Goal: Task Accomplishment & Management: Use online tool/utility

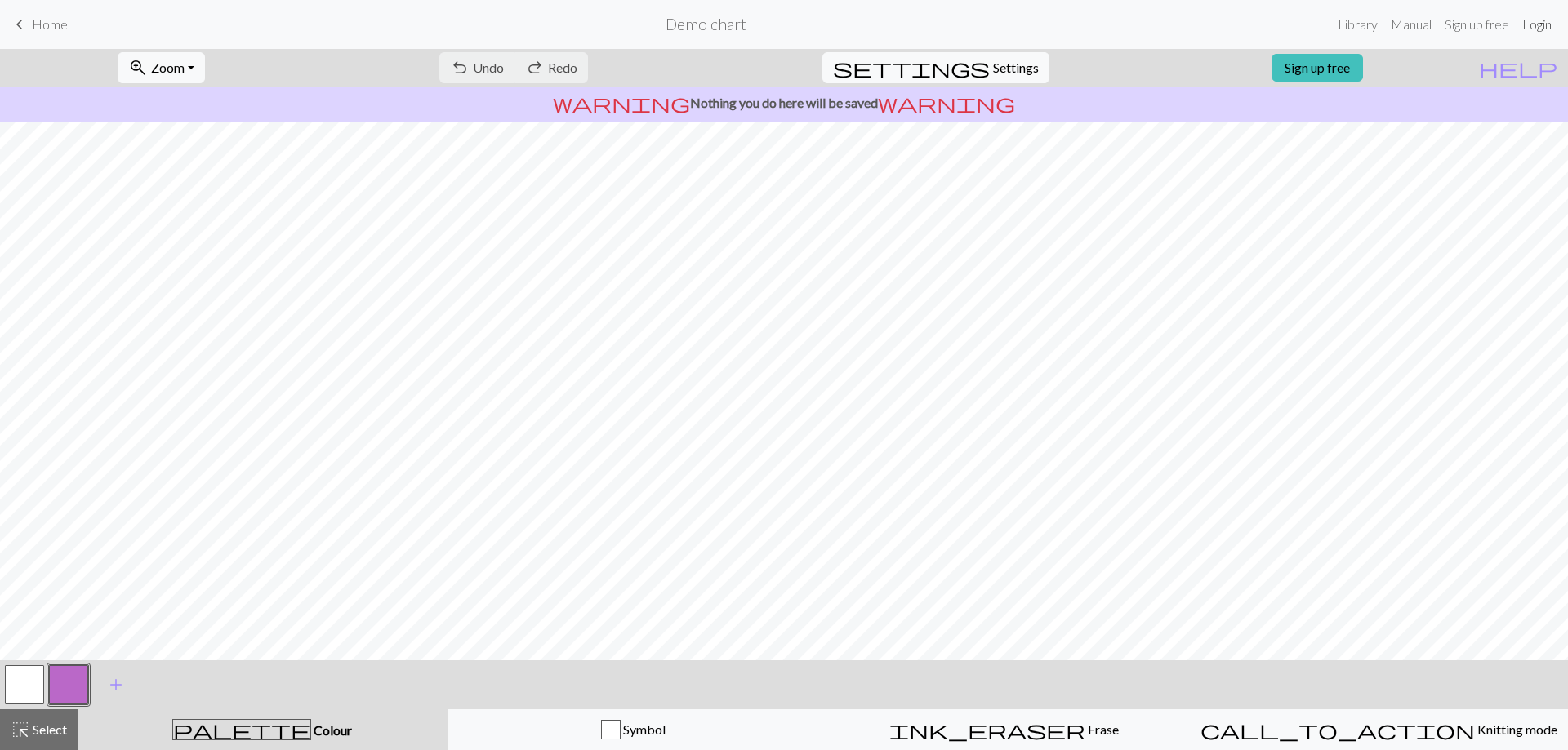
click at [1537, 28] on link "Login" at bounding box center [1537, 25] width 43 height 32
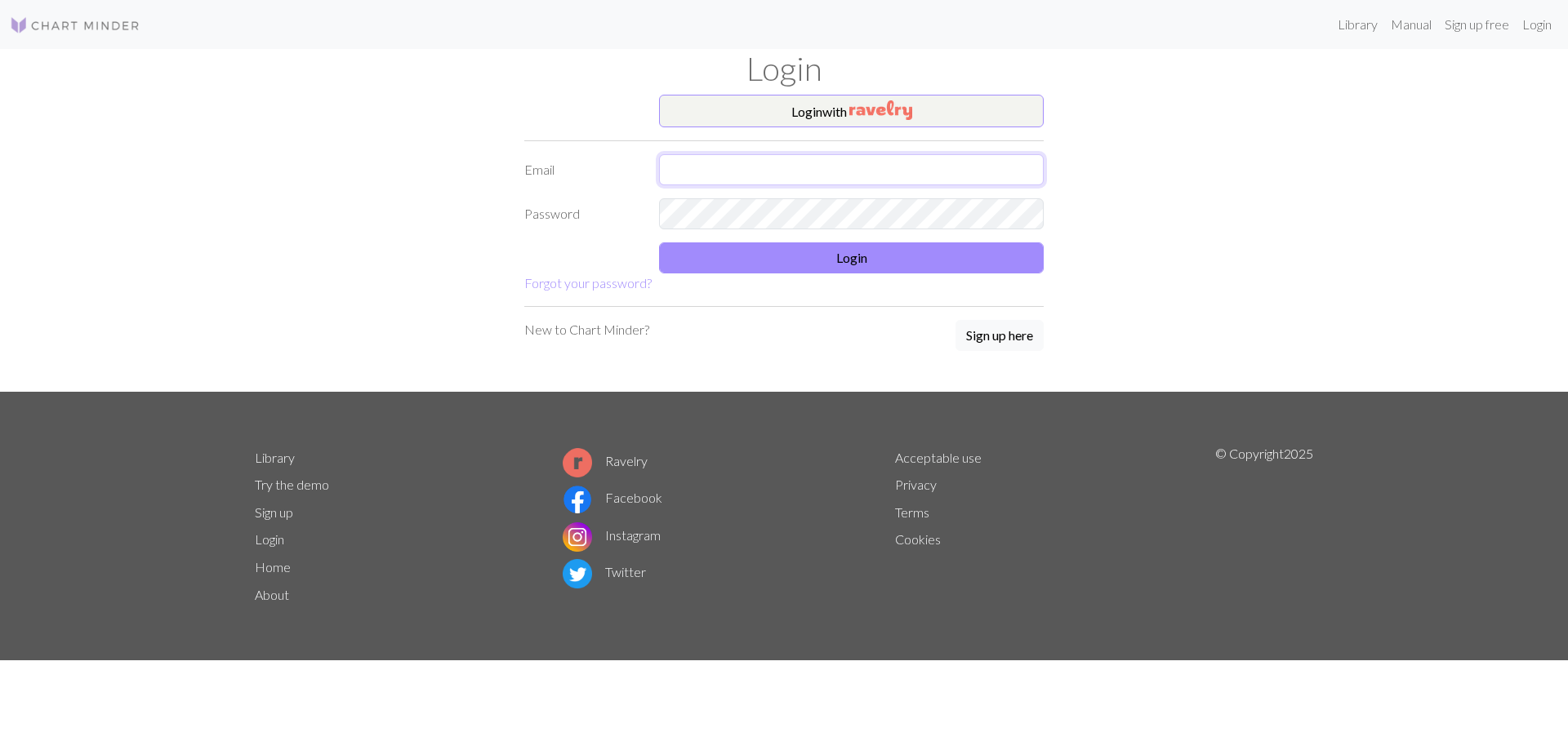
click at [857, 166] on input "text" at bounding box center [851, 170] width 385 height 31
type input "[EMAIL_ADDRESS][DOMAIN_NAME]"
click at [867, 257] on button "Login" at bounding box center [851, 257] width 385 height 31
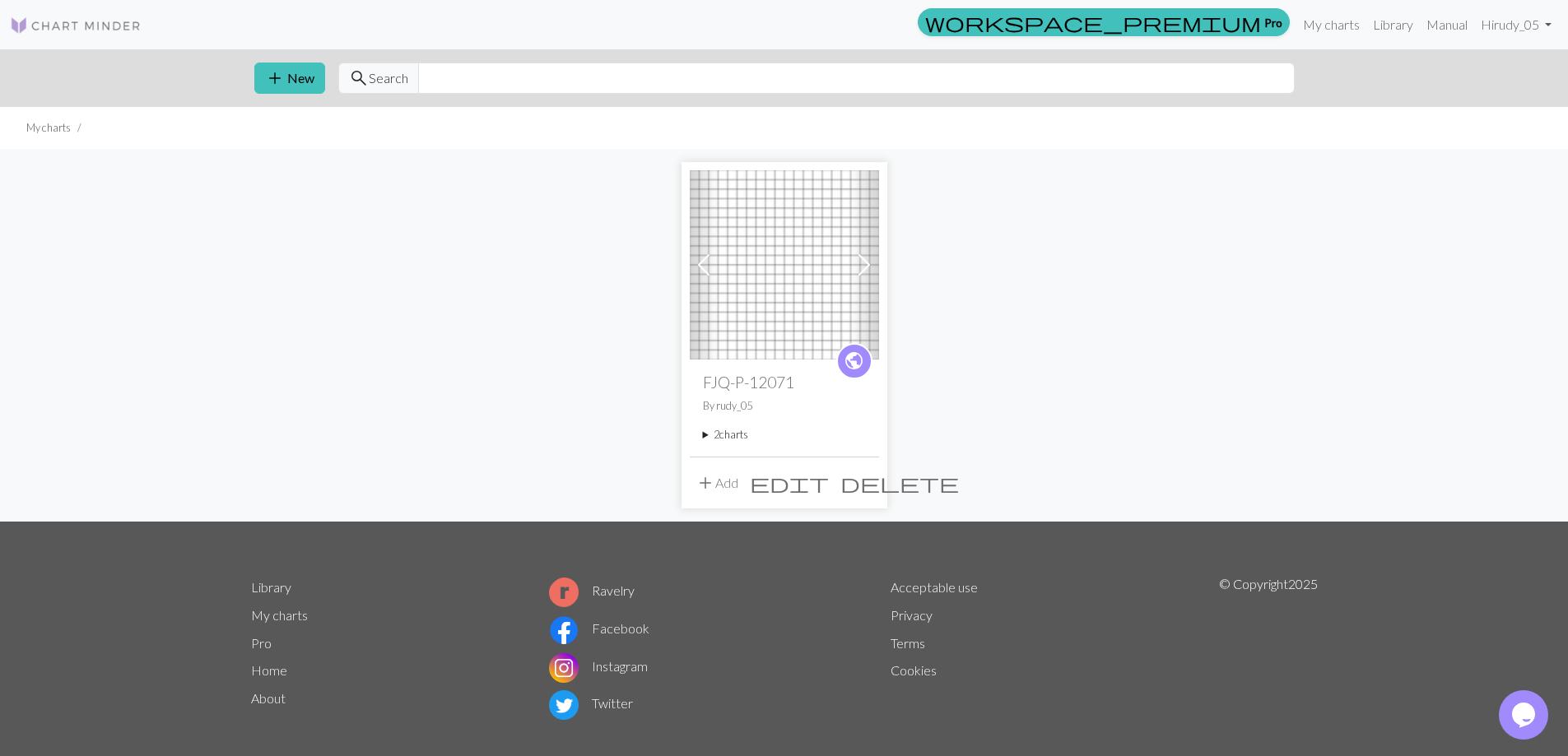
click at [829, 479] on span "edit" at bounding box center [789, 483] width 79 height 23
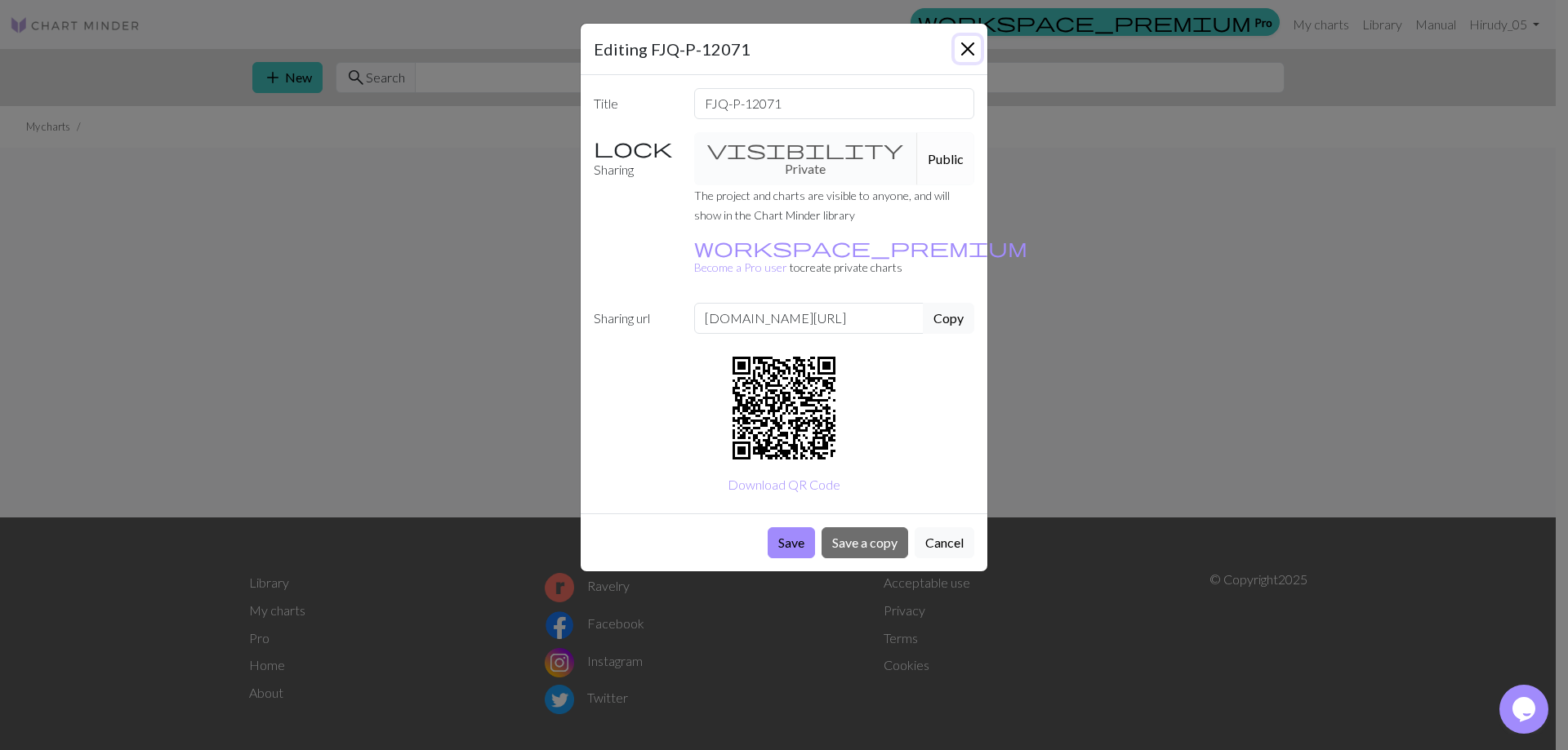
click at [972, 49] on button "Close" at bounding box center [968, 49] width 27 height 27
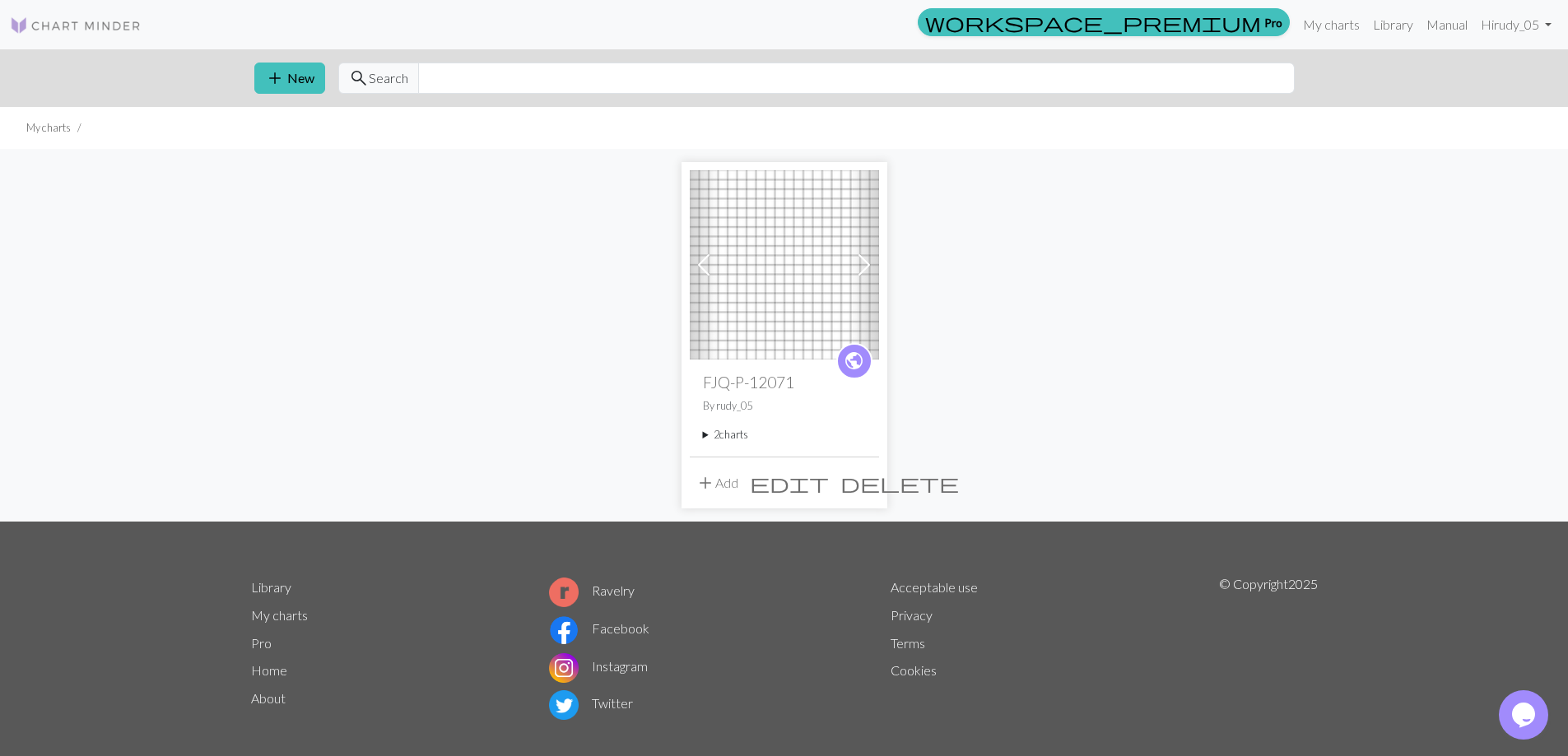
click at [833, 256] on img at bounding box center [785, 265] width 190 height 189
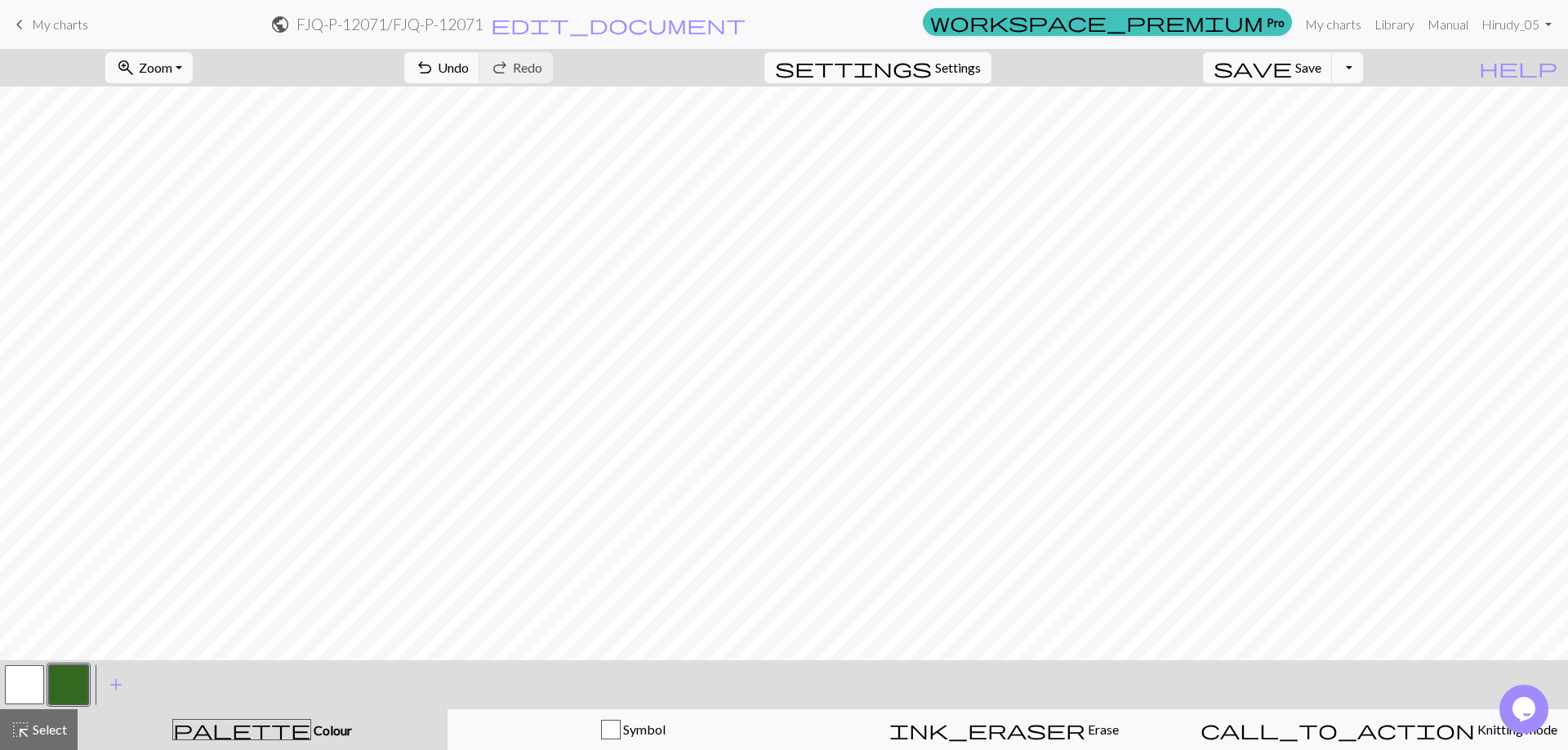
click at [483, 19] on h2 "FJQ-P-12071 / FJQ-P-12071" at bounding box center [389, 24] width 187 height 19
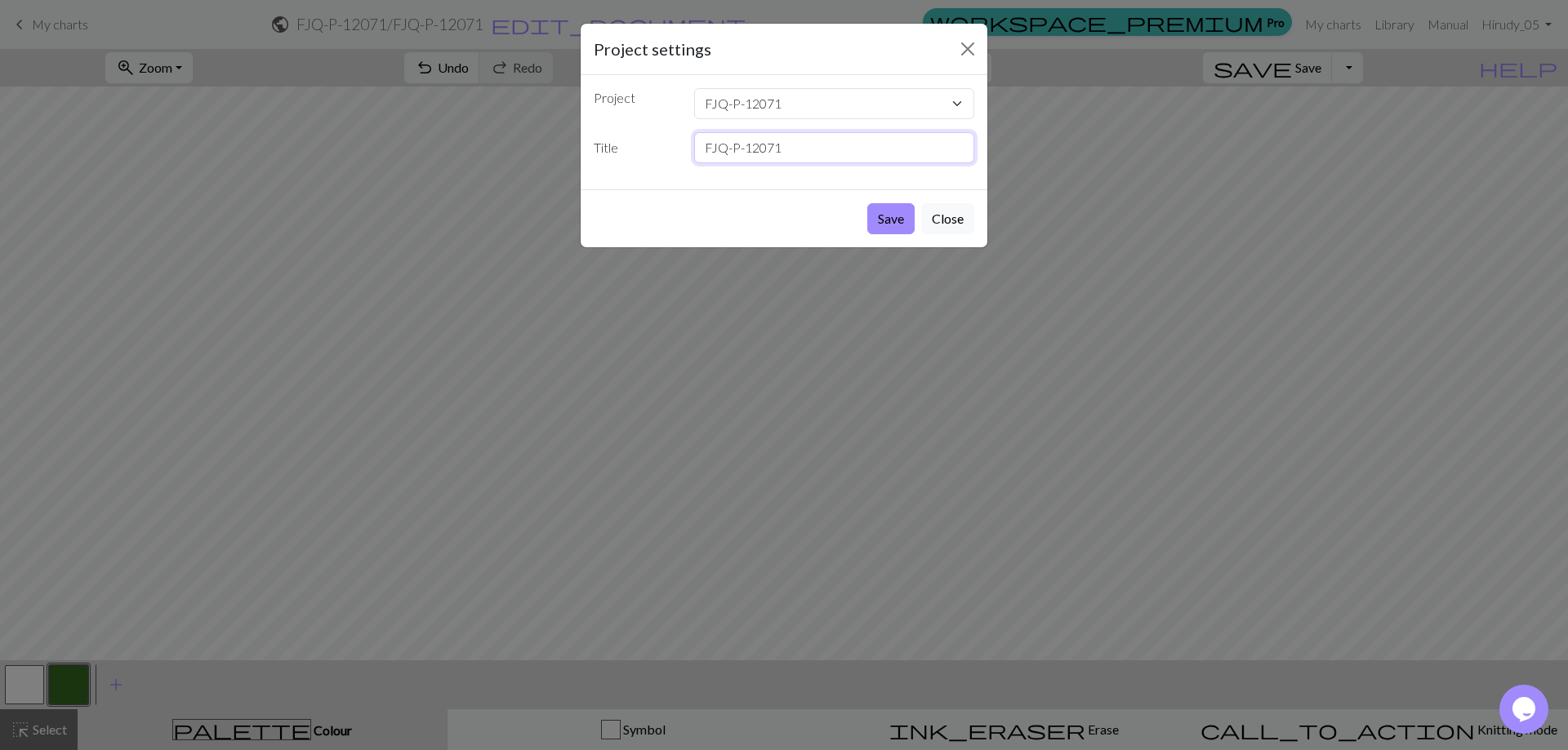
drag, startPoint x: 803, startPoint y: 148, endPoint x: 690, endPoint y: 142, distance: 113.2
click at [686, 141] on div "FJQ-P-12071" at bounding box center [835, 147] width 300 height 31
drag, startPoint x: 814, startPoint y: 103, endPoint x: 661, endPoint y: 103, distance: 153.0
click at [661, 103] on div "Project FJQ-P-12071" at bounding box center [784, 103] width 400 height 31
click at [798, 100] on select "FJQ-P-12071" at bounding box center [835, 103] width 281 height 31
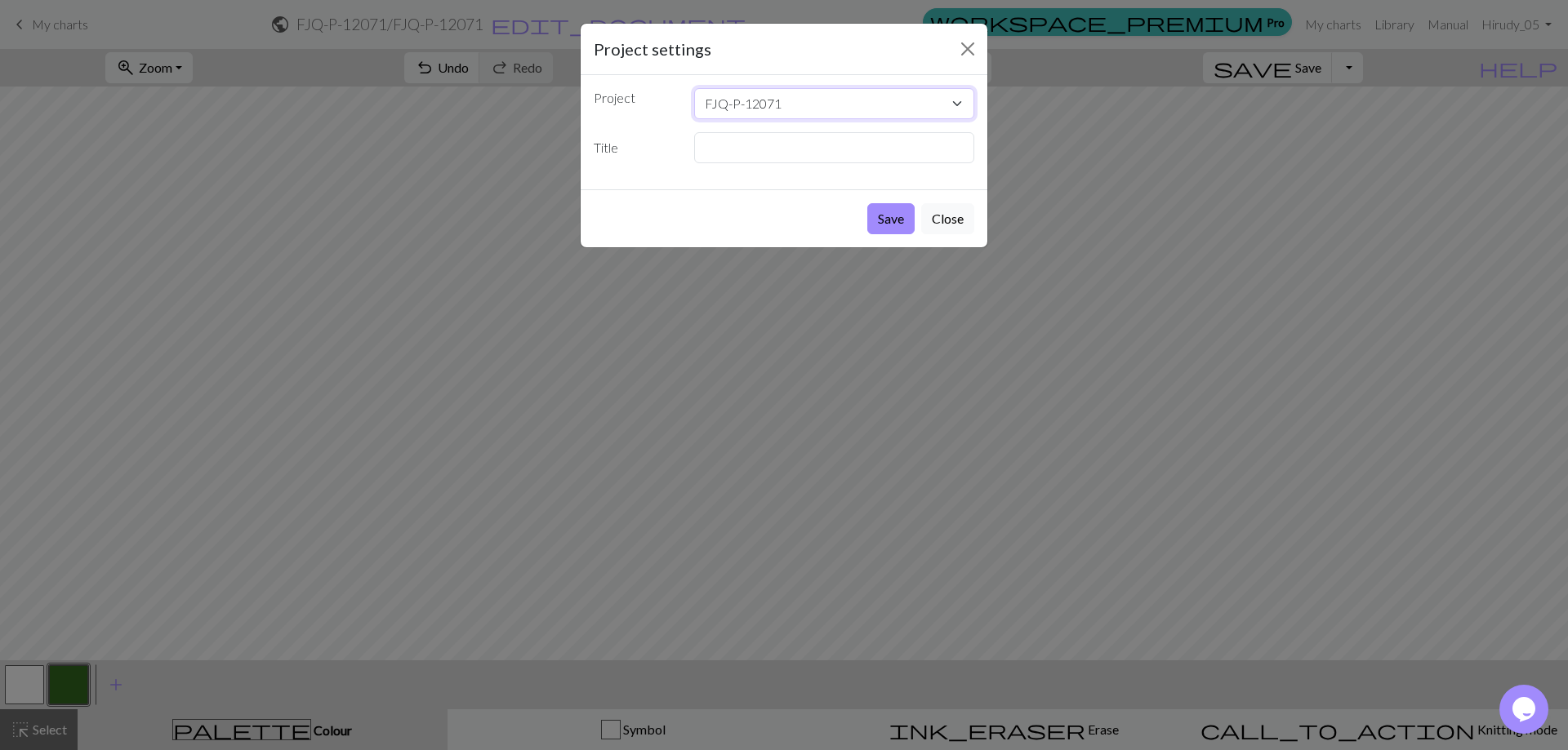
click at [793, 102] on select "FJQ-P-12071" at bounding box center [835, 103] width 281 height 31
click at [790, 102] on select "FJQ-P-12071" at bounding box center [835, 103] width 281 height 31
click at [787, 106] on select "FJQ-P-12071" at bounding box center [835, 103] width 281 height 31
click at [769, 149] on input "text" at bounding box center [835, 147] width 281 height 31
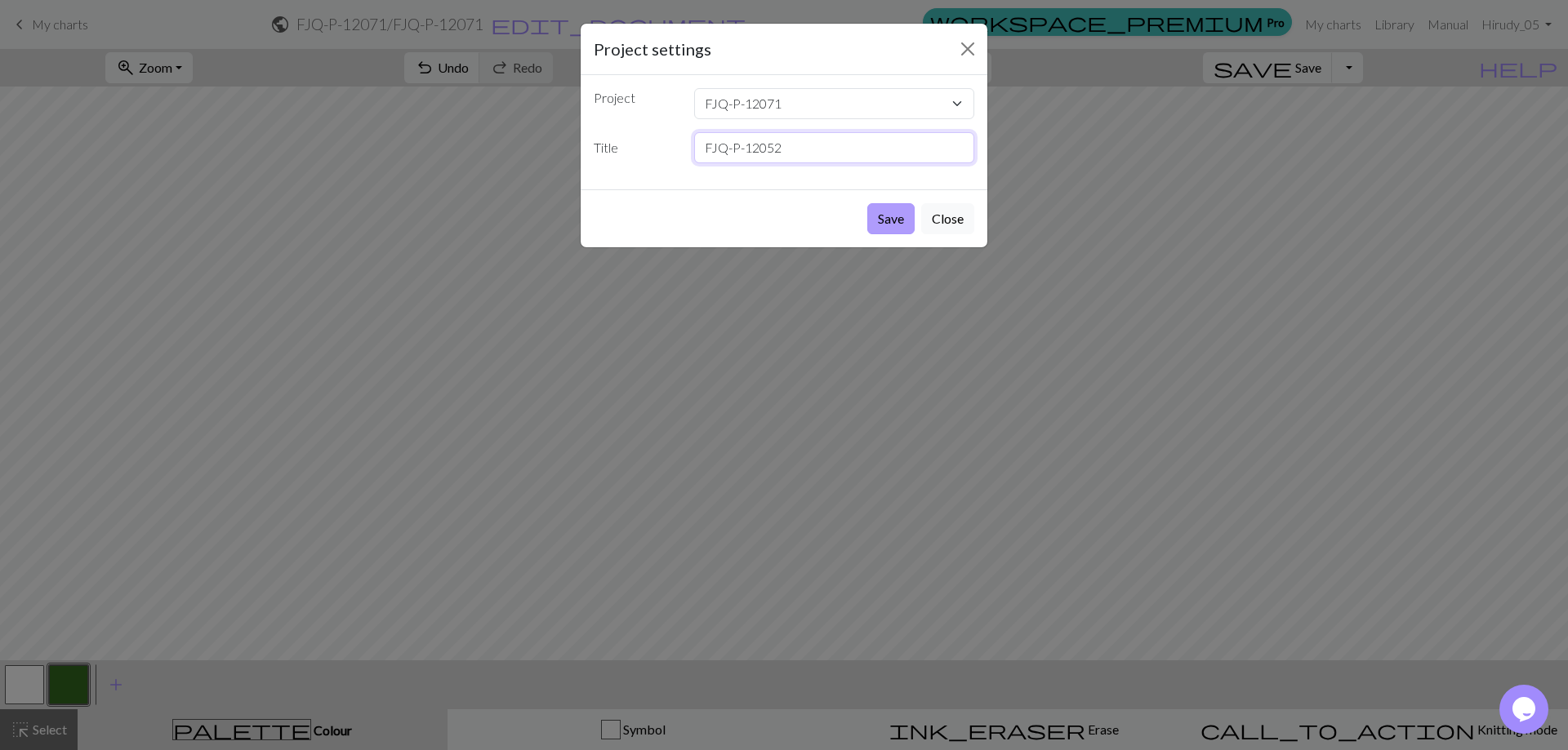
type input "FJQ-P-12052"
click at [891, 216] on button "Save" at bounding box center [891, 218] width 47 height 31
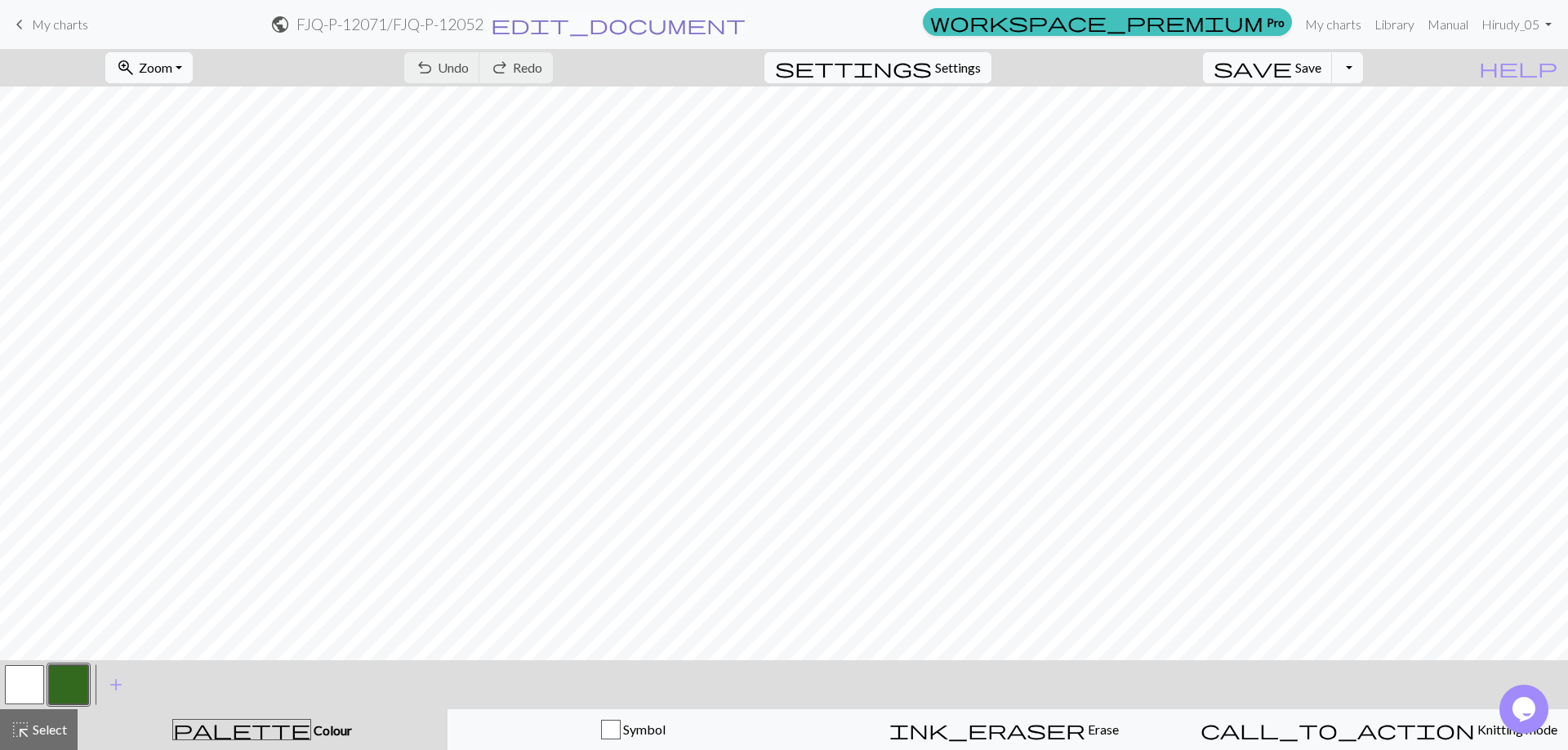
click at [746, 23] on span "edit_document" at bounding box center [618, 25] width 255 height 23
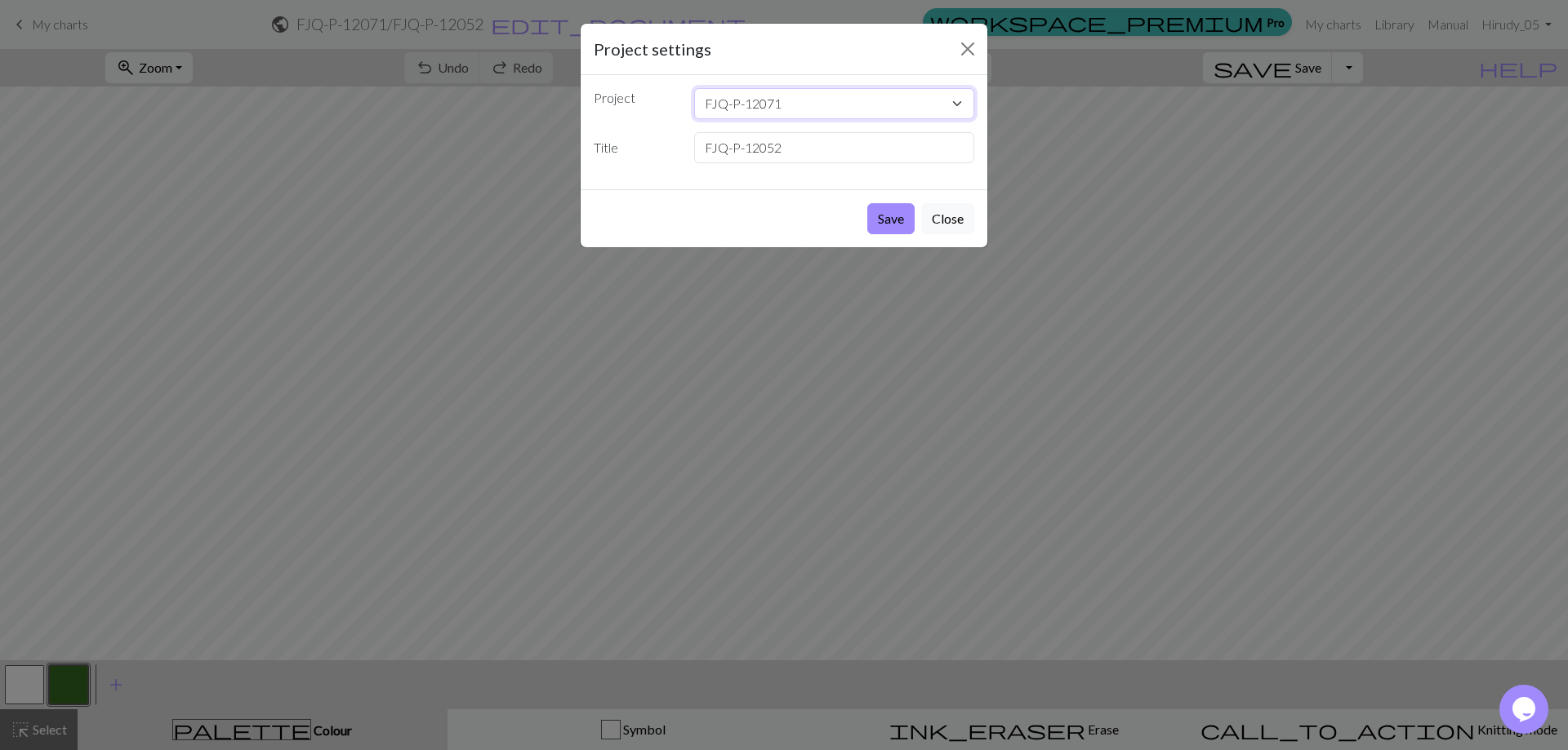
click at [745, 107] on select "FJQ-P-12071" at bounding box center [835, 103] width 281 height 31
click at [745, 104] on select "FJQ-P-12071" at bounding box center [835, 103] width 281 height 31
click at [744, 103] on select "FJQ-P-12071" at bounding box center [835, 103] width 281 height 31
drag, startPoint x: 951, startPoint y: 103, endPoint x: 934, endPoint y: 117, distance: 22.0
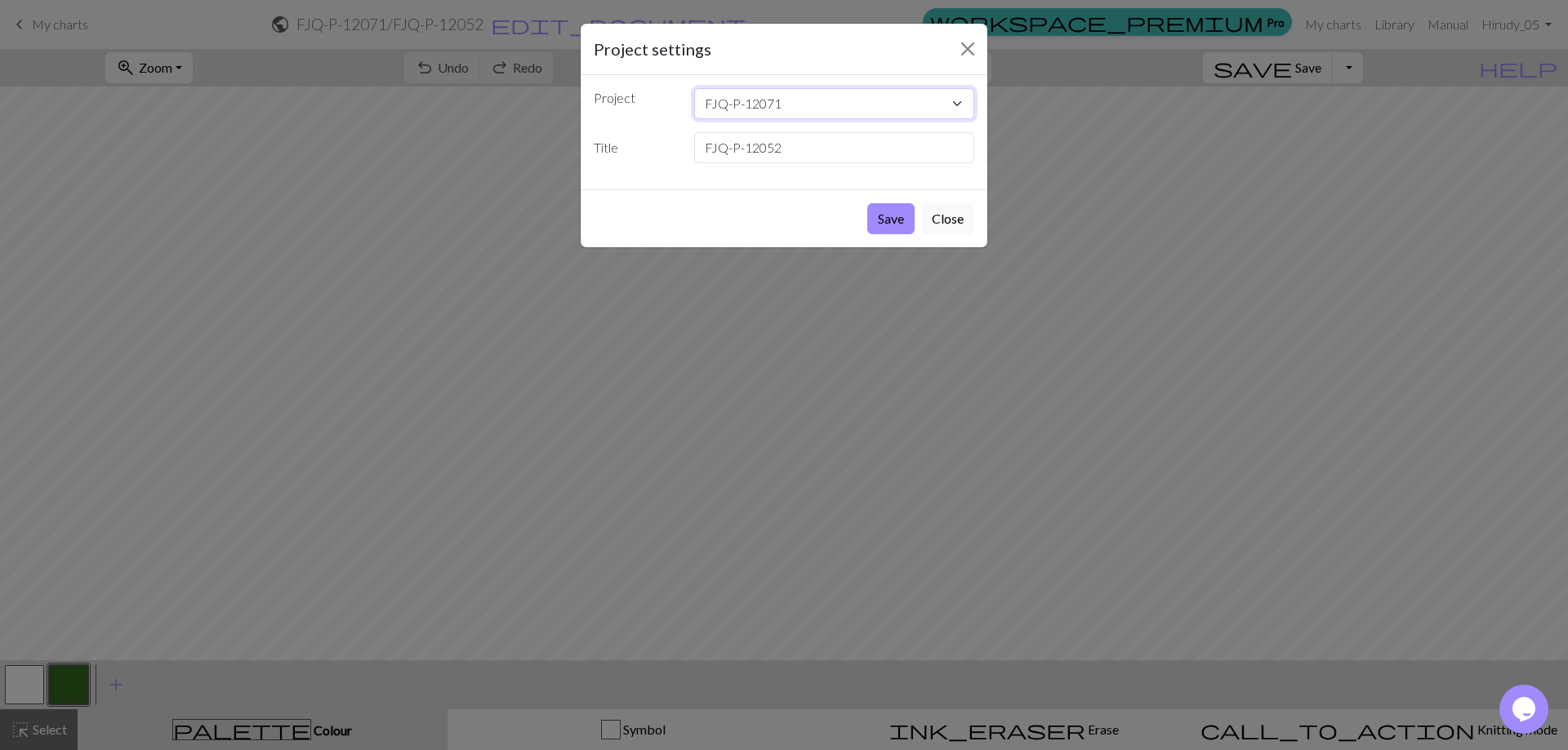
click at [949, 108] on select "FJQ-P-12071" at bounding box center [835, 103] width 281 height 31
click at [947, 223] on button "Close" at bounding box center [948, 218] width 53 height 31
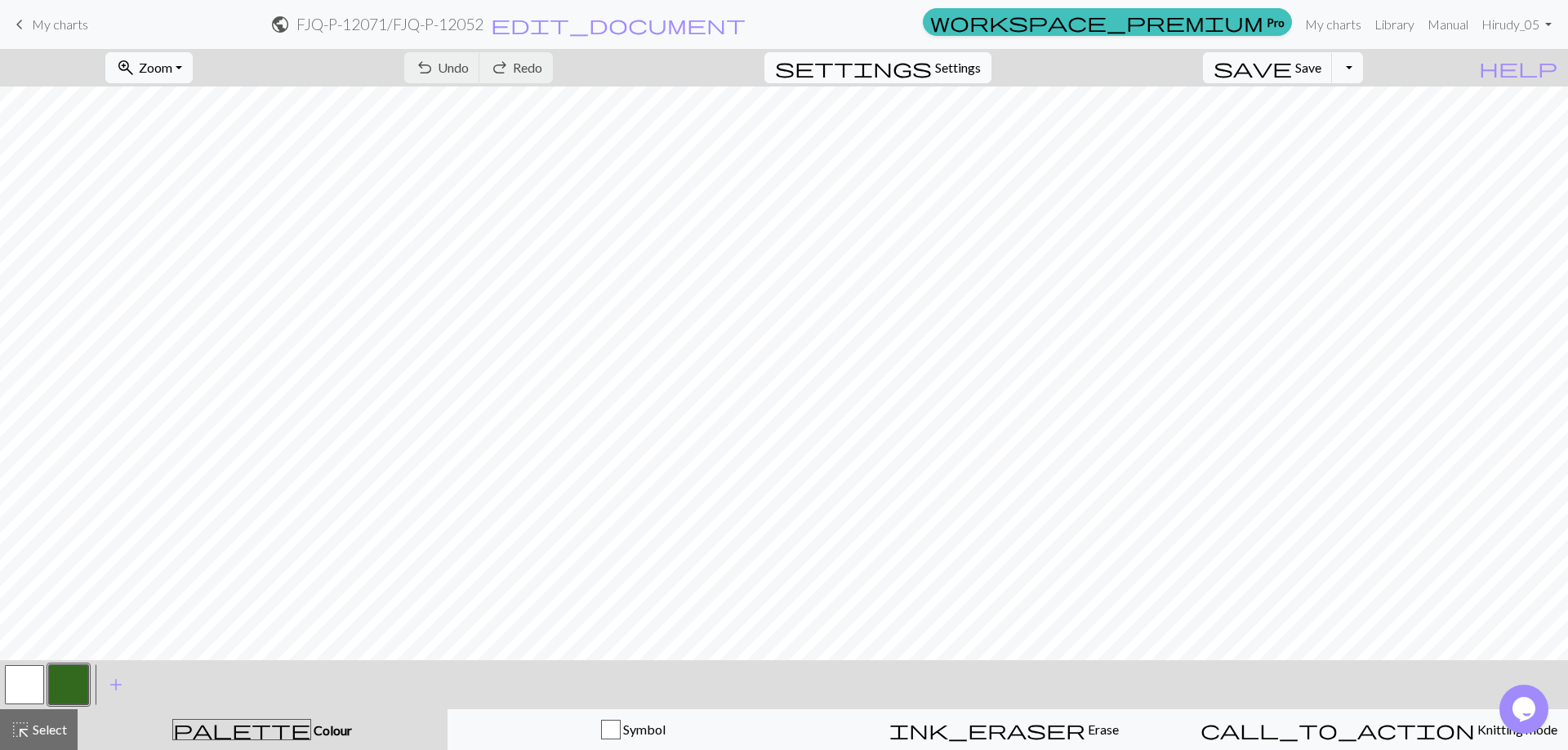
click at [981, 69] on span "Settings" at bounding box center [958, 67] width 46 height 20
select select "aran"
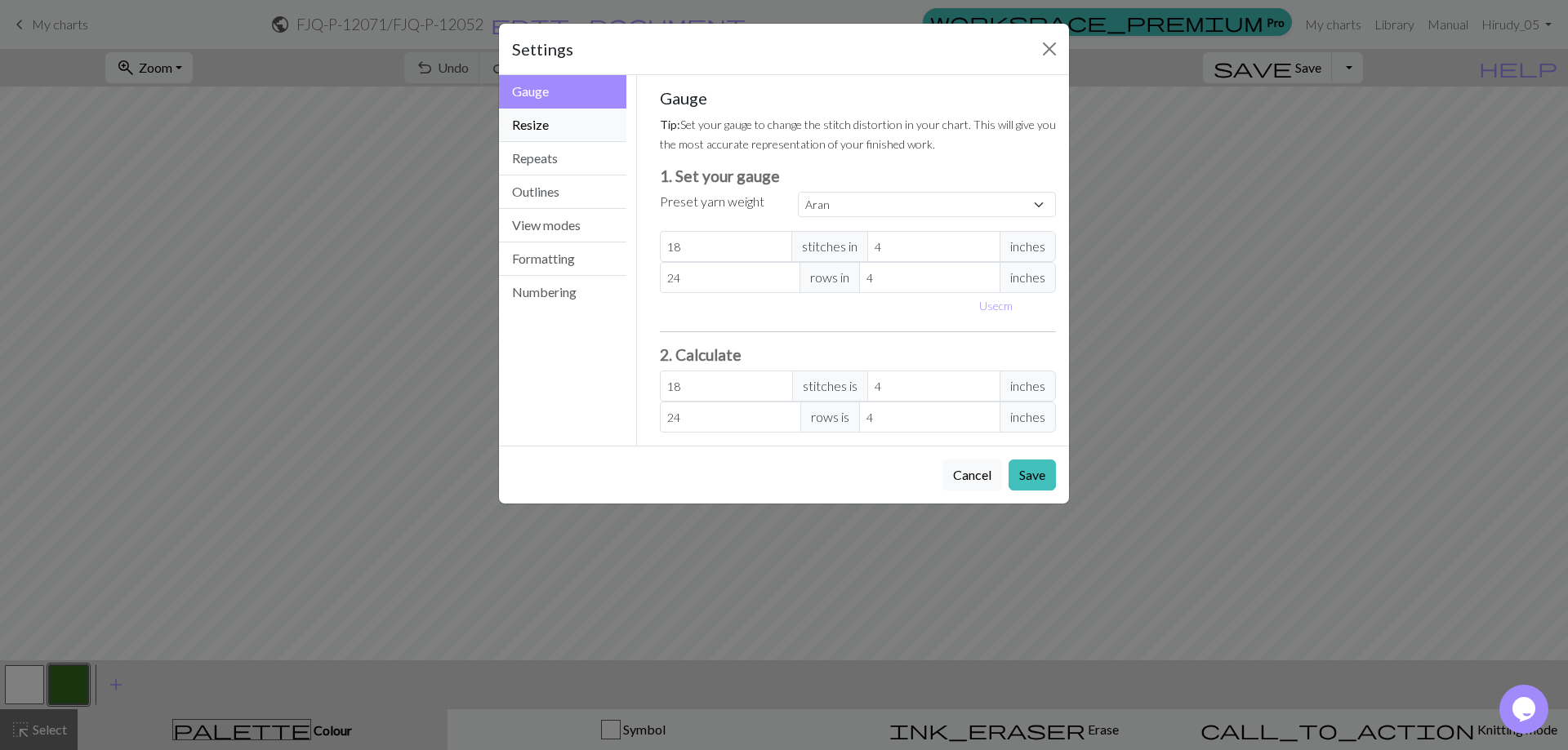
click at [565, 125] on button "Resize" at bounding box center [562, 124] width 127 height 33
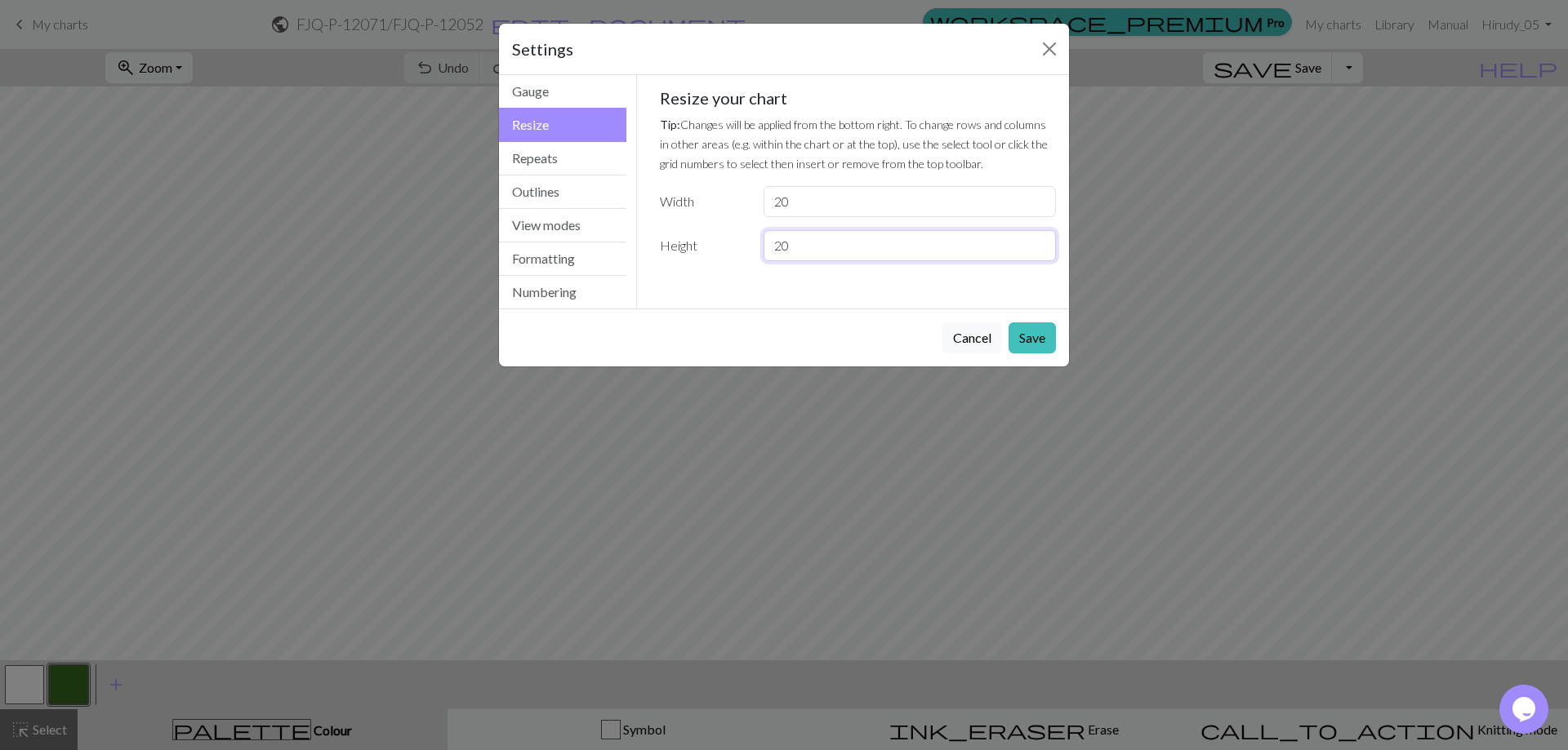
drag, startPoint x: 803, startPoint y: 249, endPoint x: 742, endPoint y: 239, distance: 61.8
click at [742, 239] on div "Height 20" at bounding box center [859, 246] width 417 height 31
type input "60"
drag, startPoint x: 793, startPoint y: 199, endPoint x: 672, endPoint y: 196, distance: 121.0
click at [680, 198] on div "Width 20" at bounding box center [859, 201] width 417 height 31
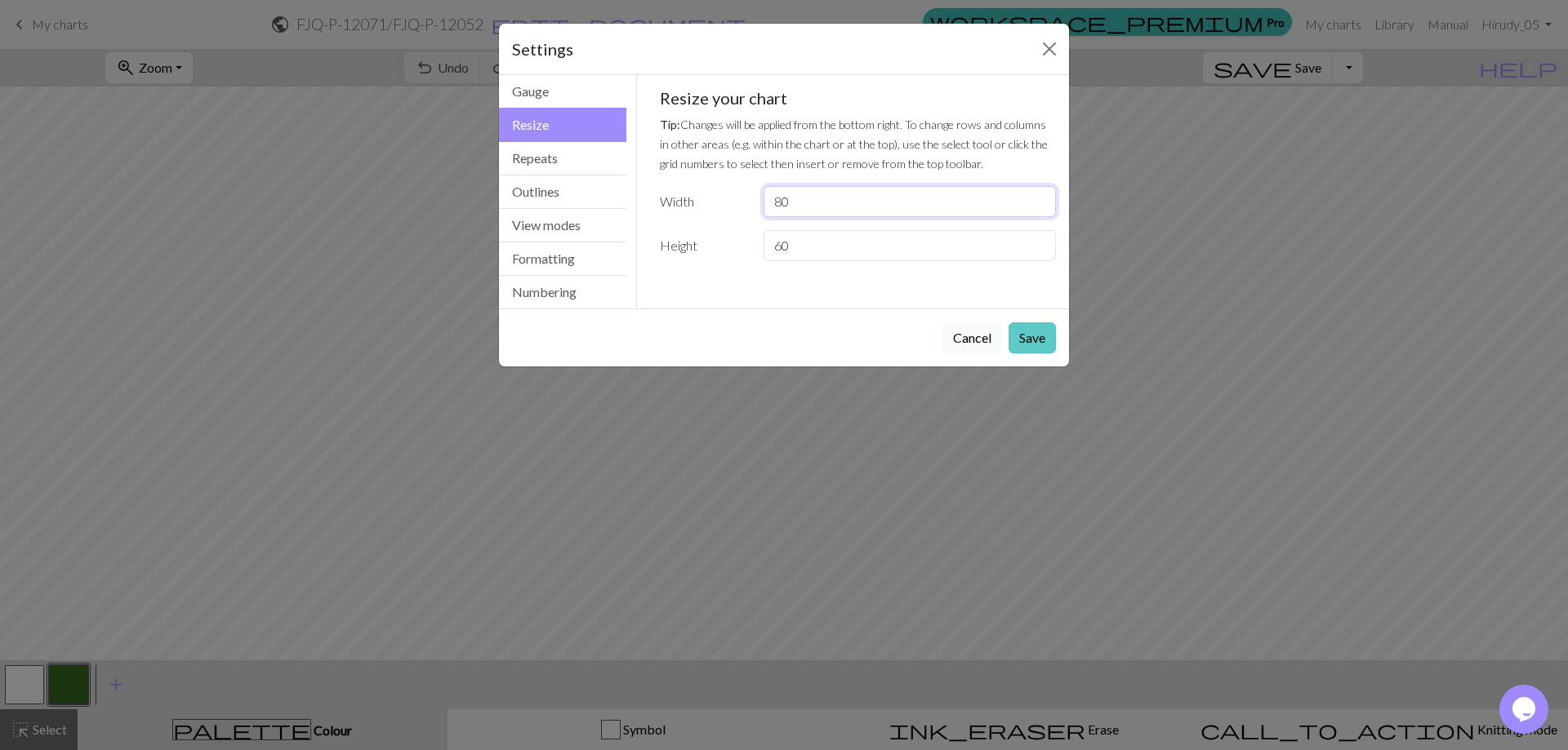
type input "80"
click at [1029, 339] on button "Save" at bounding box center [1032, 338] width 47 height 31
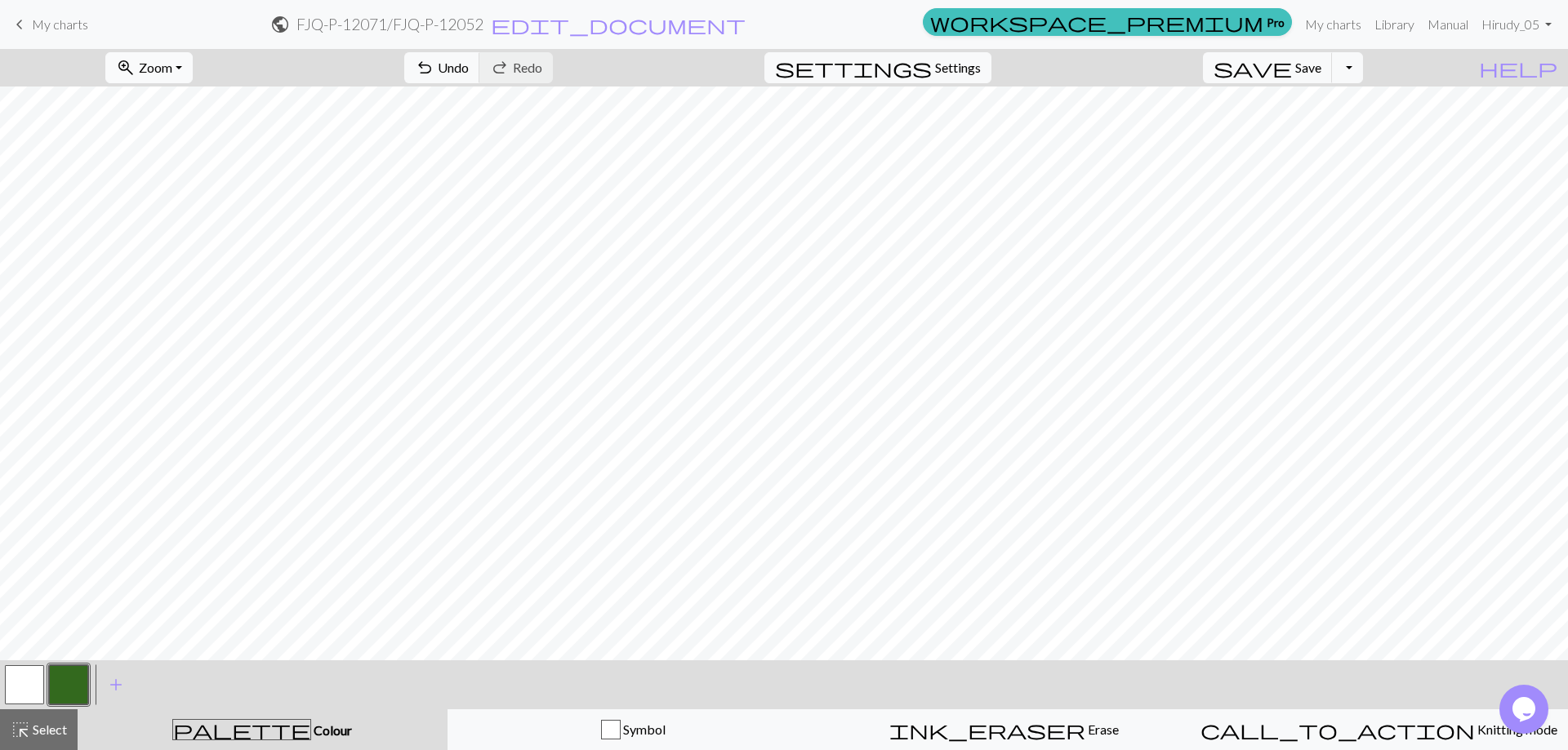
click at [172, 66] on span "Zoom" at bounding box center [155, 67] width 33 height 15
click at [208, 125] on button "Fit width" at bounding box center [171, 130] width 129 height 27
click at [932, 77] on span "settings" at bounding box center [853, 67] width 157 height 23
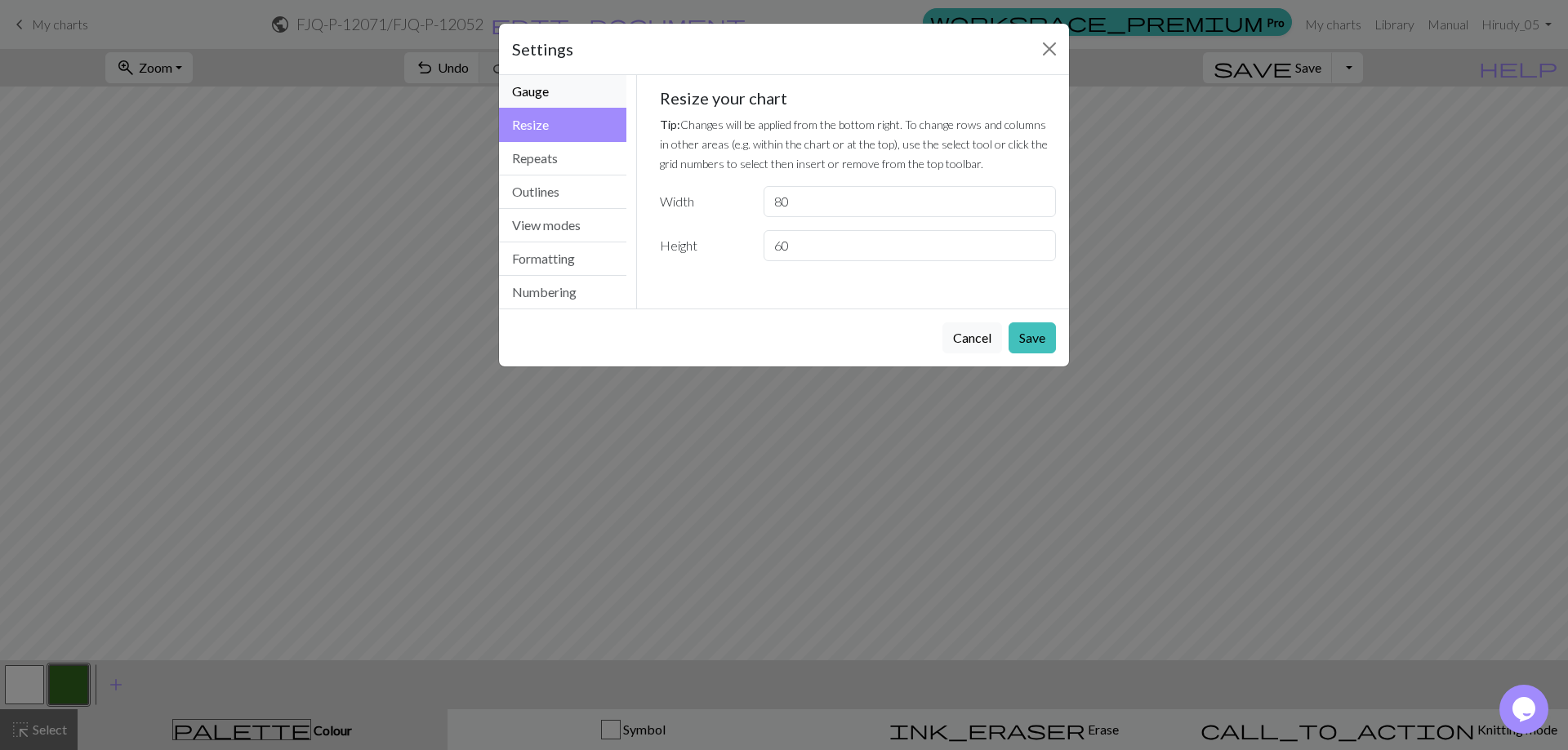
click at [556, 89] on button "Gauge" at bounding box center [562, 91] width 127 height 33
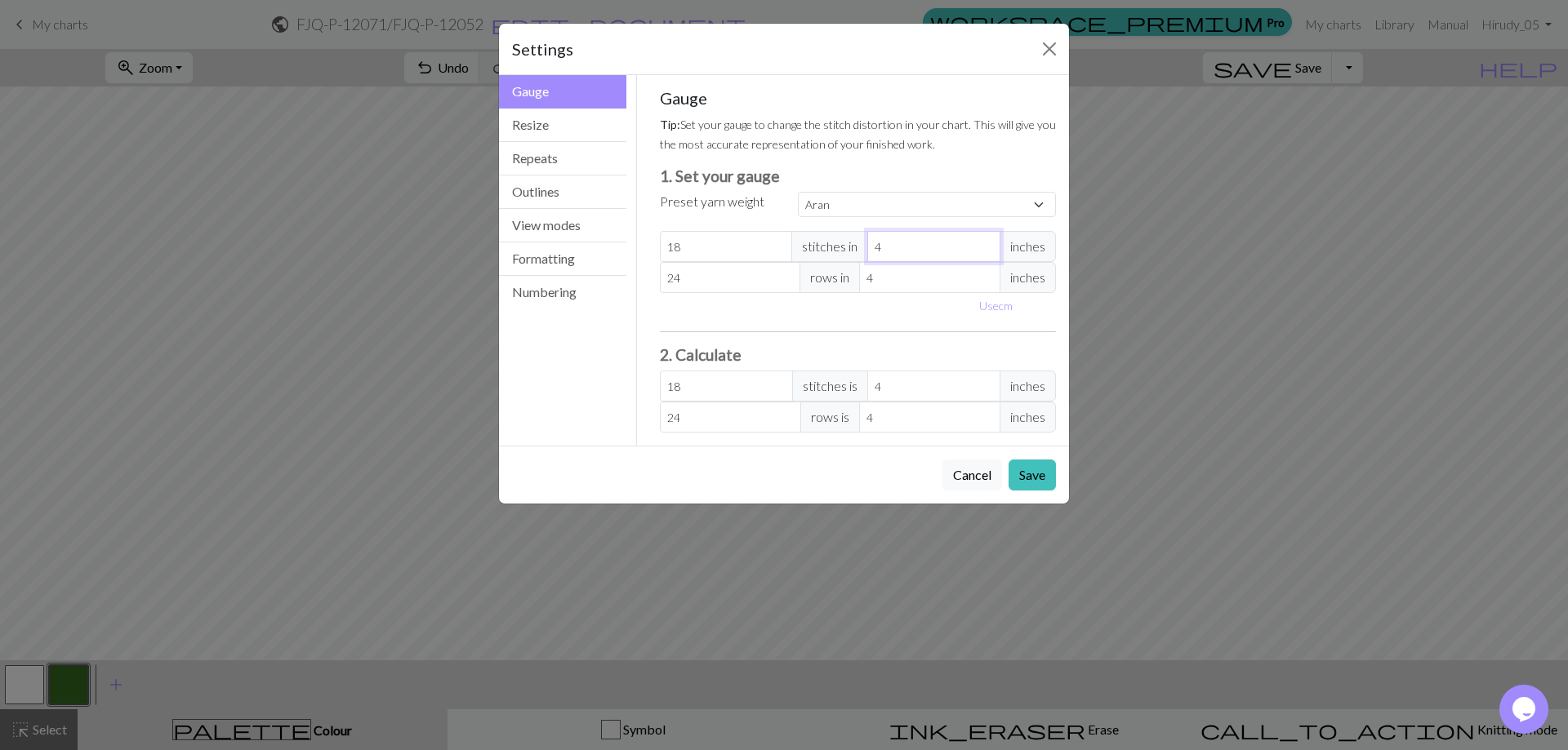
select select "custom"
type input "3"
type input "24"
click at [987, 250] on input "3" at bounding box center [934, 246] width 133 height 31
type input "4"
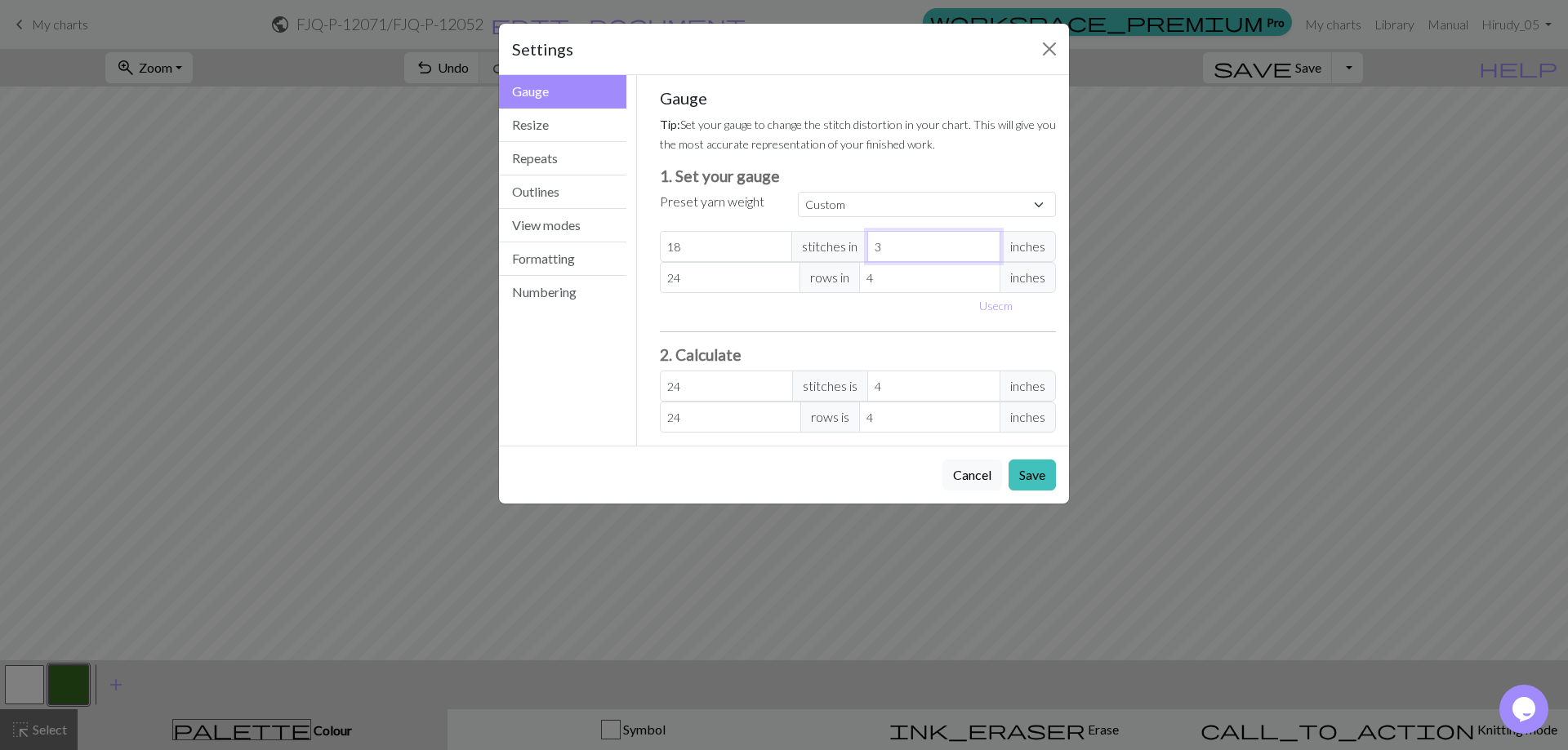
type input "18"
click at [987, 247] on input "4" at bounding box center [934, 246] width 133 height 31
type input "5"
type input "14.4"
click at [987, 247] on input "5" at bounding box center [934, 246] width 133 height 31
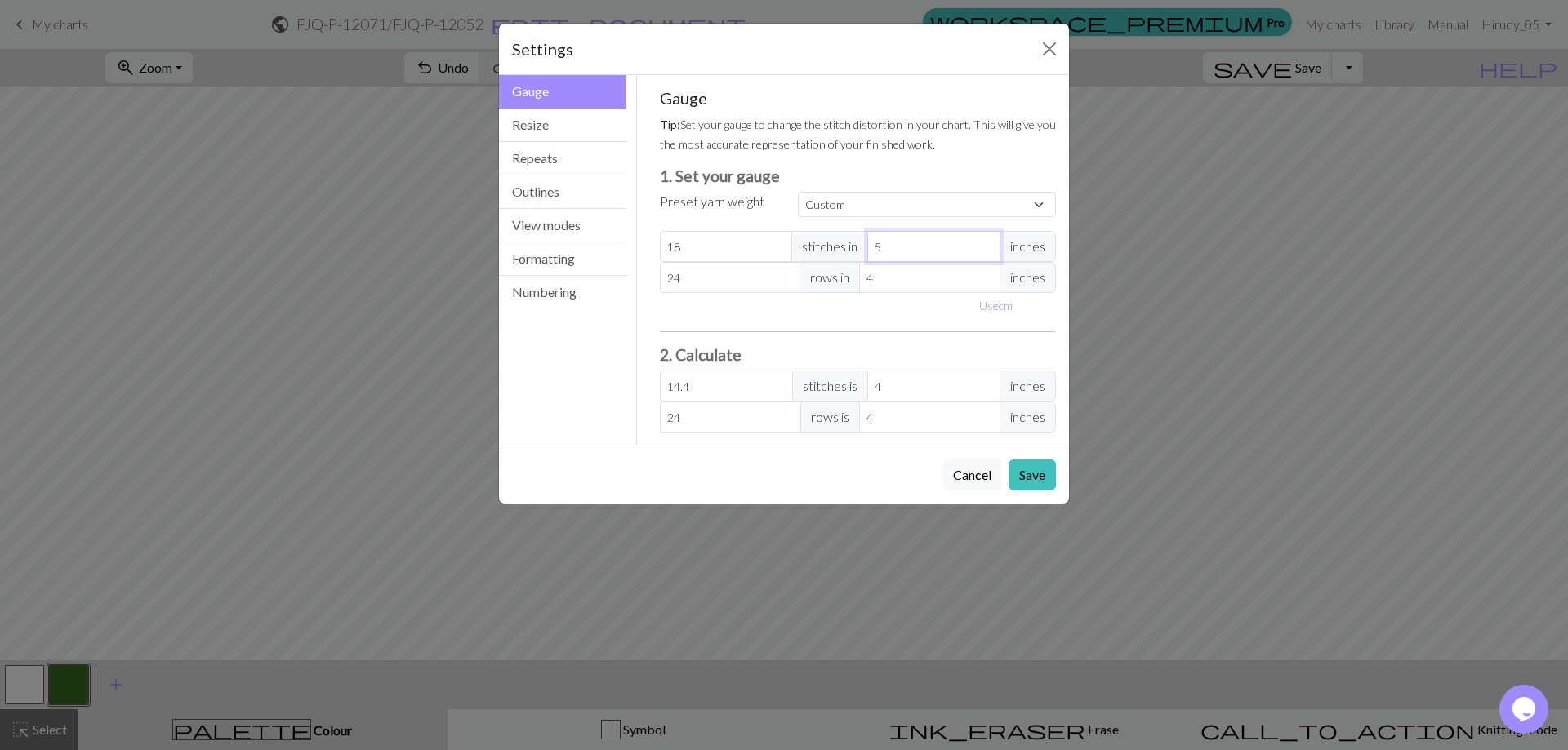
type input "6"
type input "12"
type input "7"
type input "10.29"
click at [986, 242] on input "7" at bounding box center [934, 246] width 133 height 31
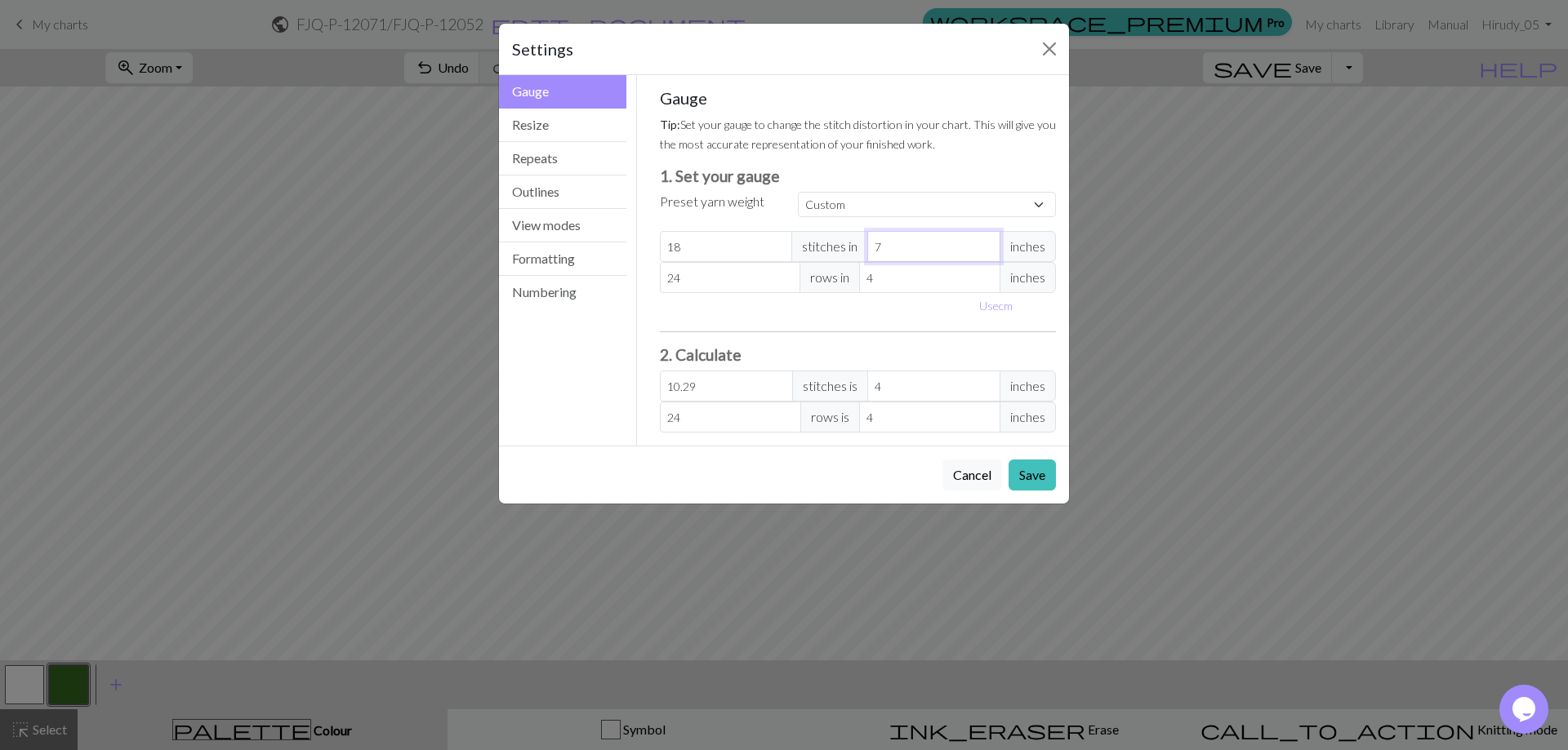
type input "8"
type input "9"
click at [986, 242] on input "8" at bounding box center [934, 246] width 133 height 31
type input "9"
type input "8"
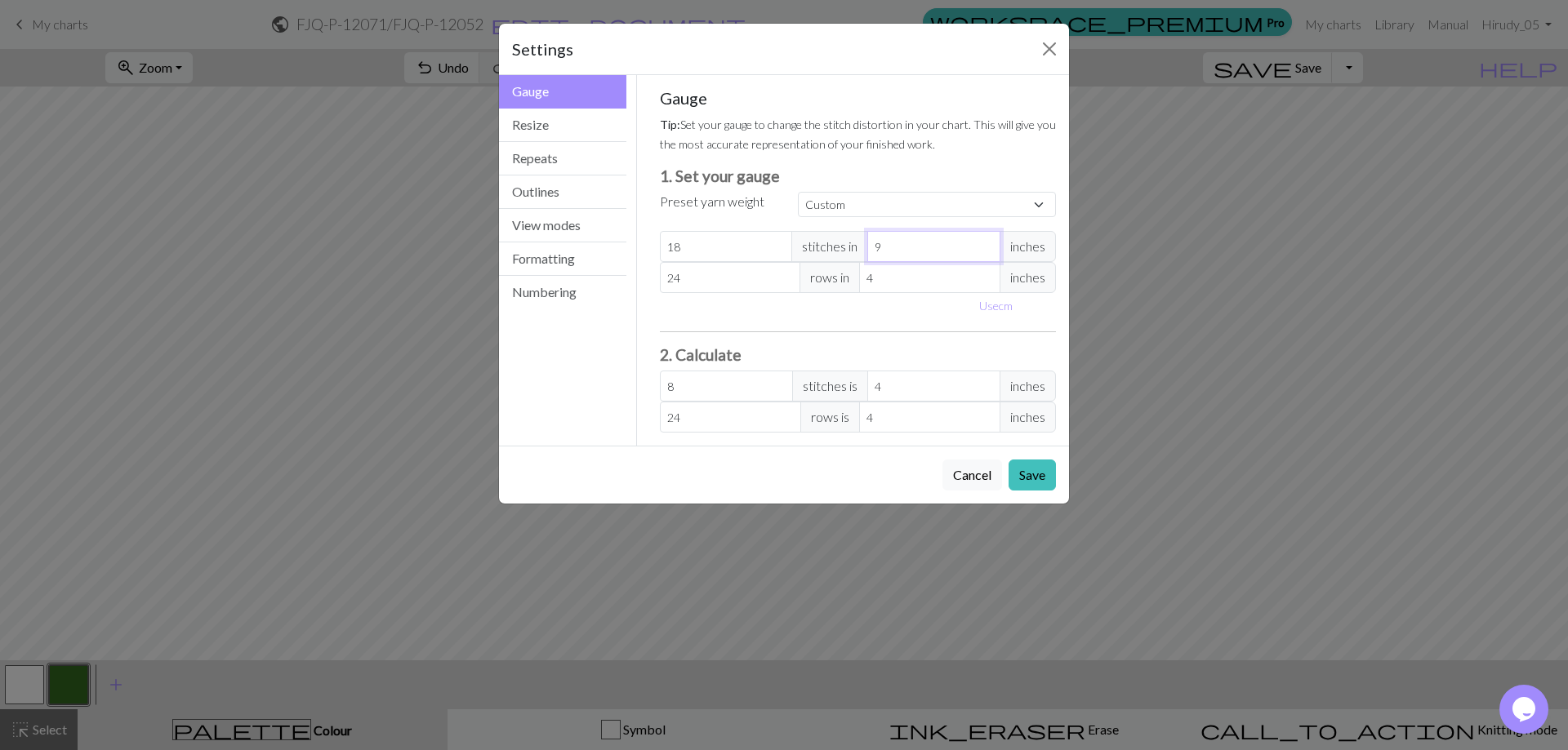
click at [986, 242] on input "9" at bounding box center [934, 246] width 133 height 31
type input "10"
type input "7.2"
click at [986, 242] on input "10" at bounding box center [934, 246] width 133 height 31
type input "9"
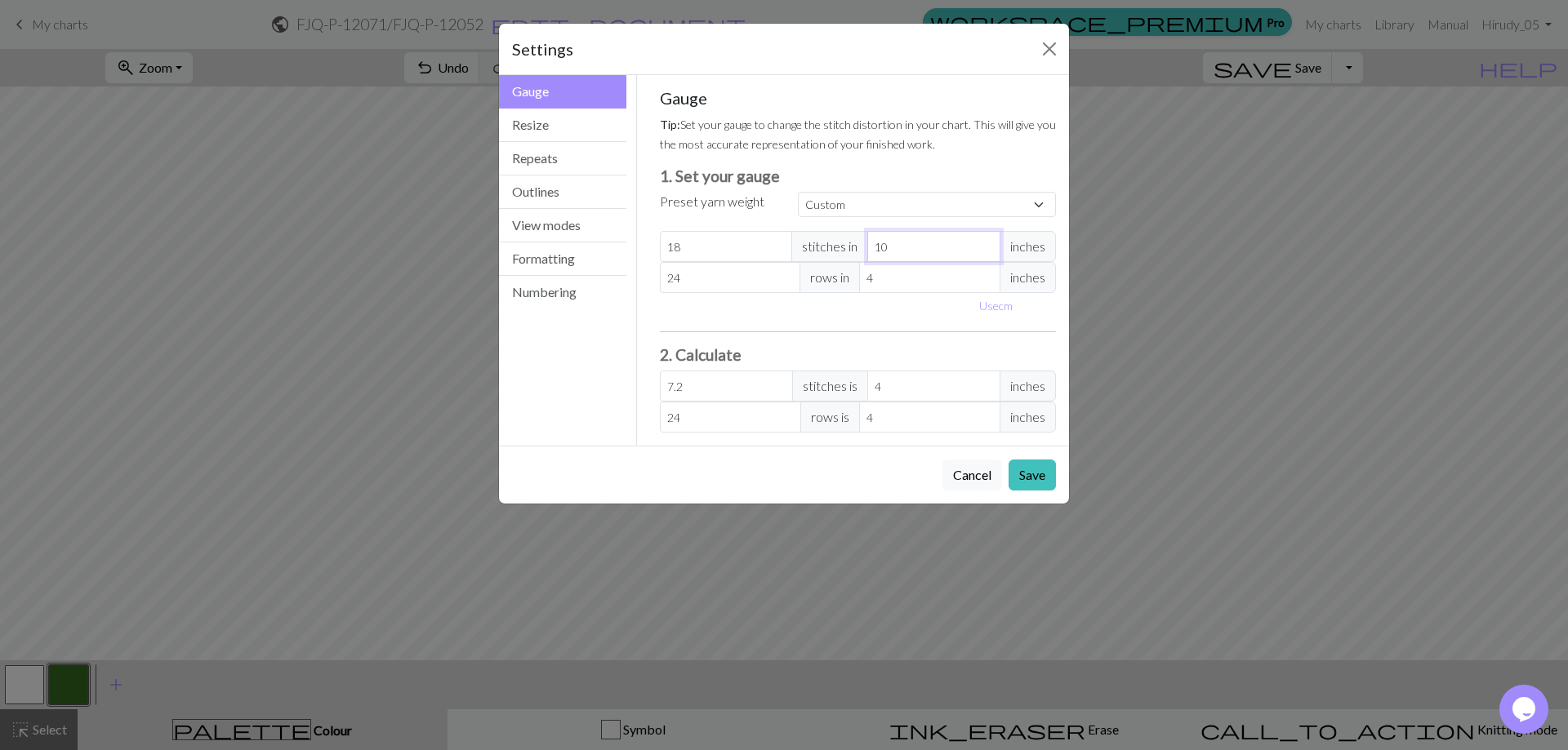
type input "8"
click at [984, 249] on input "9" at bounding box center [934, 246] width 133 height 31
type input "8"
type input "9"
click at [984, 250] on input "8" at bounding box center [934, 246] width 133 height 31
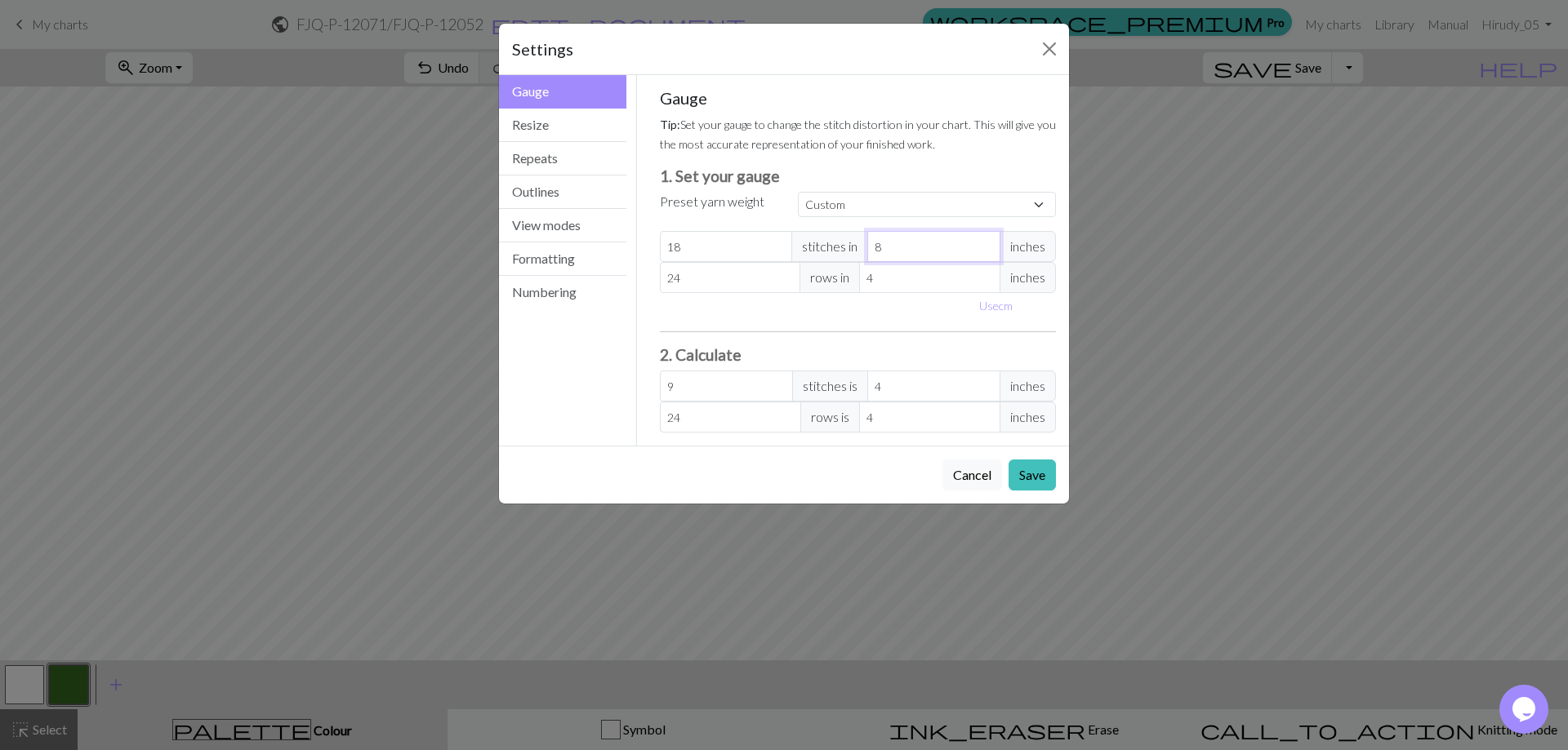
type input "7"
type input "10.29"
click at [984, 250] on input "7" at bounding box center [934, 246] width 133 height 31
type input "6"
type input "12"
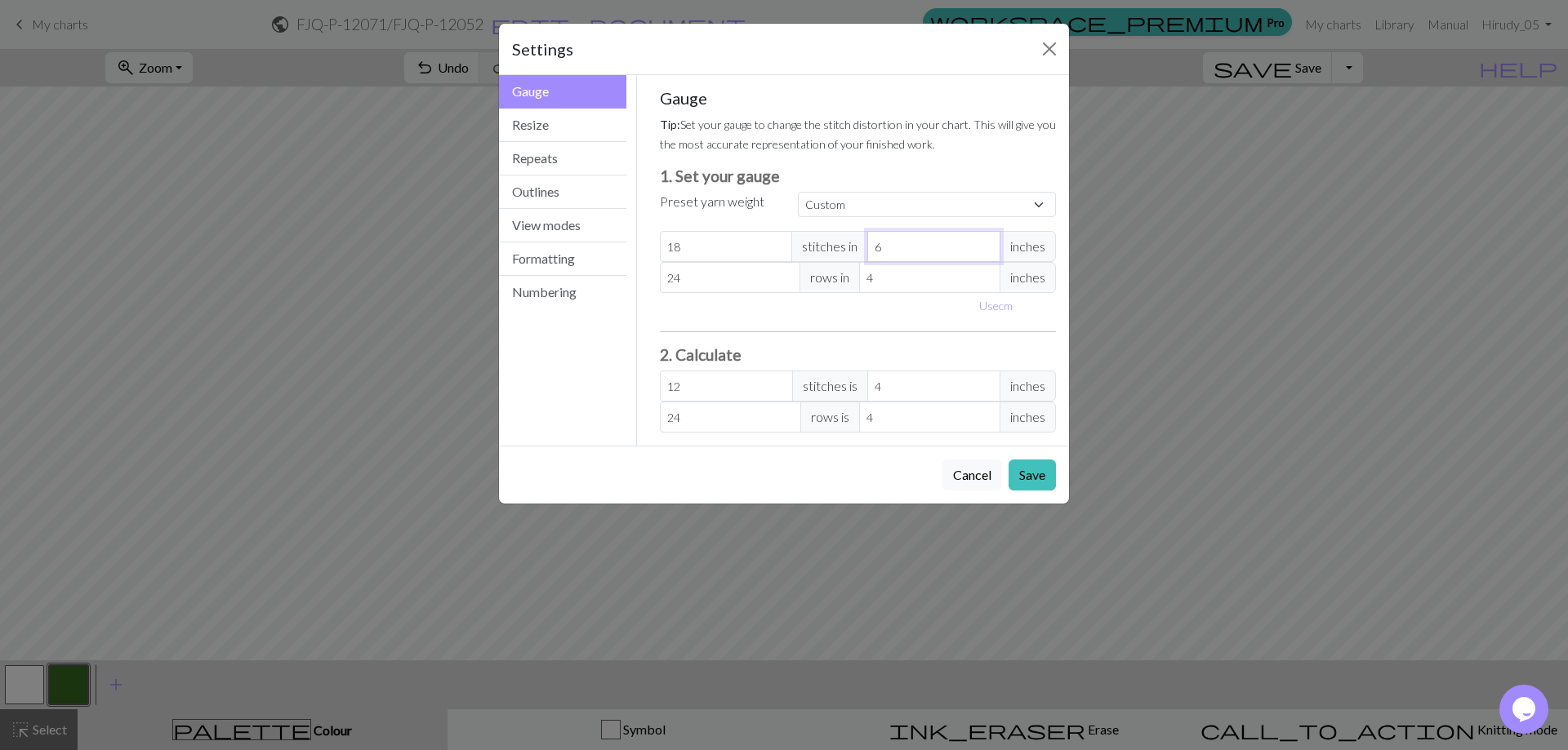
click at [984, 250] on input "6" at bounding box center [934, 246] width 133 height 31
type input "5"
type input "14.4"
click at [984, 250] on input "5" at bounding box center [934, 246] width 133 height 31
type input "4"
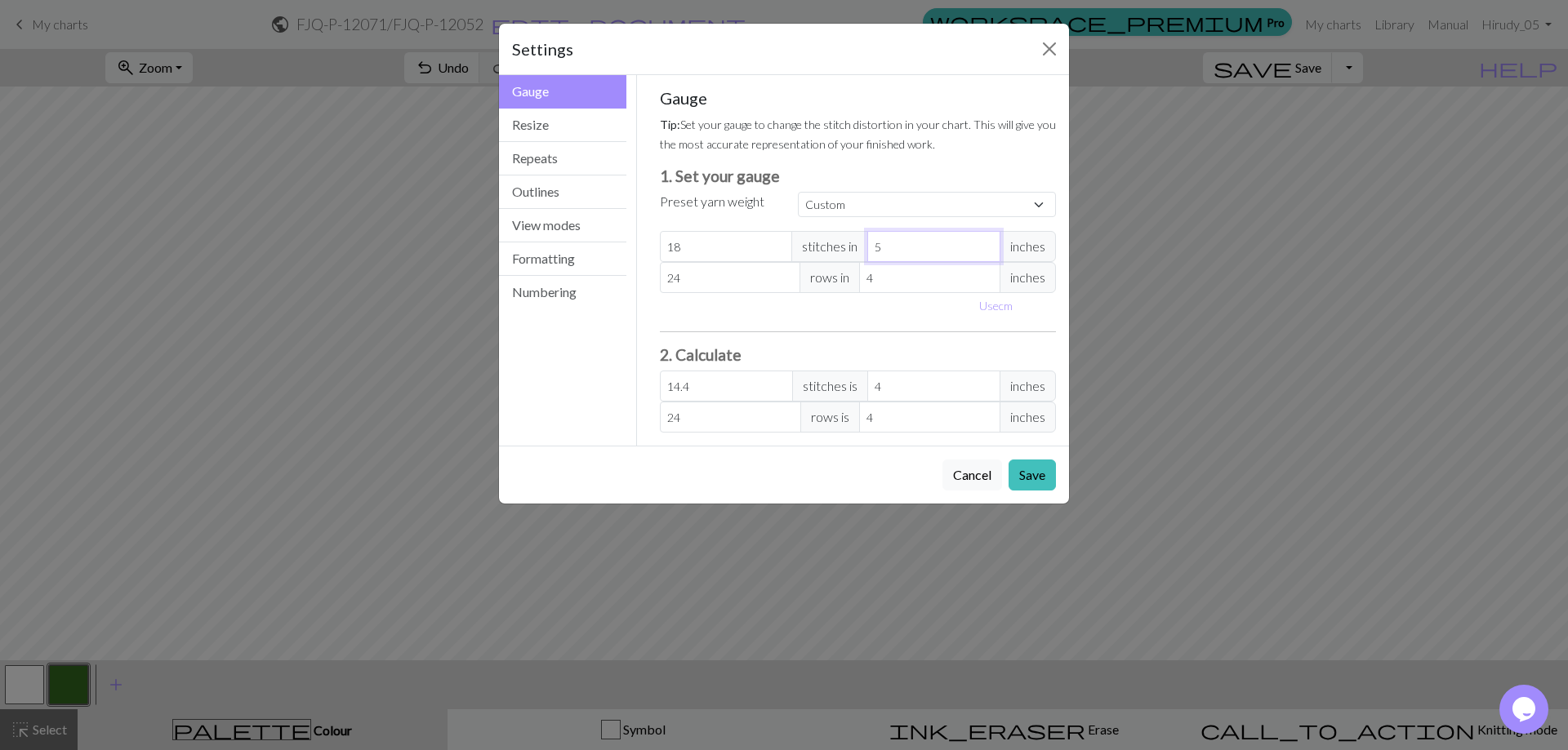
type input "18"
click at [984, 250] on input "4" at bounding box center [934, 246] width 133 height 31
type input "3"
type input "24"
click at [984, 250] on input "3" at bounding box center [934, 246] width 133 height 31
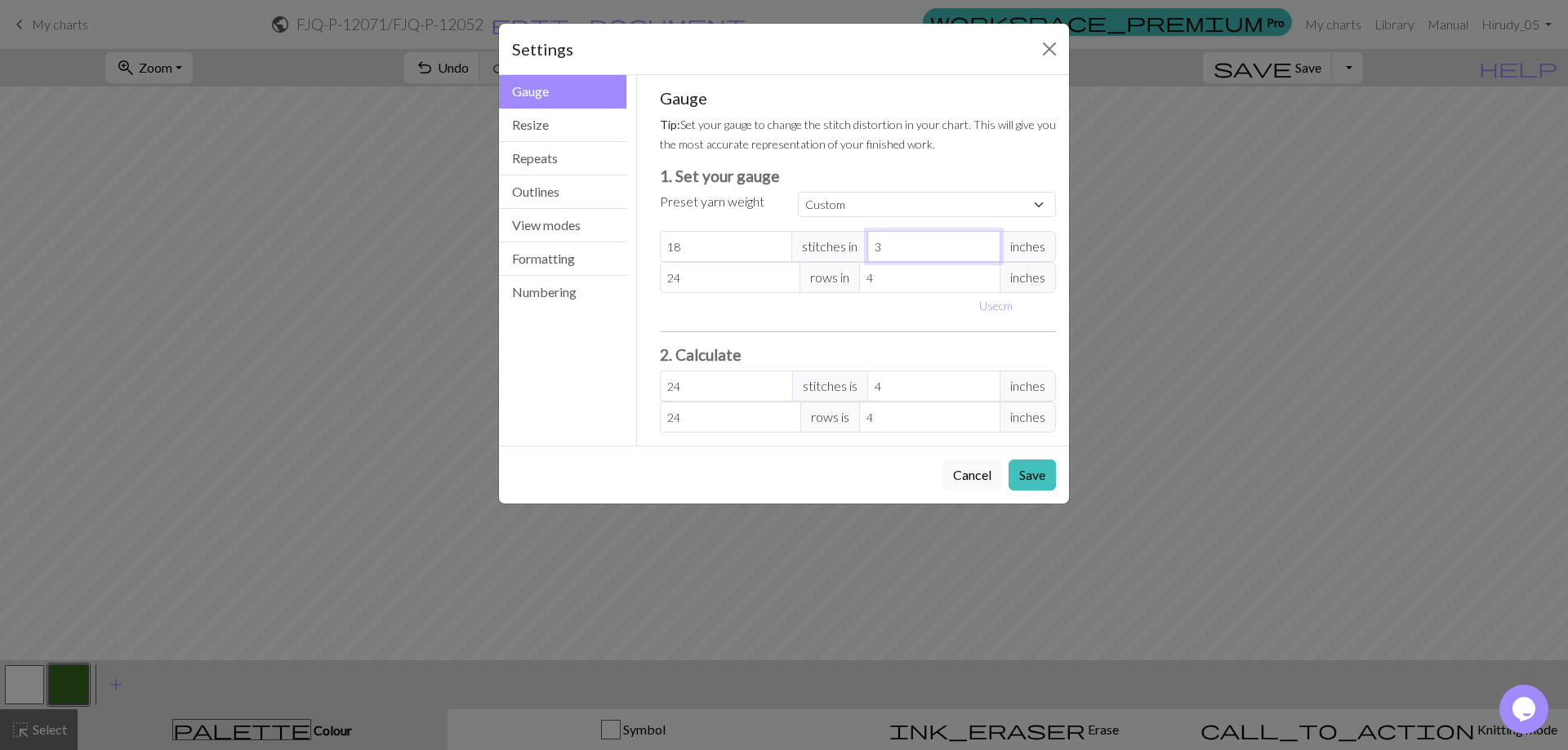
type input "2"
type input "36"
click at [984, 250] on input "2" at bounding box center [934, 246] width 133 height 31
type input "1"
type input "72"
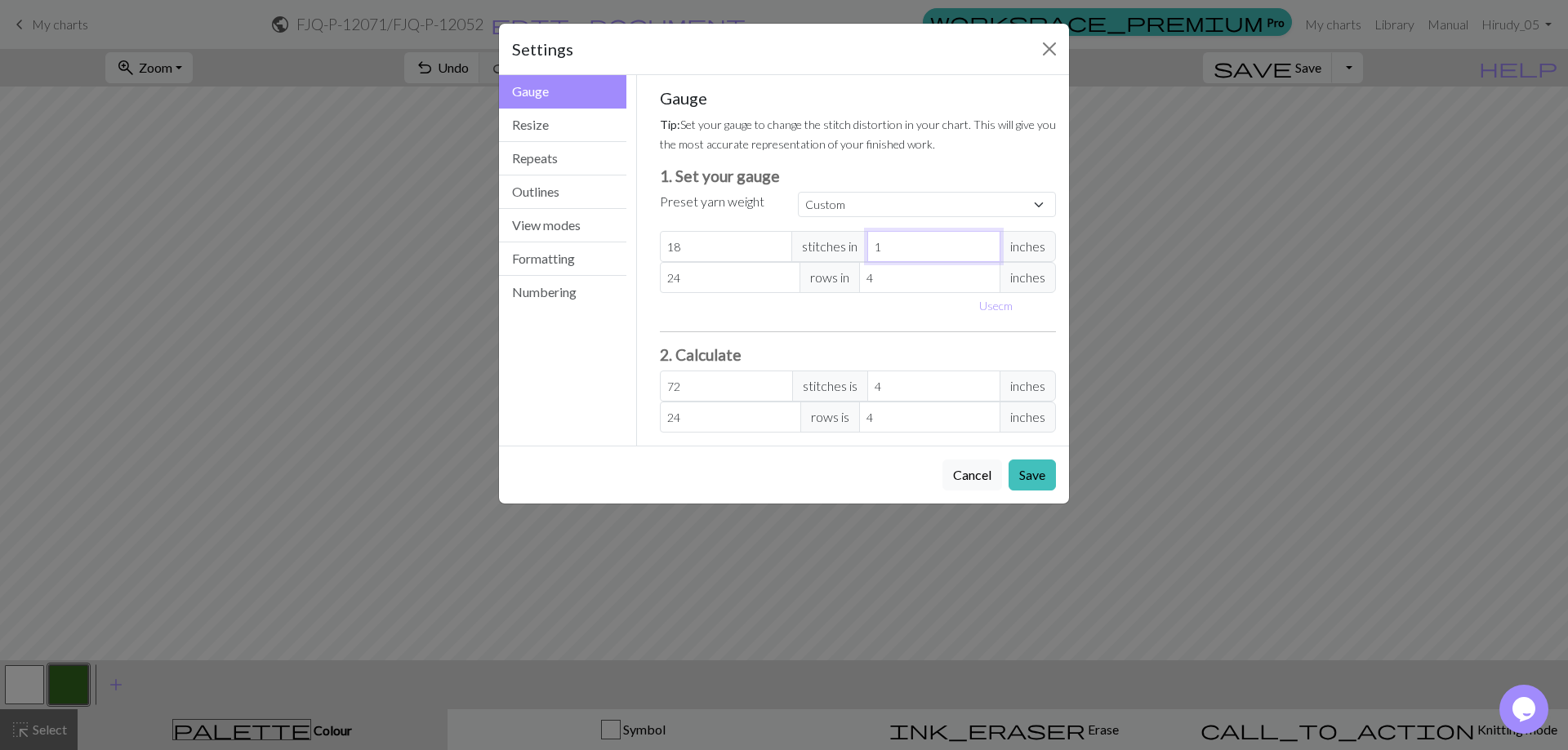
type input "1"
click at [984, 253] on input "1" at bounding box center [934, 246] width 133 height 31
type input "3"
type input "32"
click at [986, 282] on input "3" at bounding box center [930, 277] width 142 height 31
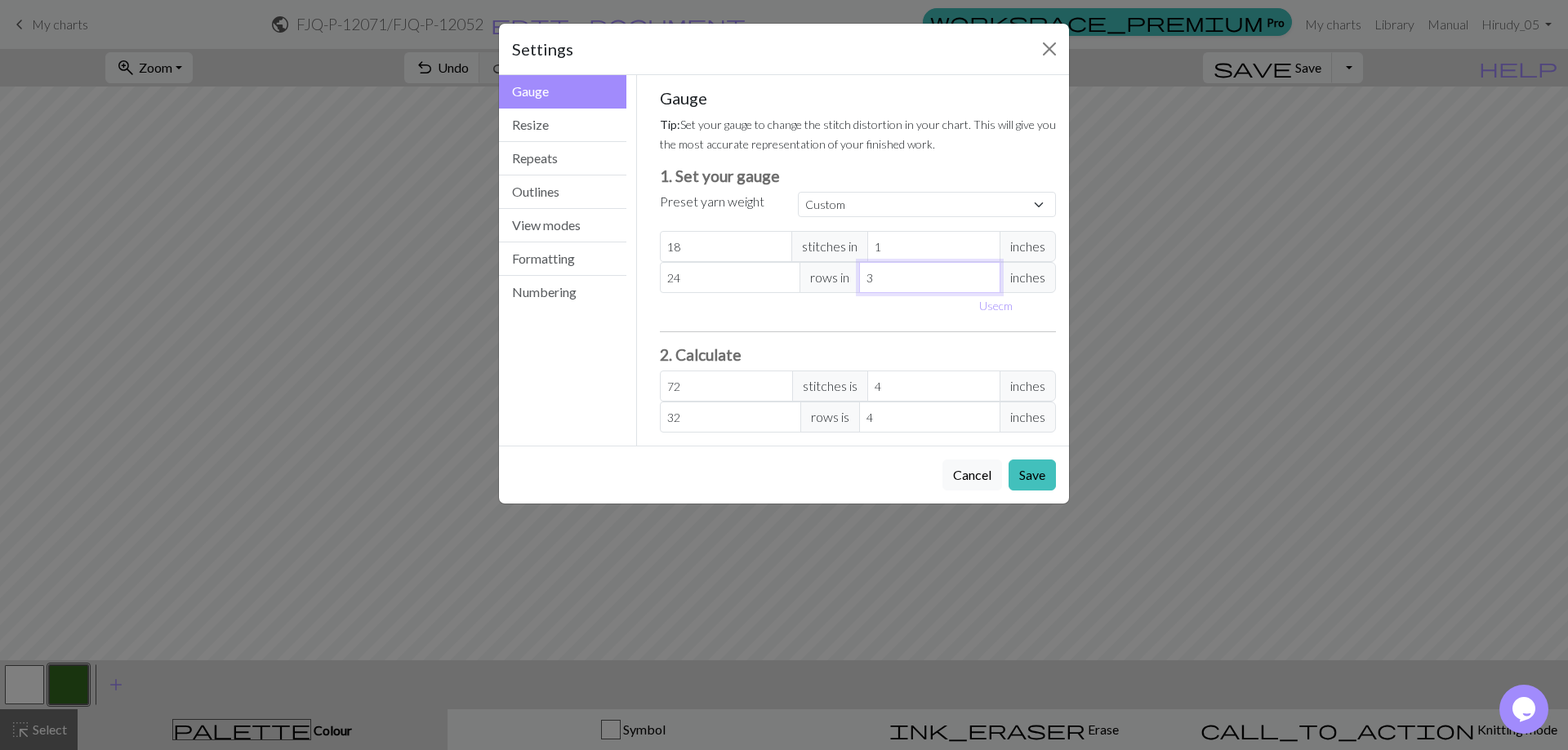
type input "2"
type input "48"
click at [986, 282] on input "2" at bounding box center [930, 277] width 142 height 31
type input "1"
type input "96"
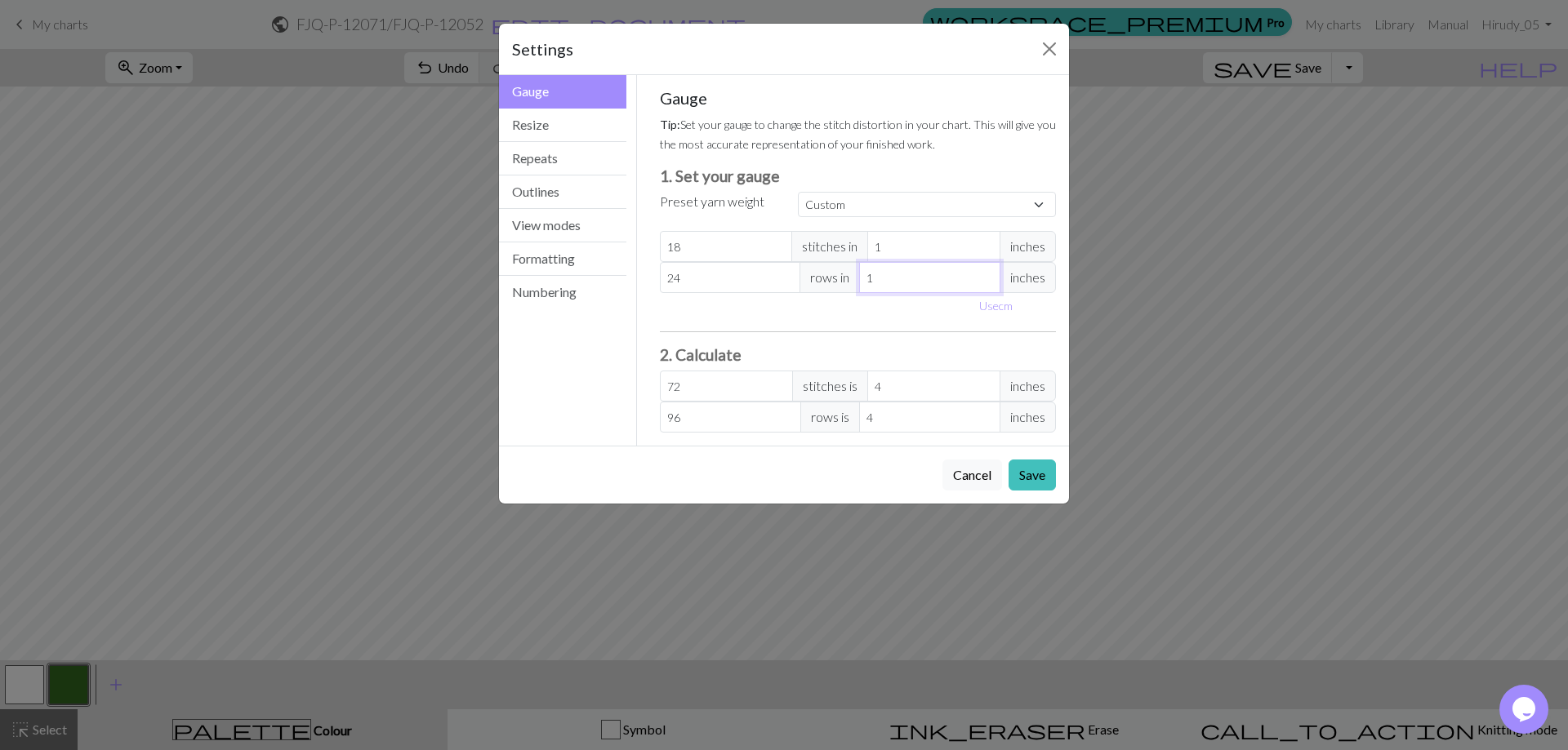
click at [986, 282] on input "1" at bounding box center [930, 277] width 142 height 31
type input "0"
click at [986, 282] on input "0" at bounding box center [930, 277] width 142 height 31
type input "-1"
type input "-96"
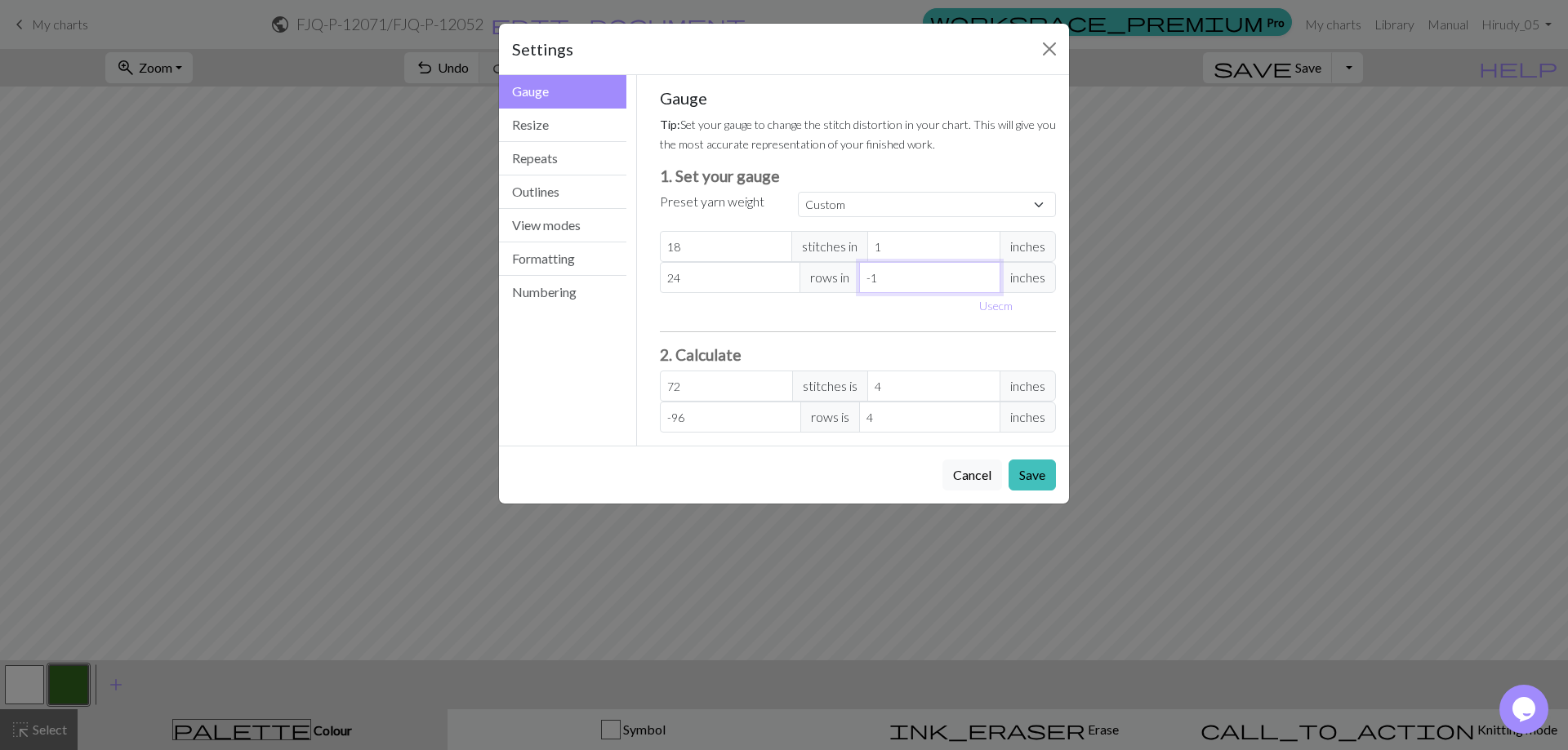
click at [986, 282] on input "-1" at bounding box center [930, 277] width 142 height 31
type input "-2"
type input "-48"
click at [986, 282] on input "-2" at bounding box center [930, 277] width 142 height 31
type input "-1"
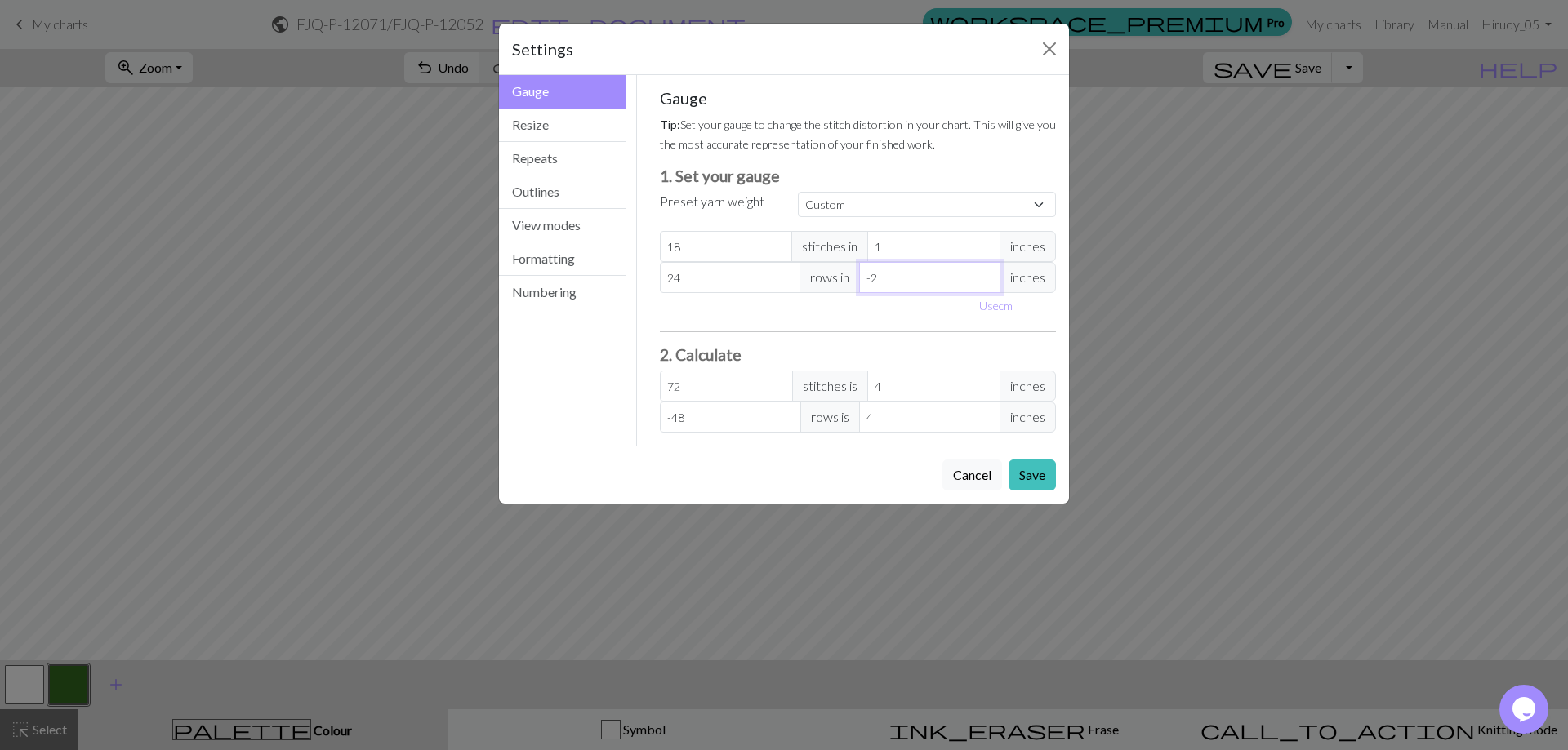
type input "-96"
click at [989, 271] on input "-1" at bounding box center [930, 277] width 142 height 31
type input "0"
click at [989, 271] on input "0" at bounding box center [930, 277] width 142 height 31
type input "1"
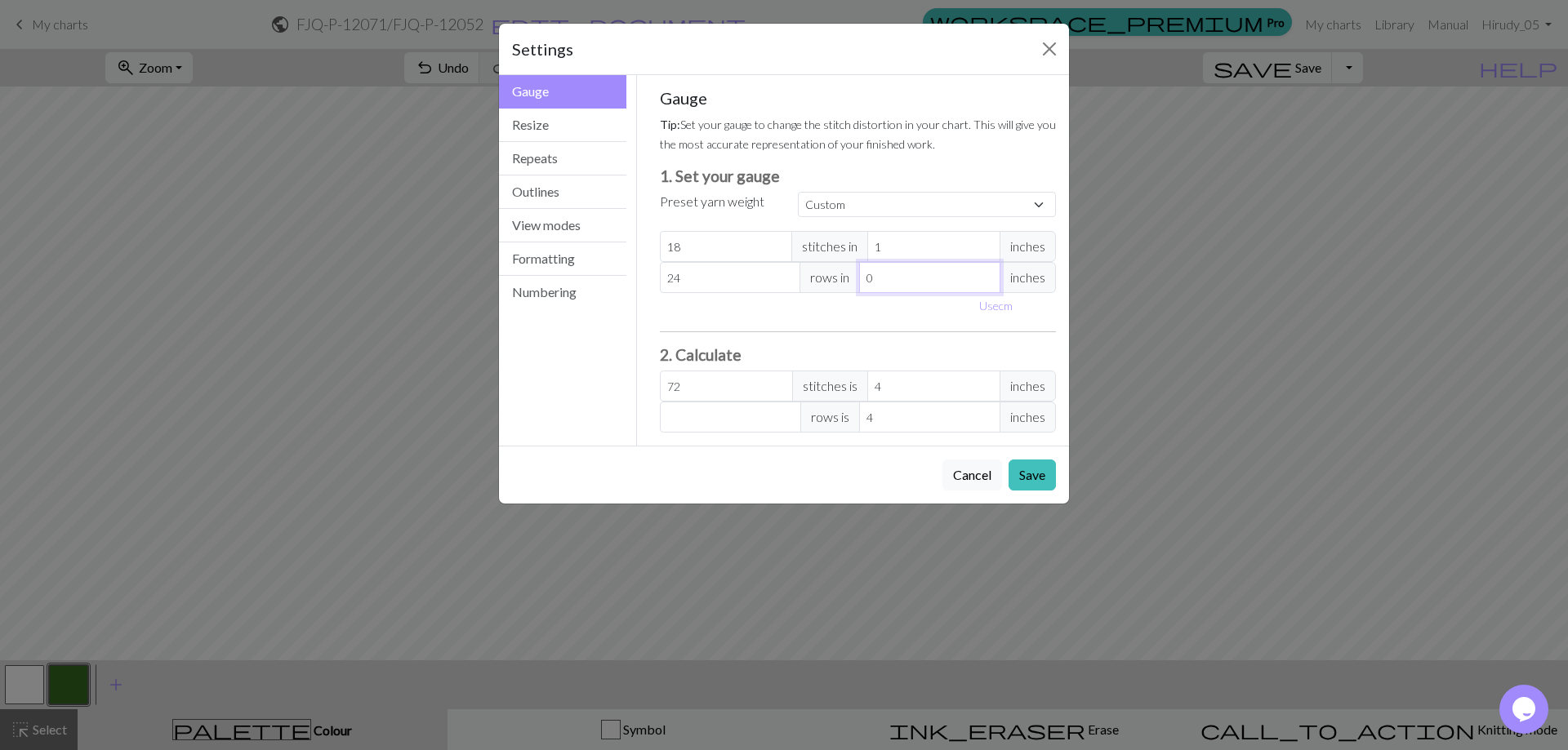
type input "96"
type input "1"
click at [989, 271] on input "1" at bounding box center [930, 277] width 142 height 31
click at [744, 272] on input "24" at bounding box center [730, 277] width 142 height 31
type input "2"
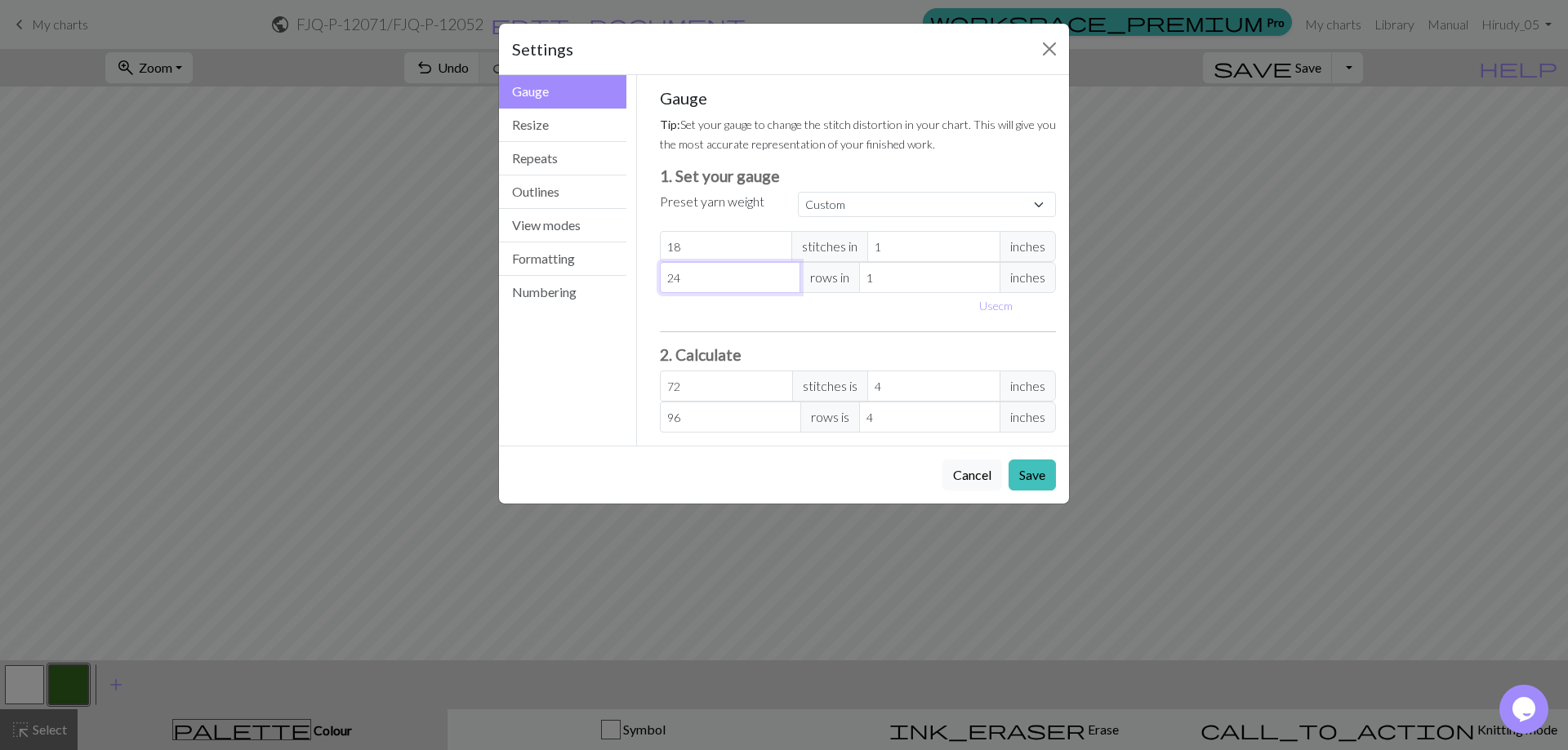
type input "8"
type input "0"
type input "1"
type input "4"
type input "19"
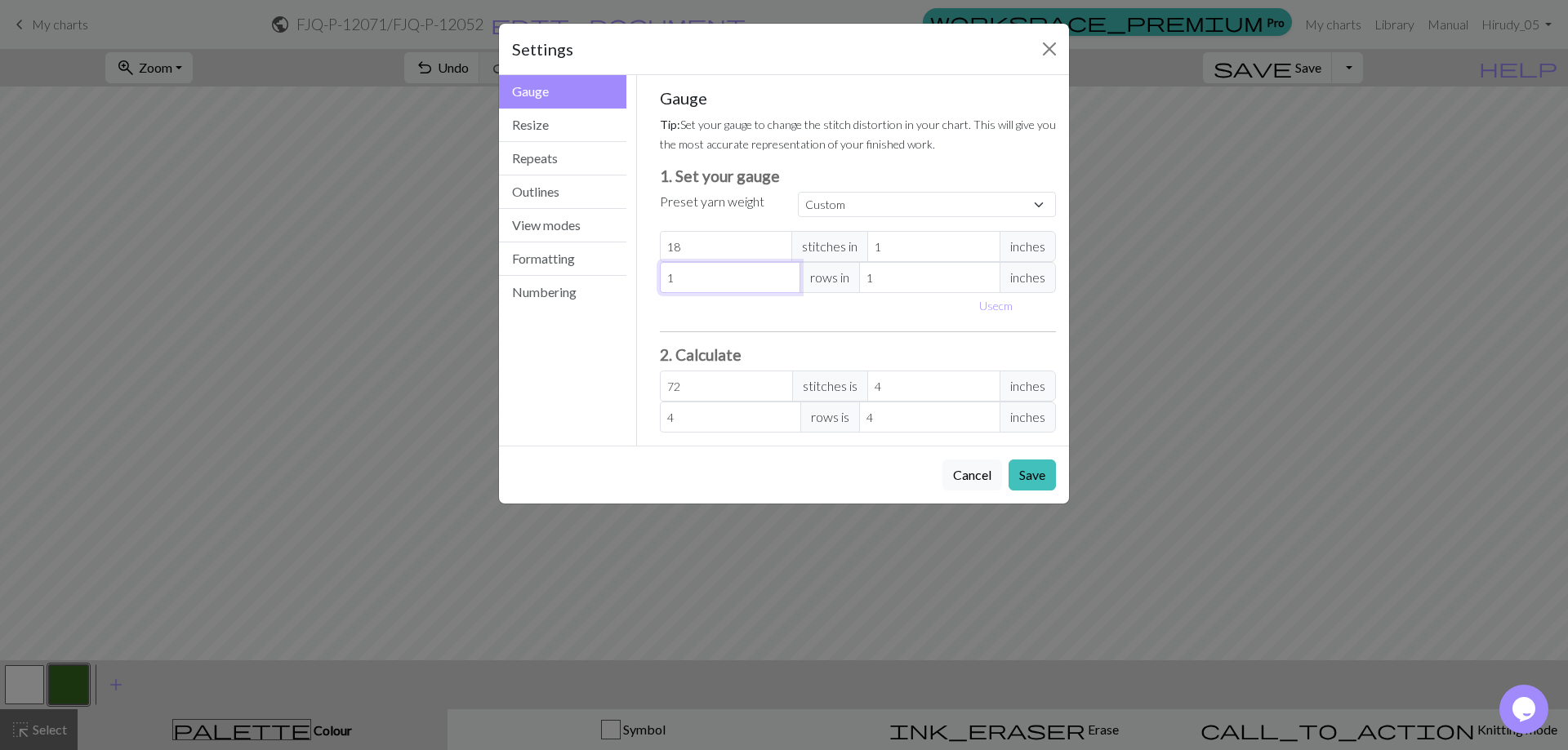
type input "76"
type input "19"
click at [715, 247] on input "18" at bounding box center [727, 246] width 133 height 31
drag, startPoint x: 680, startPoint y: 244, endPoint x: 661, endPoint y: 240, distance: 19.4
click at [662, 240] on input "18" at bounding box center [727, 246] width 133 height 31
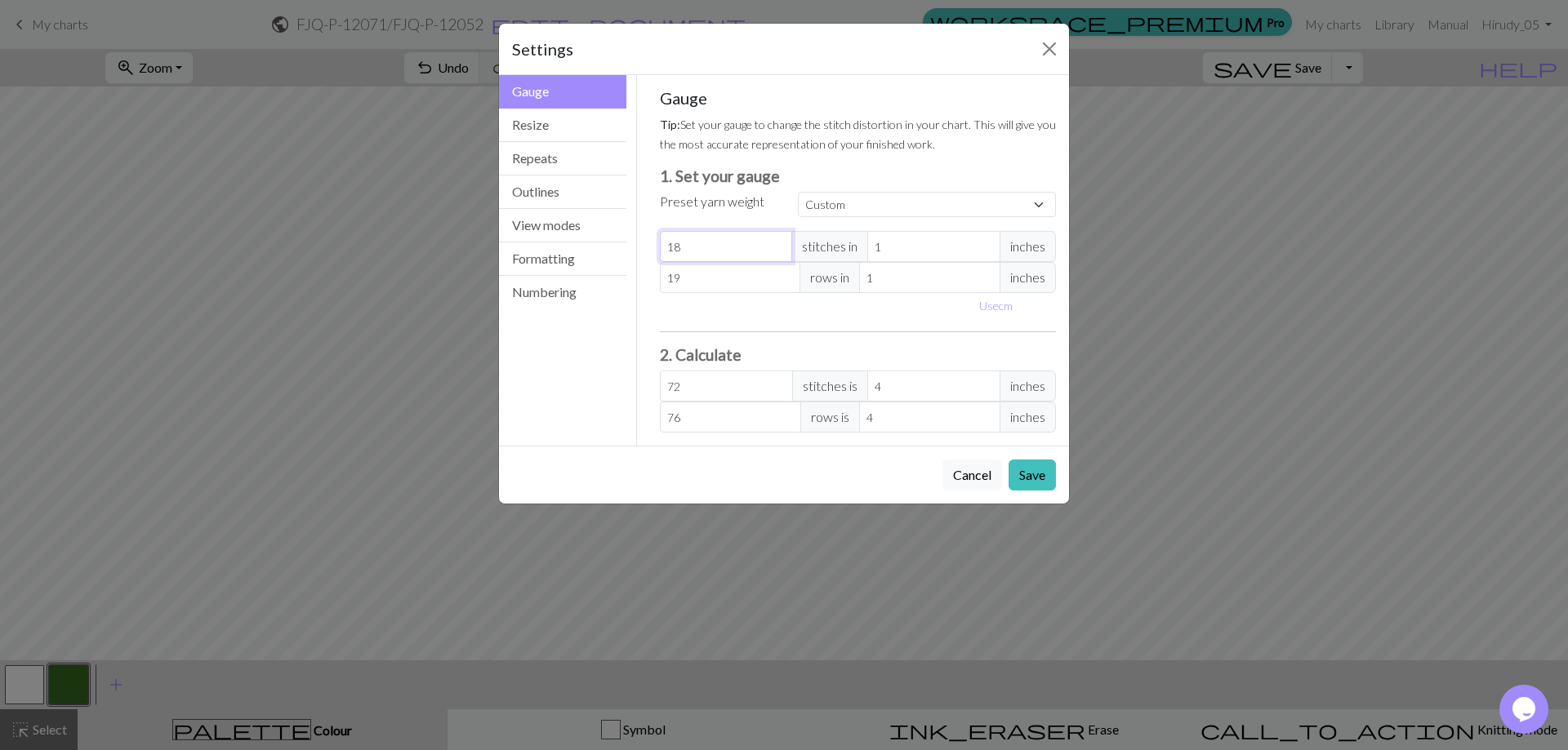
type input "3"
type input "12"
type input "33"
type input "132"
type input "33"
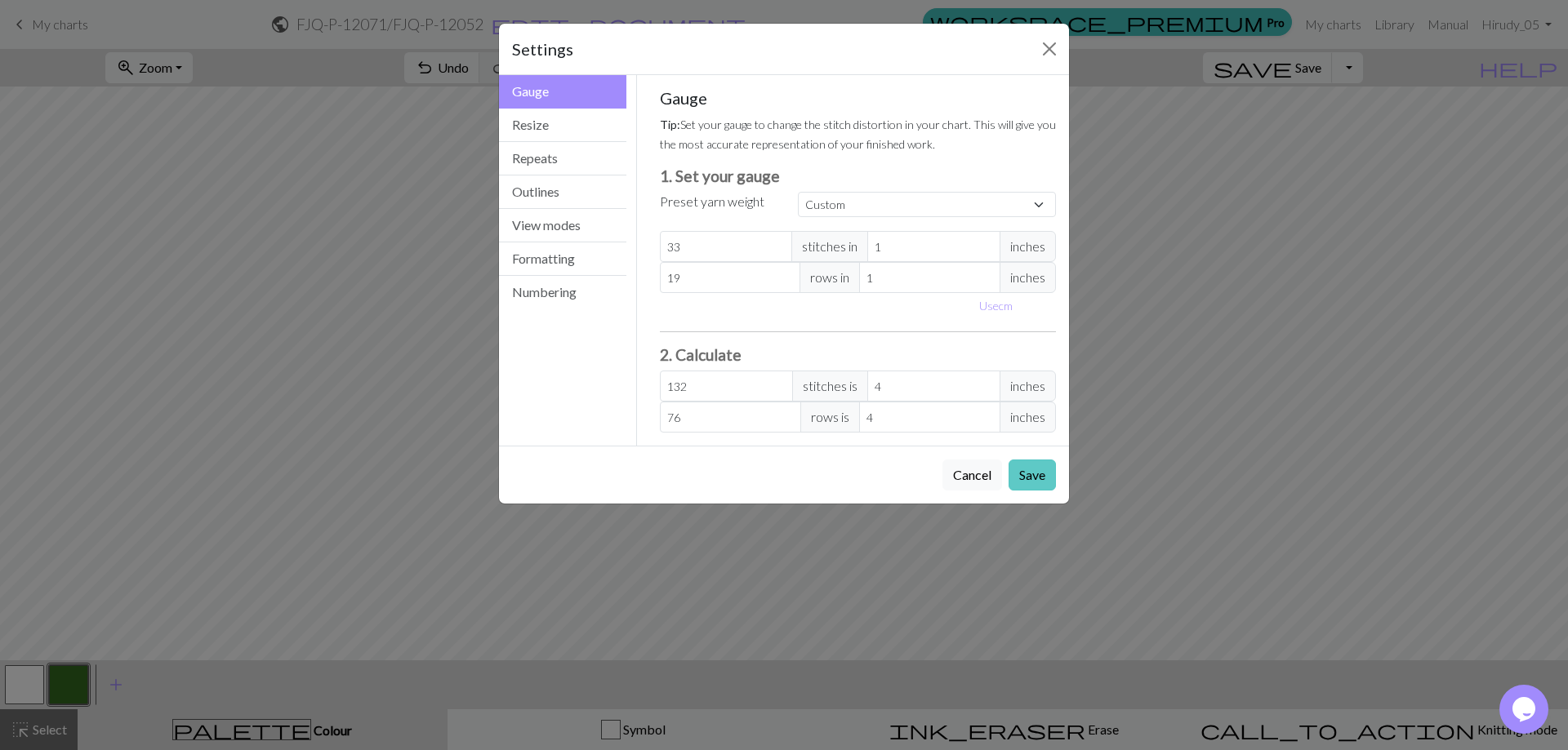
click at [1024, 466] on button "Save" at bounding box center [1032, 475] width 47 height 31
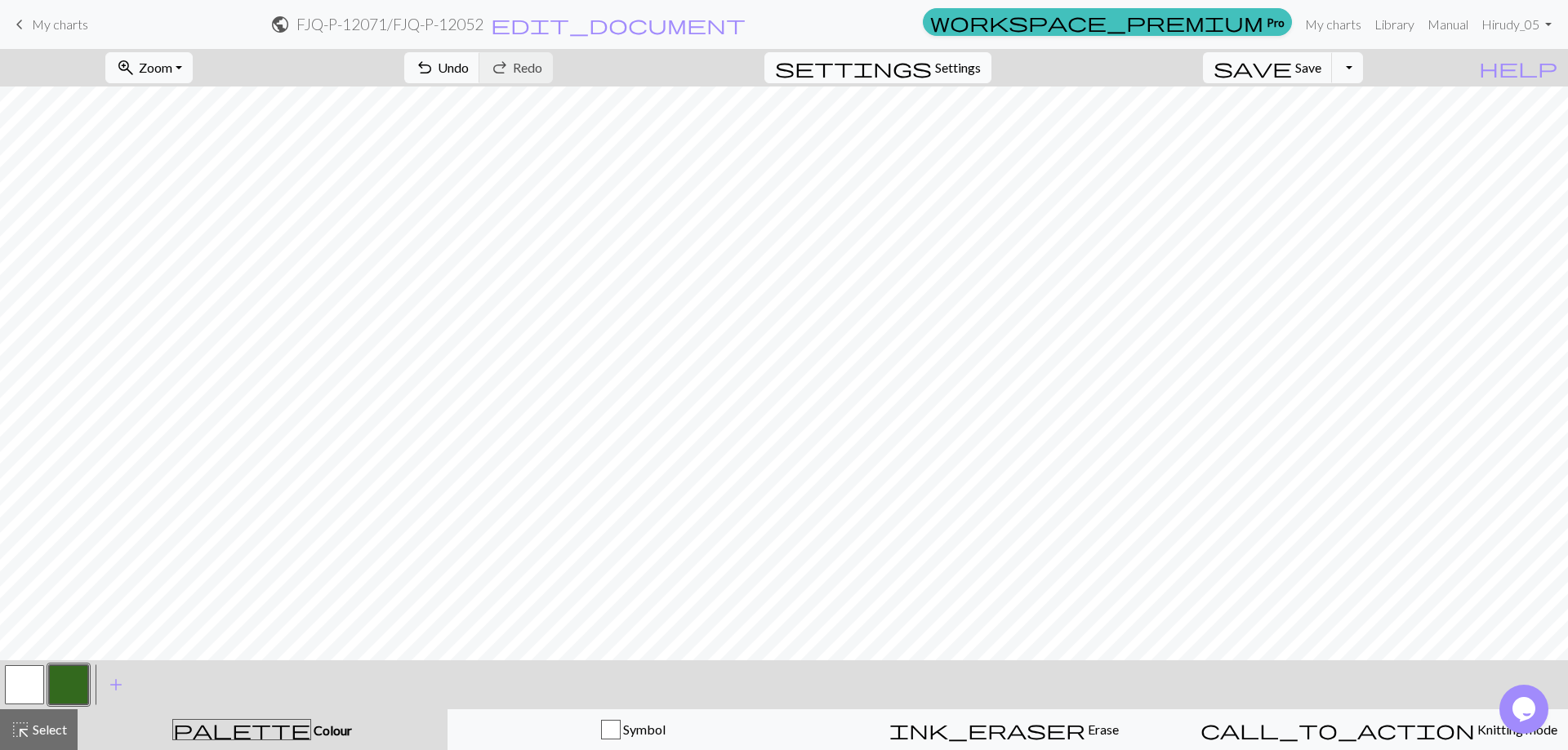
click at [979, 66] on span "Settings" at bounding box center [958, 67] width 46 height 20
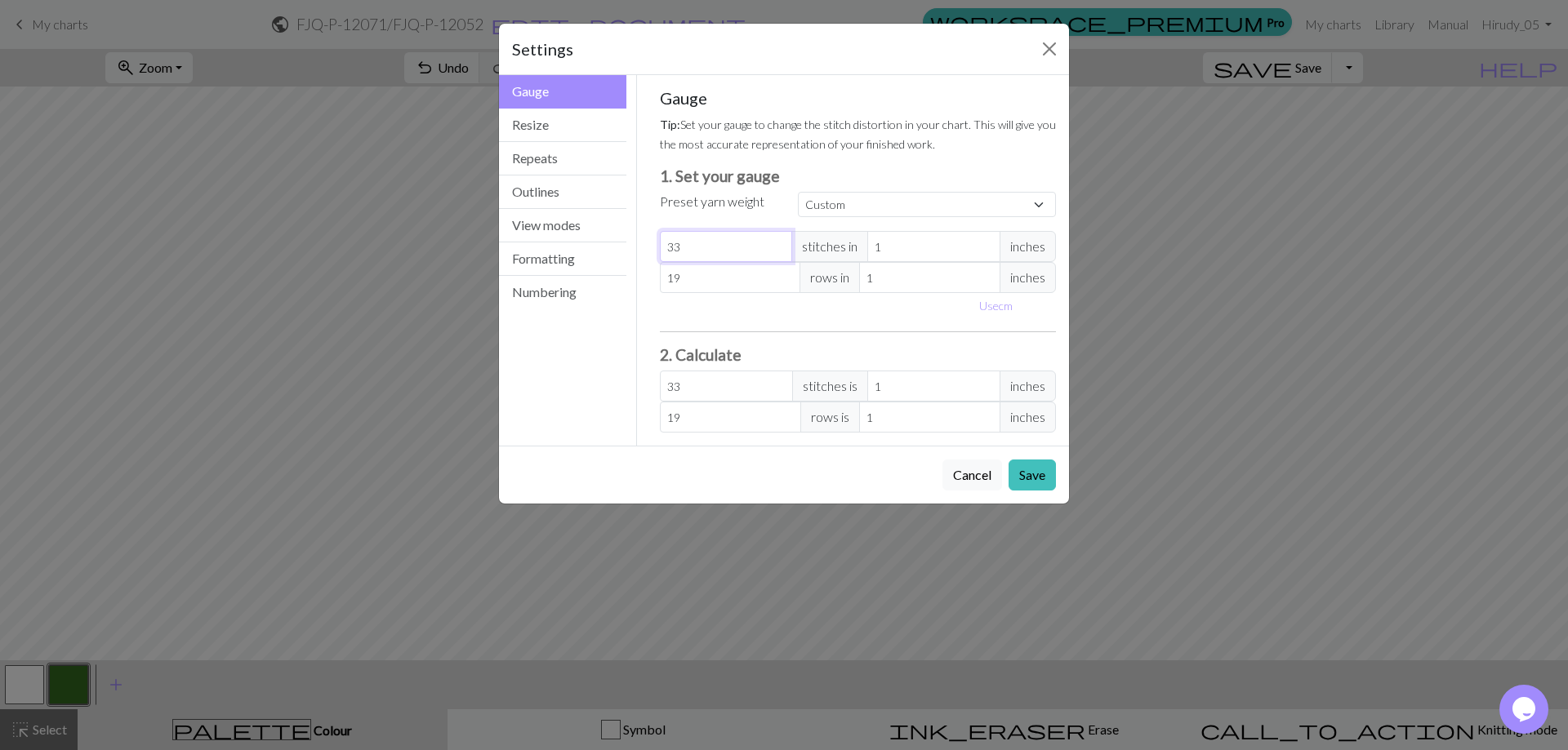
drag, startPoint x: 701, startPoint y: 240, endPoint x: 660, endPoint y: 242, distance: 41.0
click at [660, 242] on input "33" at bounding box center [727, 246] width 133 height 31
type input "1"
type input "19"
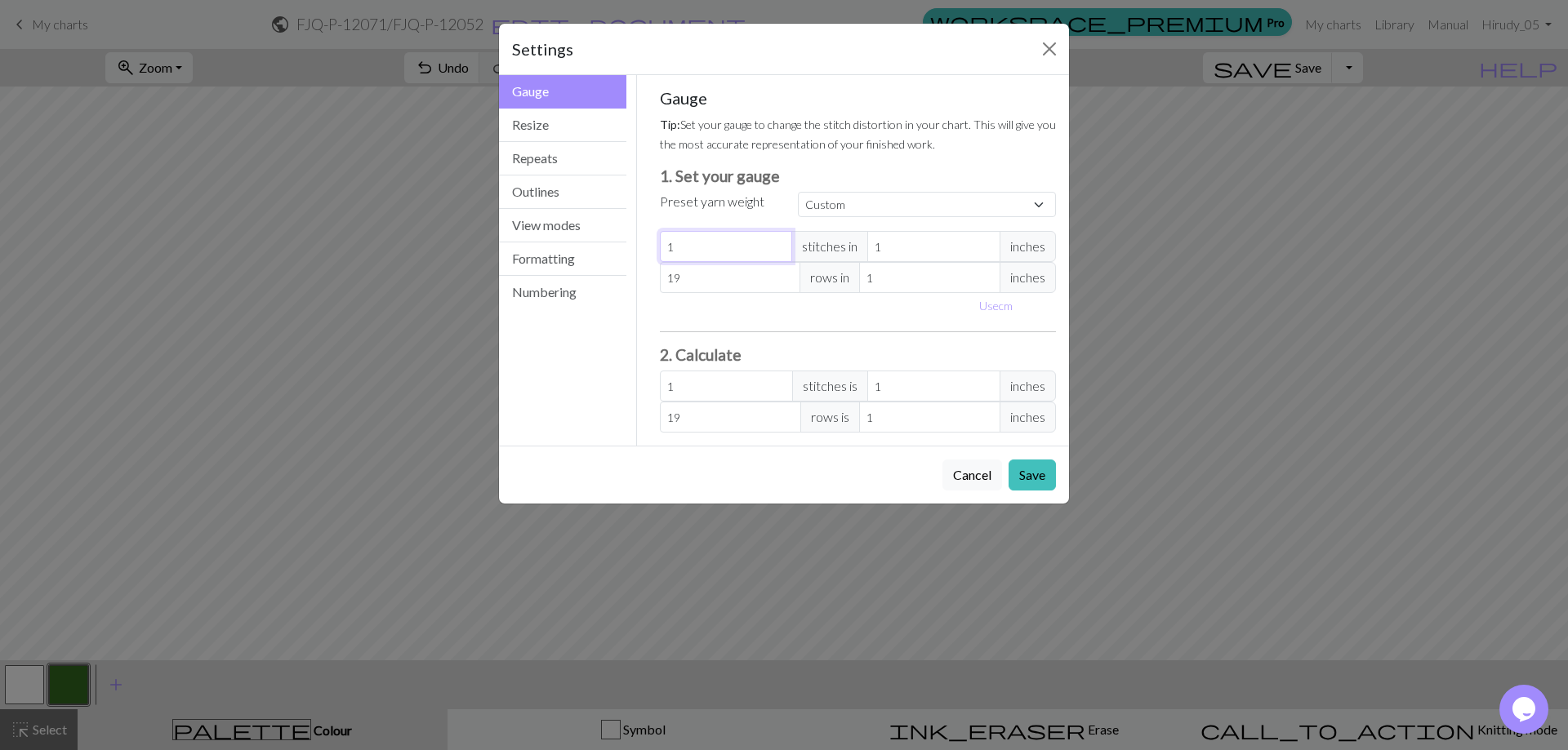
type input "19"
drag, startPoint x: 683, startPoint y: 272, endPoint x: 614, endPoint y: 272, distance: 69.0
click at [615, 272] on div "Gauge Gauge Resize Repeats Outlines View modes Formatting Numbering Gauge Resiz…" at bounding box center [784, 260] width 590 height 370
type input "3"
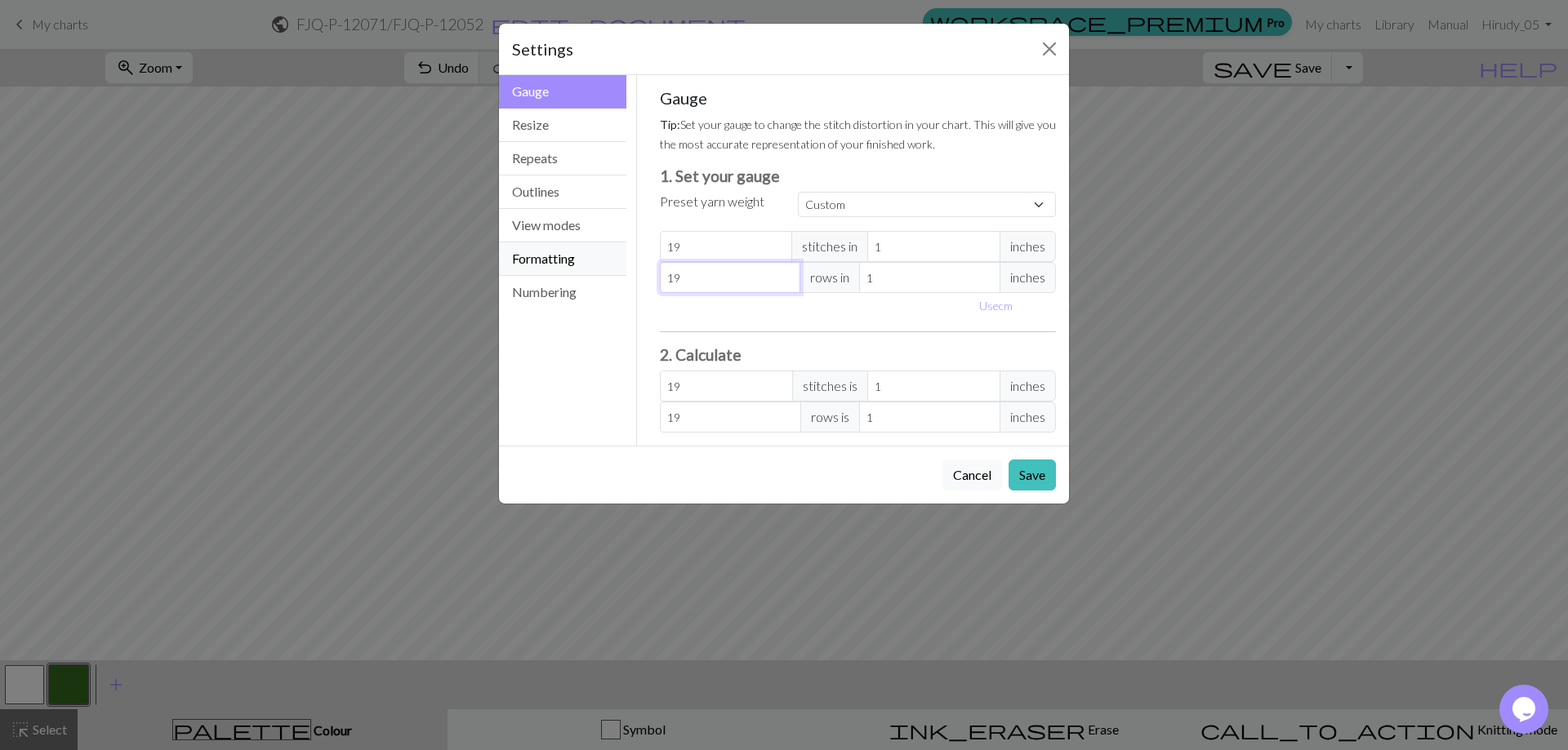
type input "3"
type input "33"
click at [1028, 476] on button "Save" at bounding box center [1032, 475] width 47 height 31
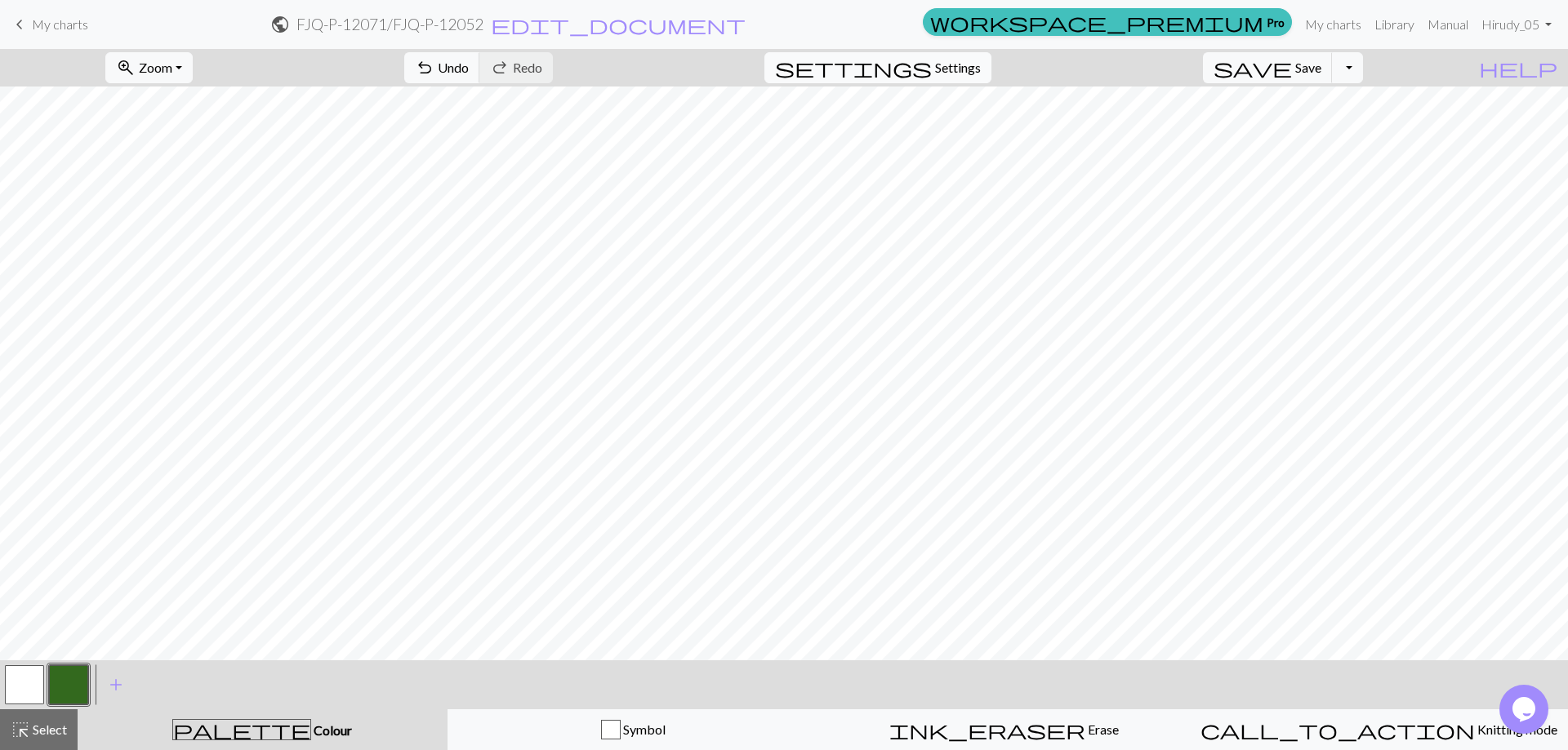
click at [972, 55] on button "settings Settings" at bounding box center [878, 67] width 227 height 31
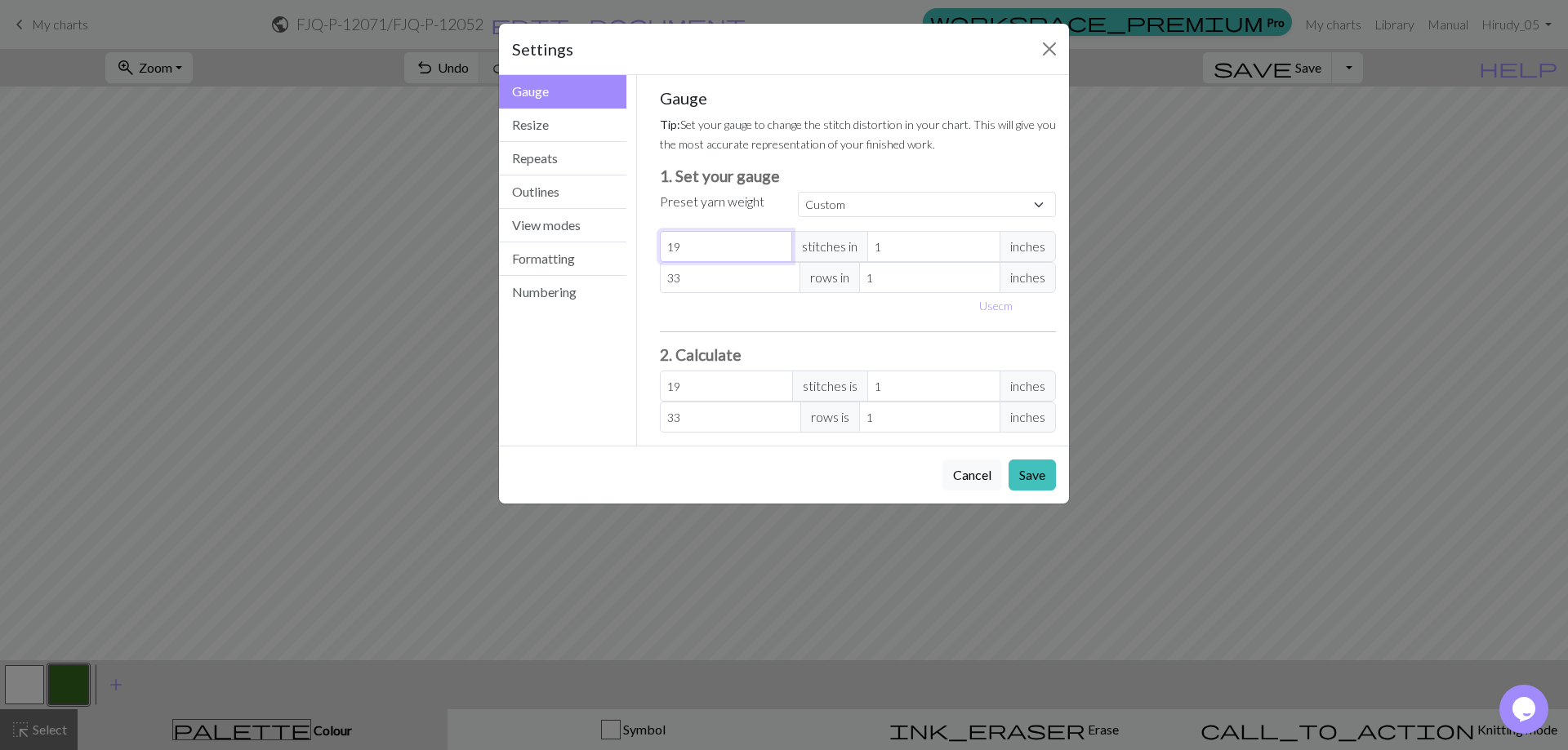
click at [714, 252] on input "19" at bounding box center [727, 246] width 133 height 31
type input "1"
type input "0"
type input "3"
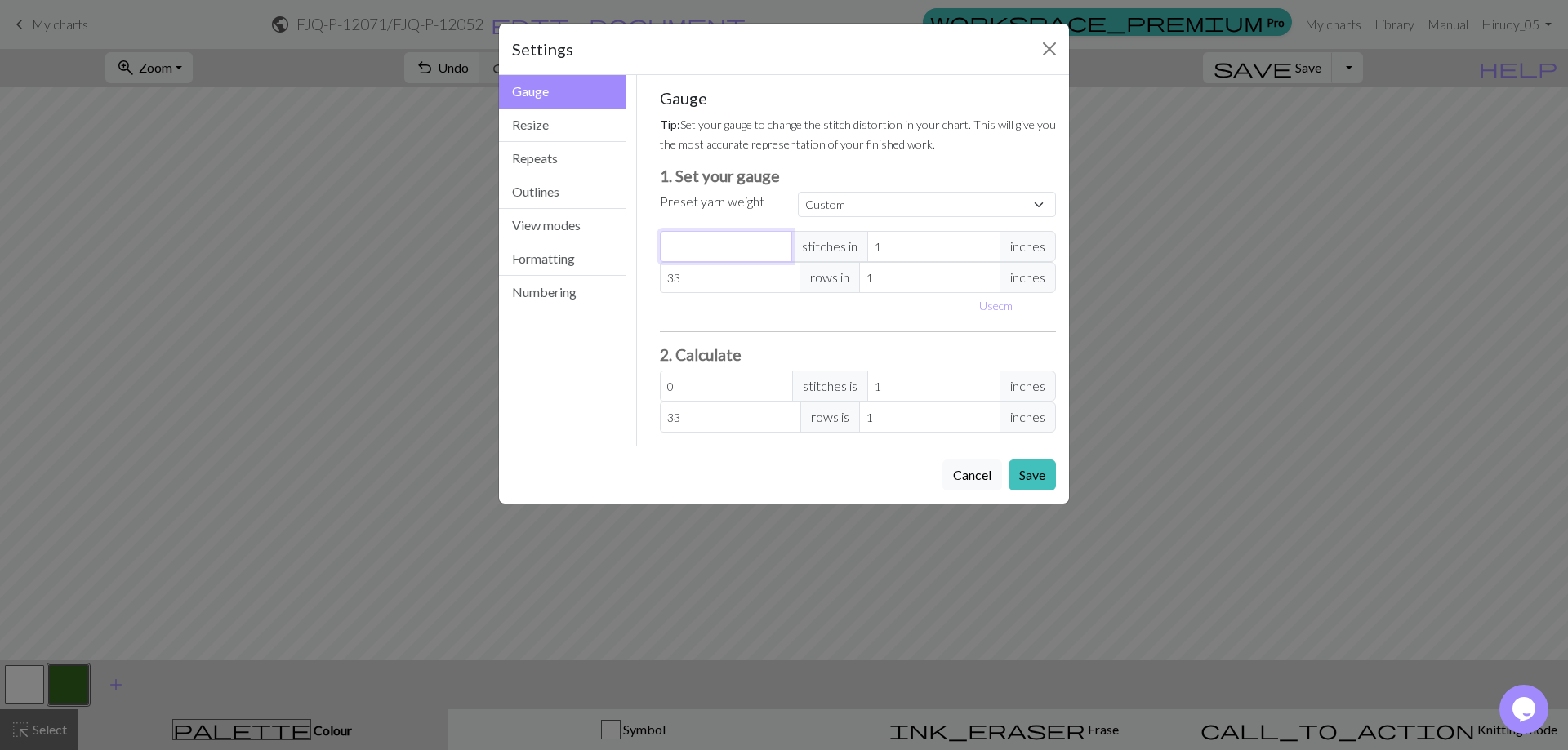
type input "3"
type input "33"
click at [714, 283] on input "33" at bounding box center [730, 277] width 142 height 31
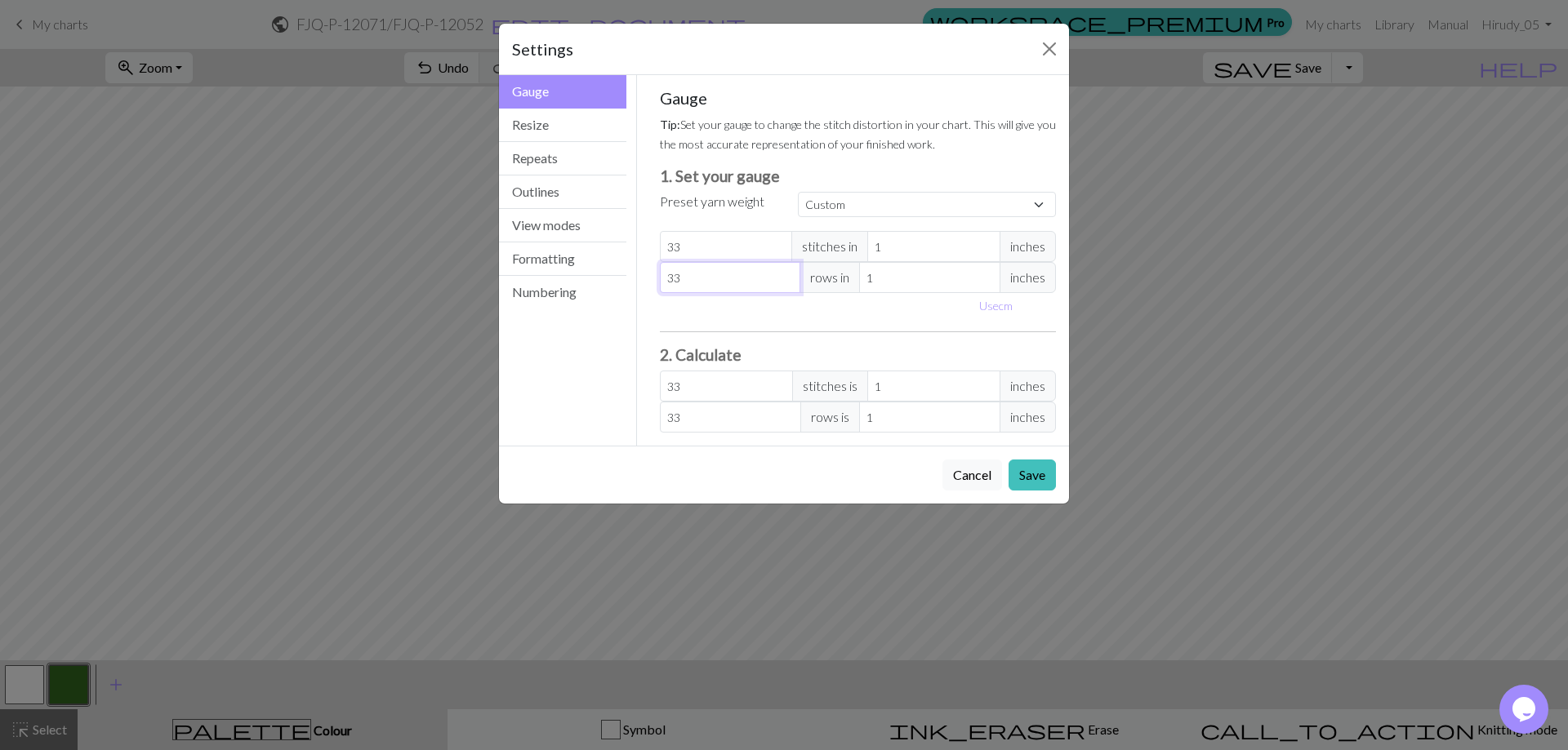
type input "3"
type input "0"
click at [710, 255] on input "33" at bounding box center [727, 246] width 133 height 31
click at [706, 274] on input "number" at bounding box center [730, 277] width 142 height 31
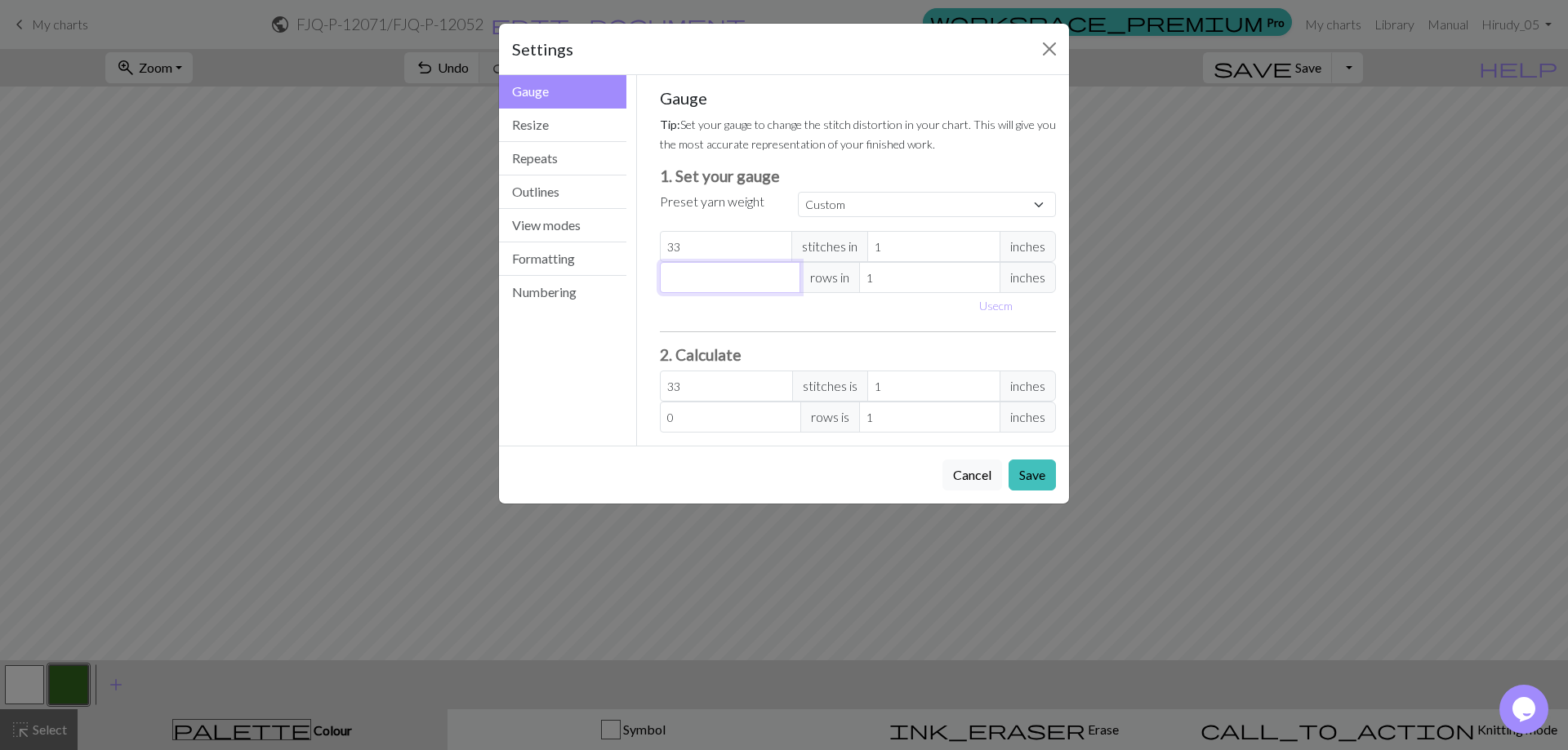
type input "1"
type input "19"
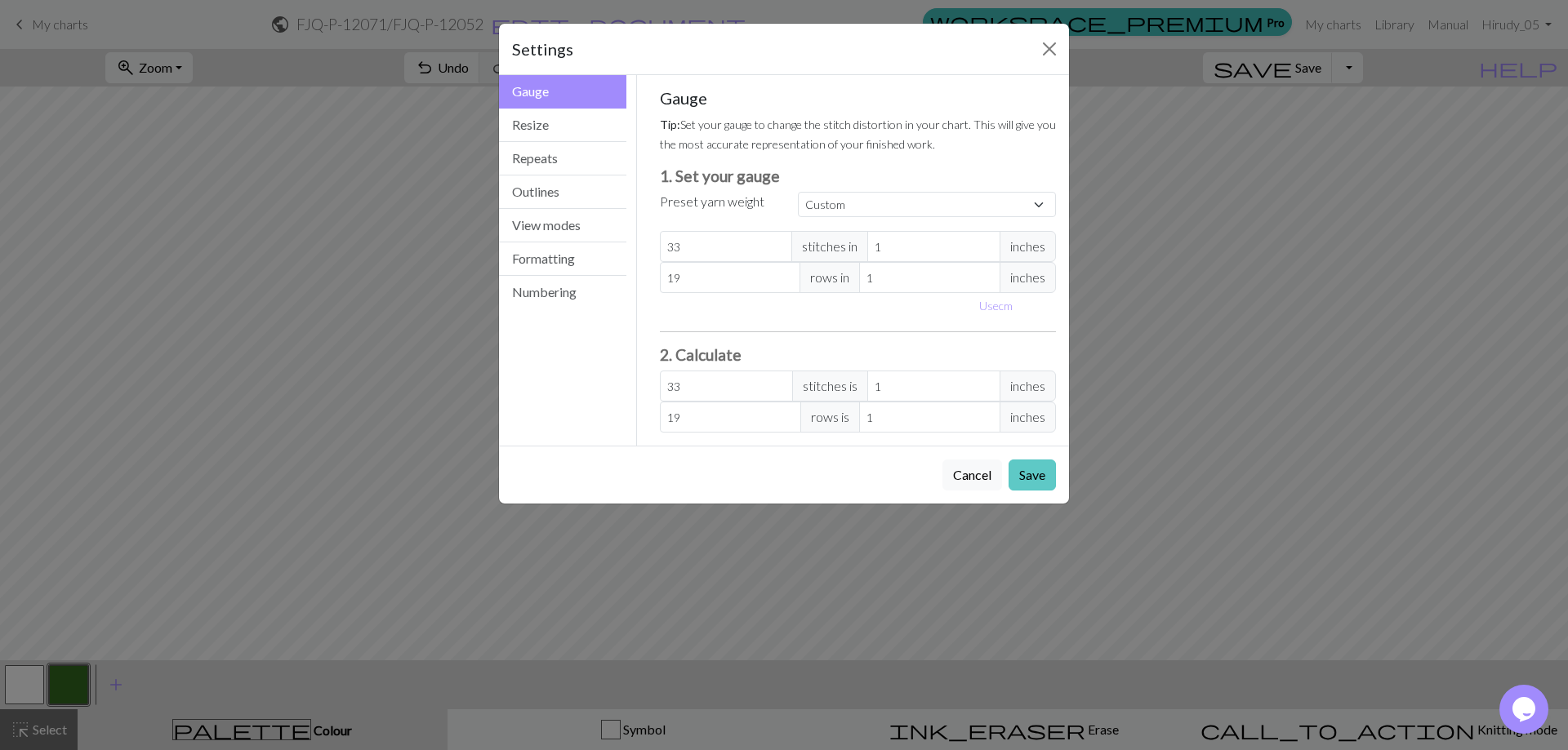
click at [1030, 474] on button "Save" at bounding box center [1032, 475] width 47 height 31
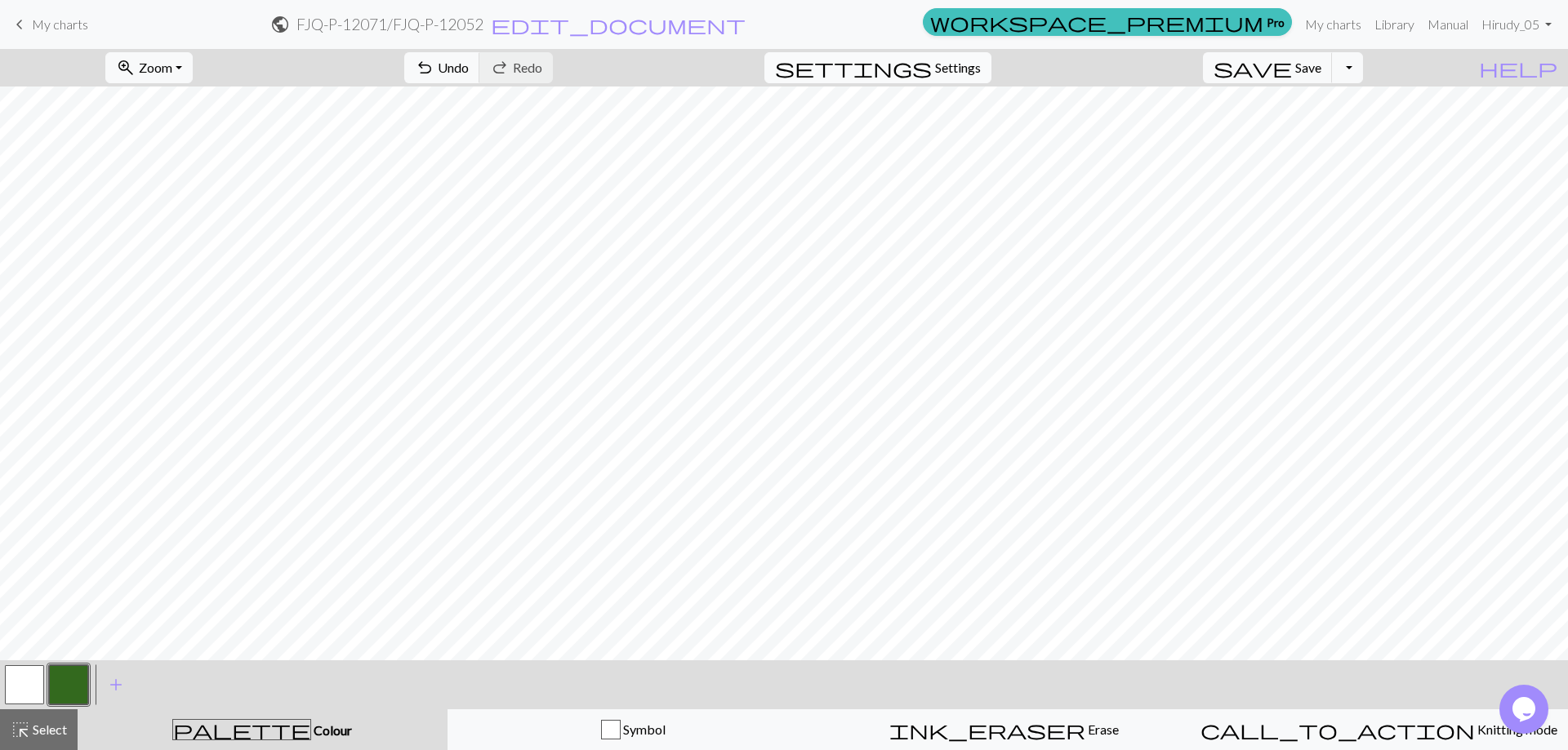
click at [981, 74] on span "Settings" at bounding box center [958, 67] width 46 height 20
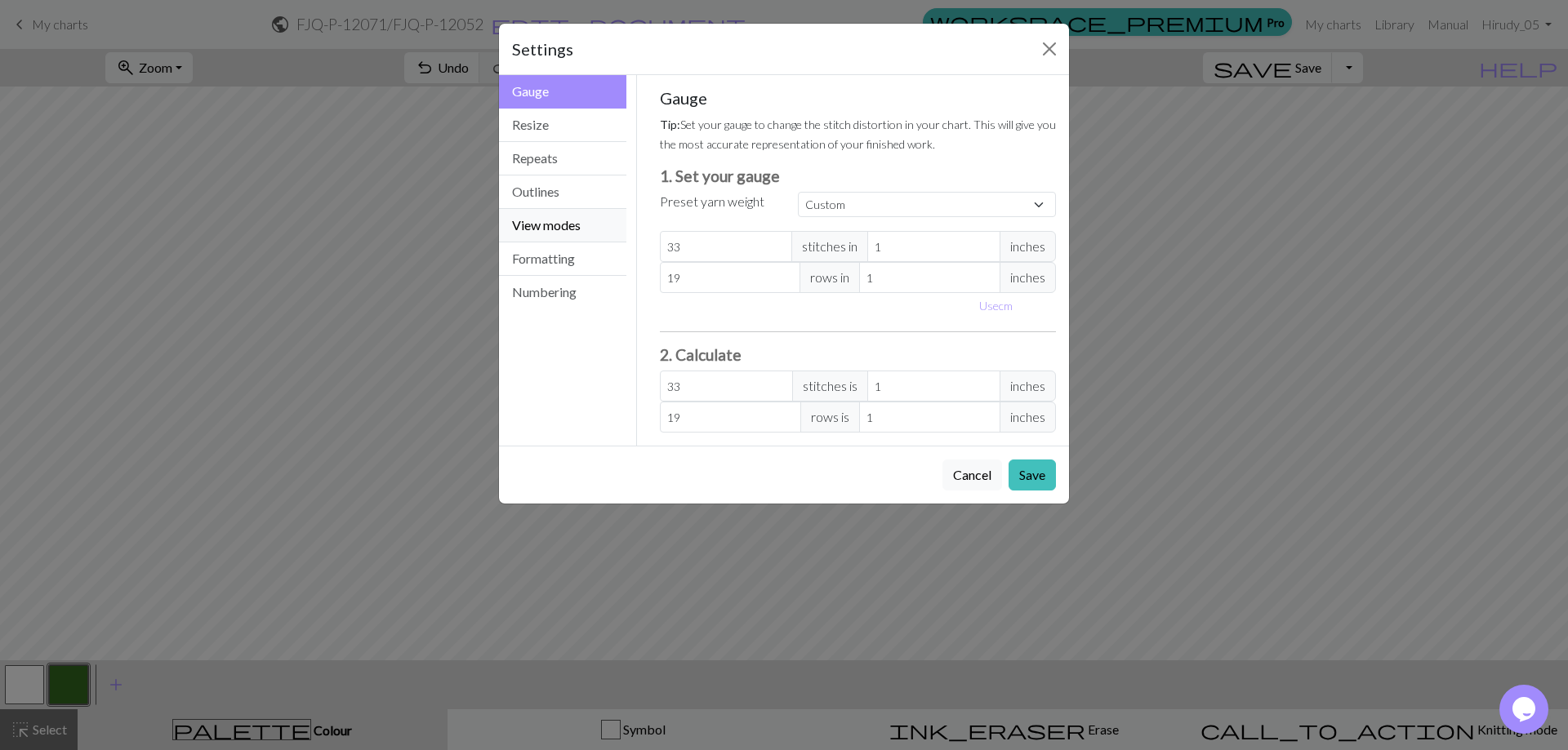
click at [540, 231] on button "View modes" at bounding box center [562, 225] width 127 height 33
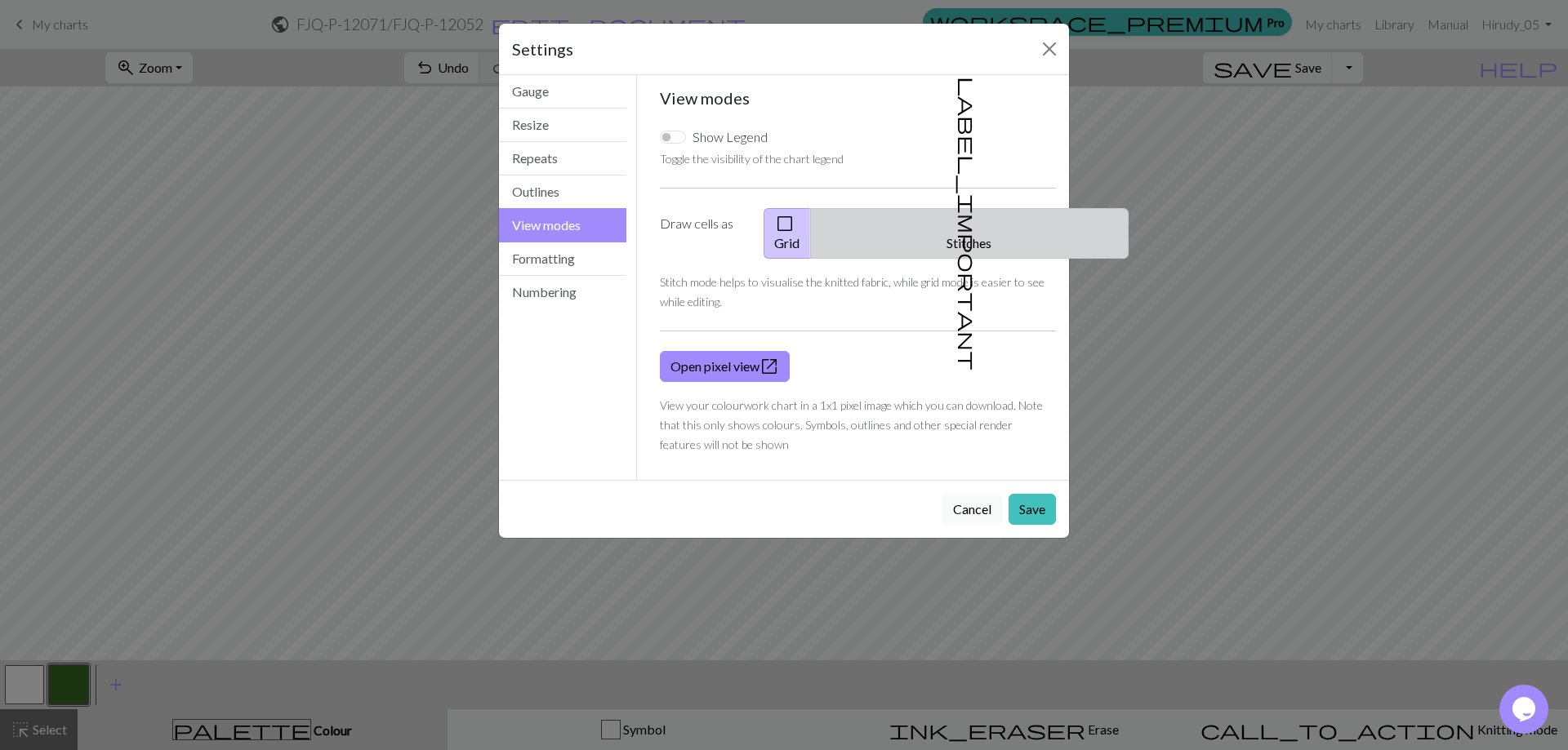
click at [994, 228] on button "label_important Stitches" at bounding box center [969, 233] width 318 height 50
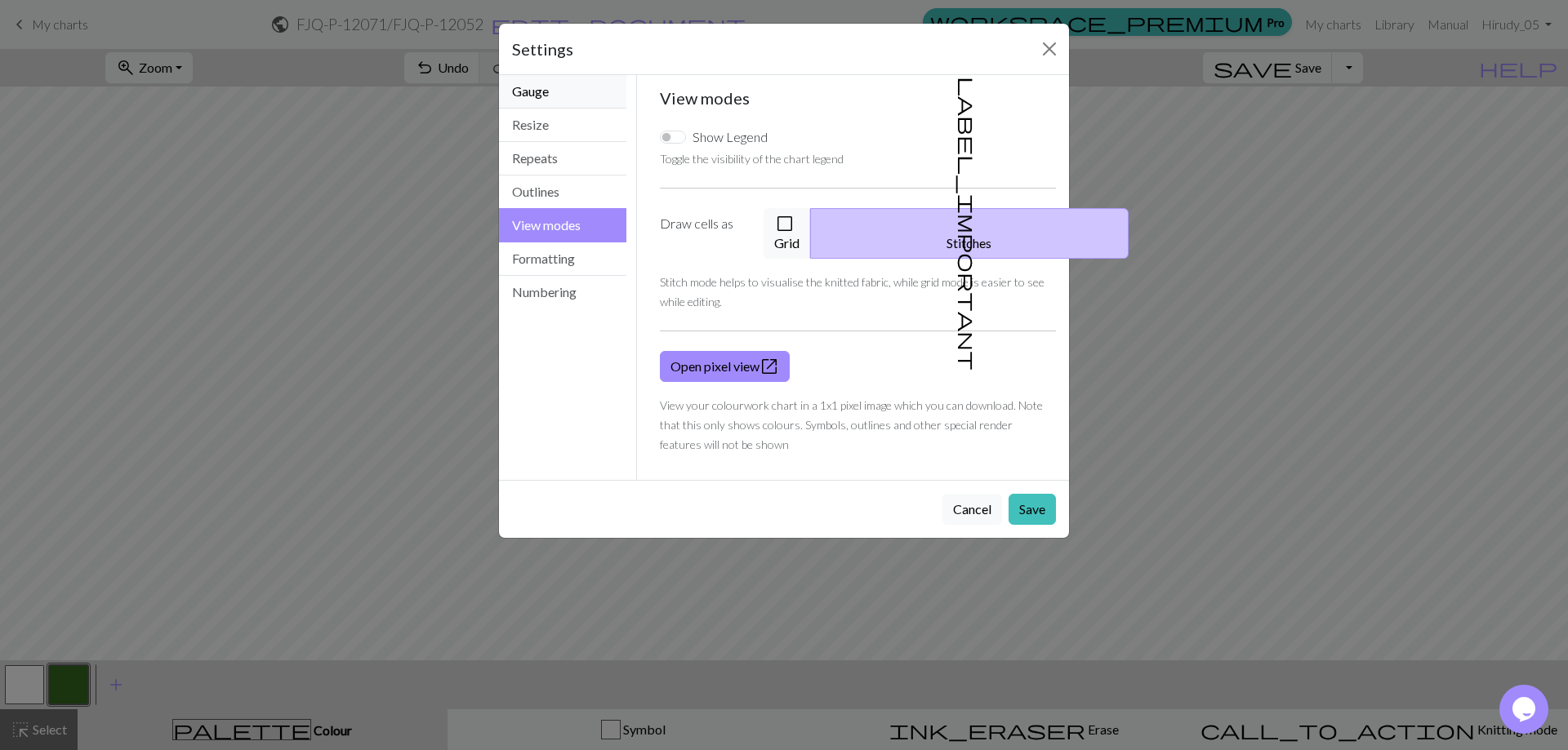
click at [551, 102] on button "Gauge" at bounding box center [562, 91] width 127 height 33
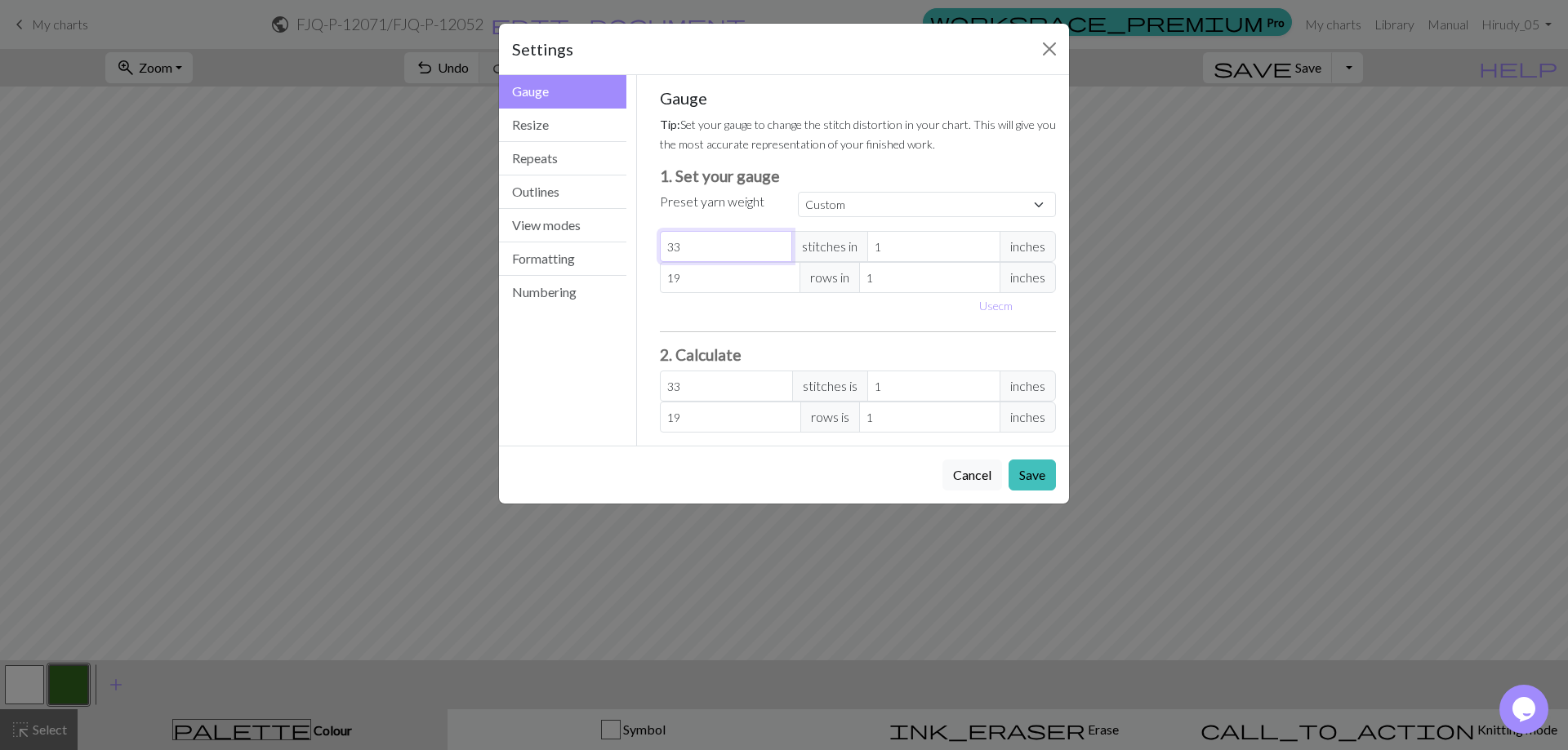
click at [708, 252] on input "33" at bounding box center [727, 246] width 133 height 31
type input "3"
type input "0"
type input "1"
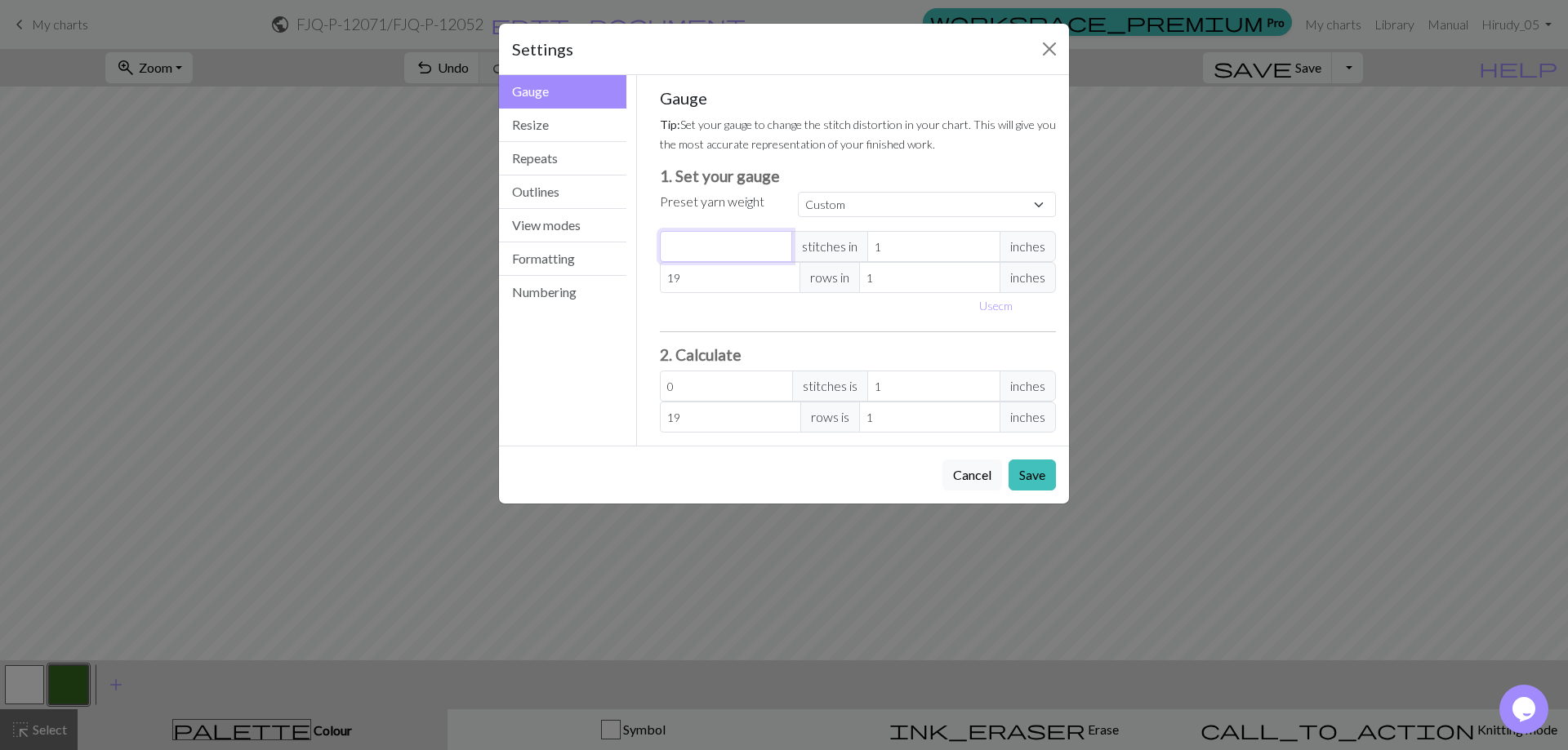
type input "1"
type input "19"
drag, startPoint x: 630, startPoint y: 292, endPoint x: 610, endPoint y: 294, distance: 20.1
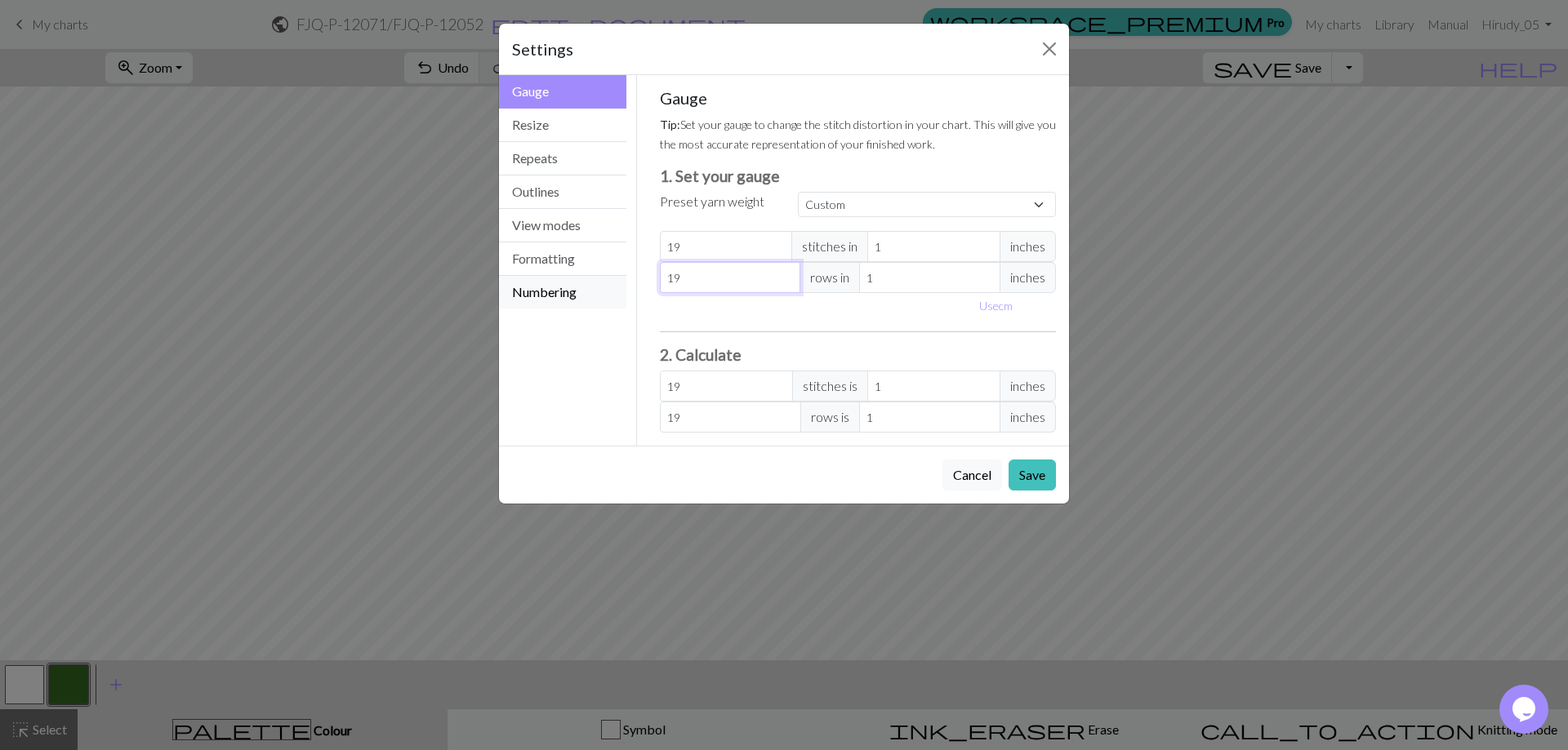
click at [610, 294] on div "Gauge Gauge Resize Repeats Outlines View modes Formatting Numbering Gauge Resiz…" at bounding box center [784, 260] width 590 height 370
type input "3"
type input "33"
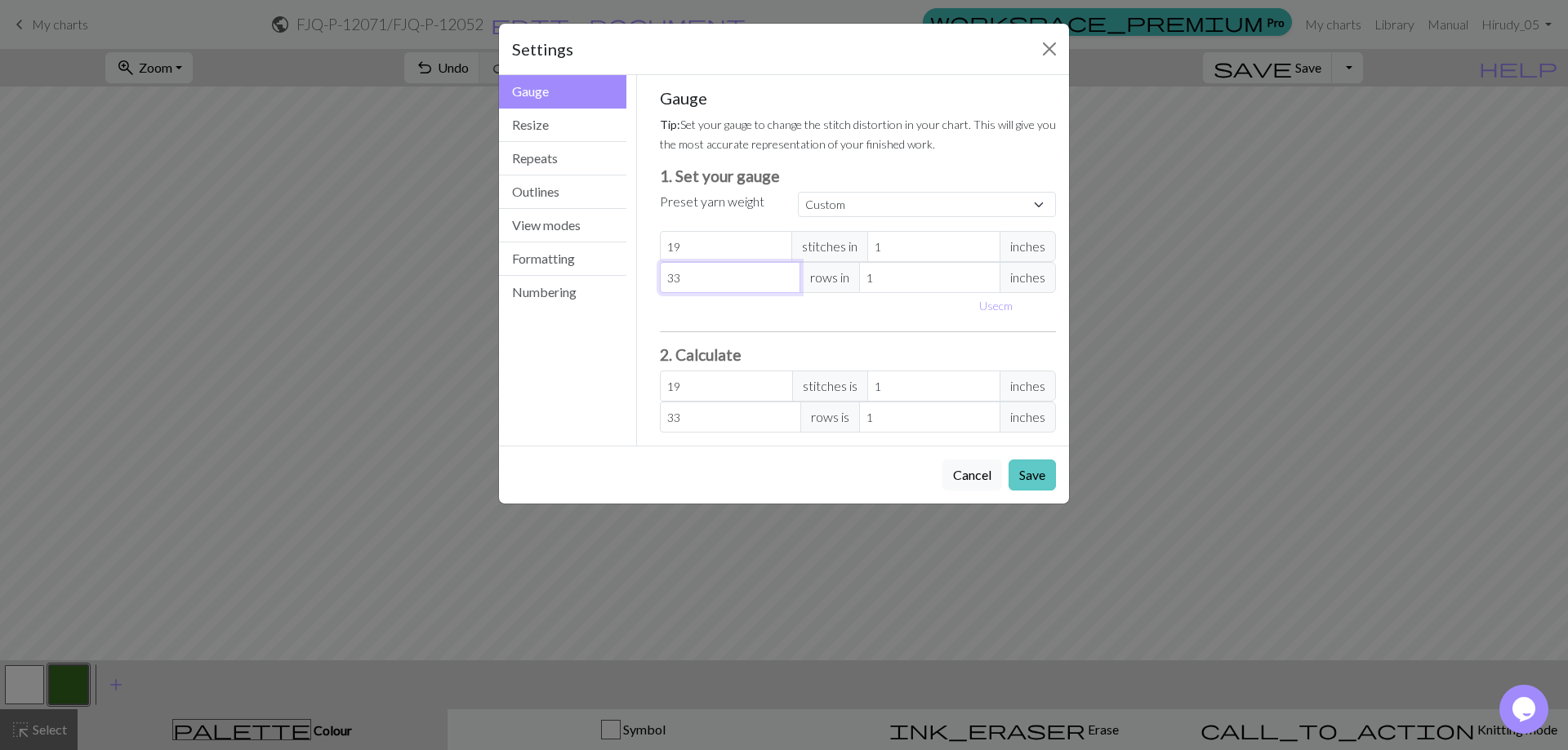
type input "33"
click at [1020, 476] on button "Save" at bounding box center [1032, 475] width 47 height 31
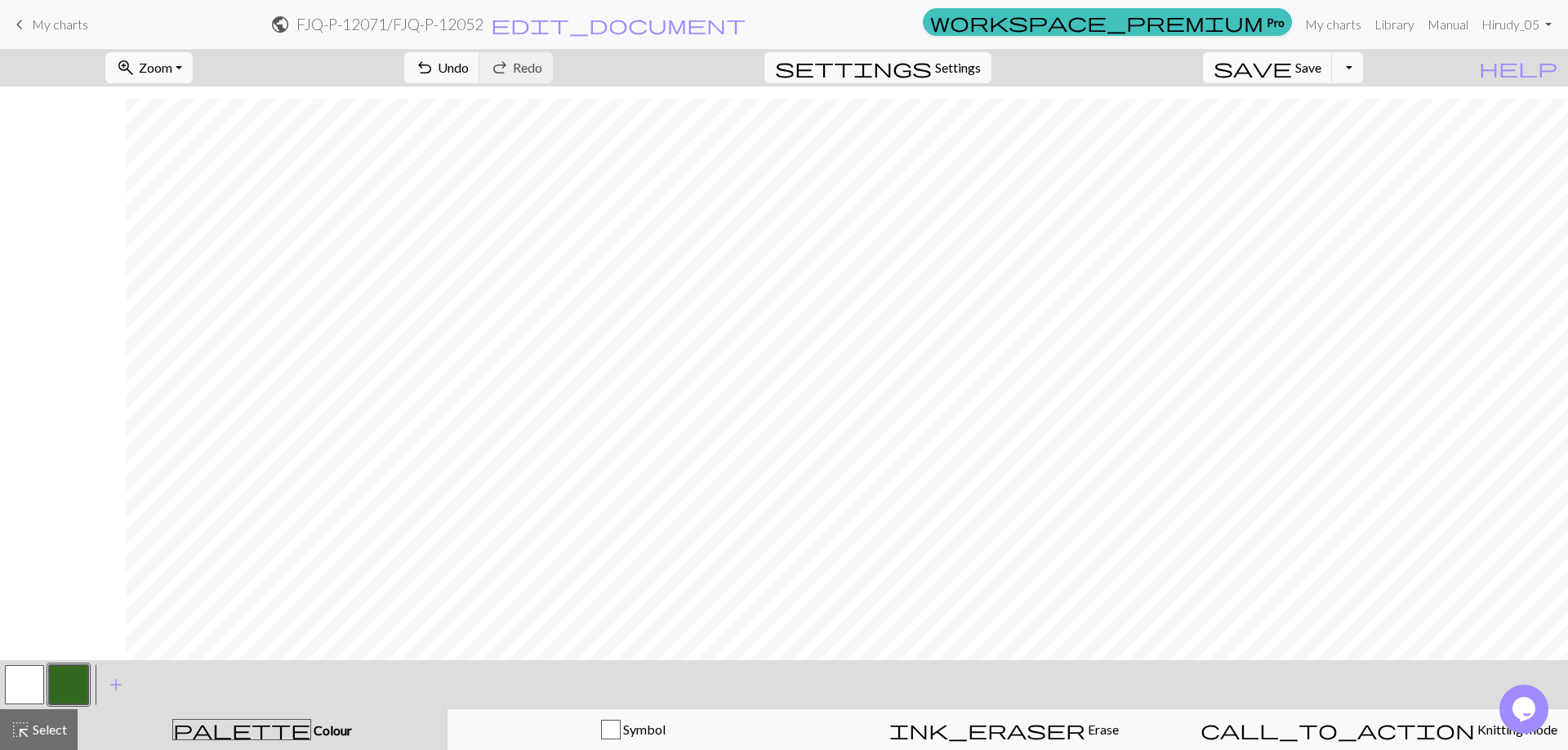
scroll to position [345, 475]
click at [172, 67] on span "Zoom" at bounding box center [155, 67] width 33 height 15
click at [207, 137] on button "Fit width" at bounding box center [171, 130] width 129 height 27
click at [932, 61] on span "settings" at bounding box center [853, 67] width 157 height 23
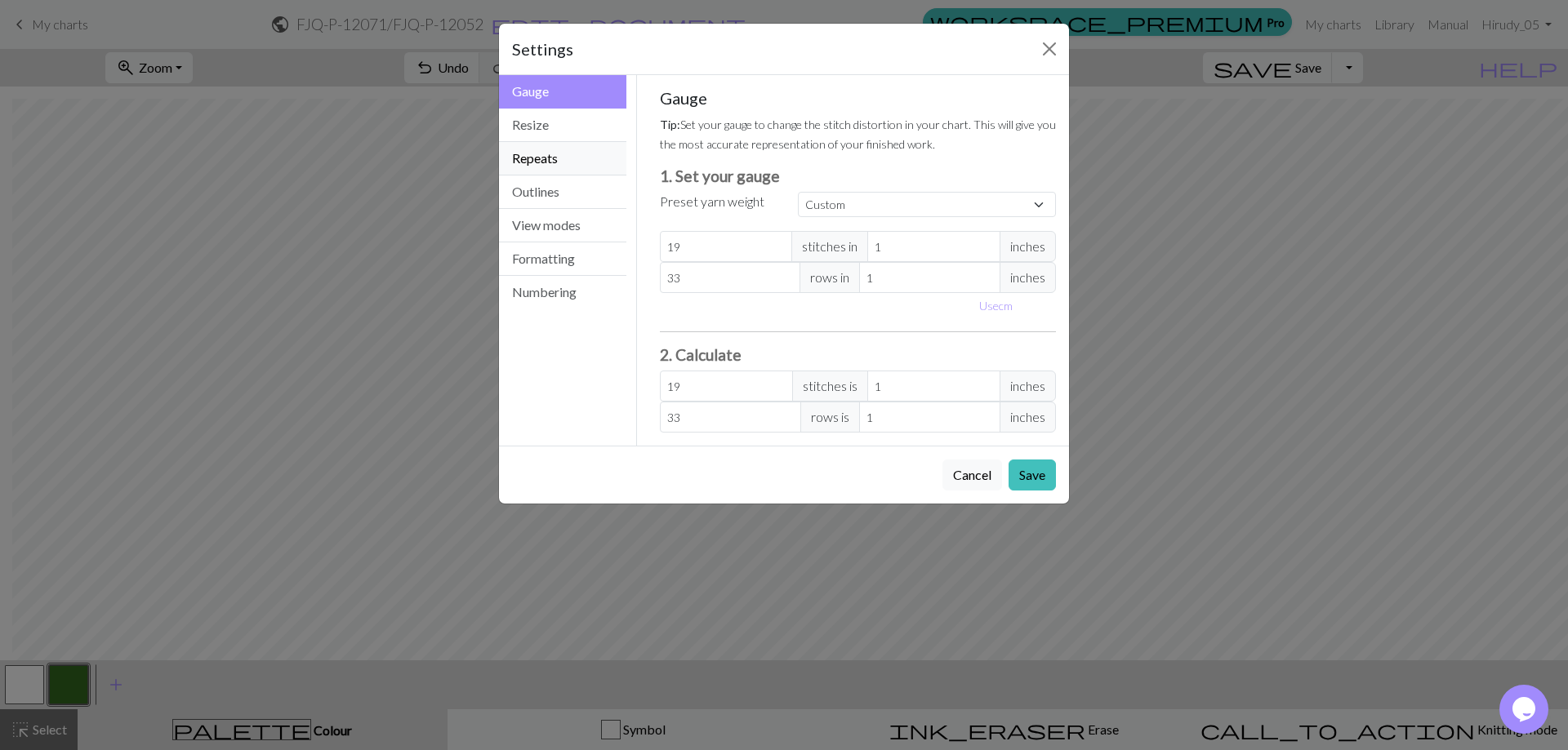
click at [578, 153] on button "Repeats" at bounding box center [562, 159] width 127 height 33
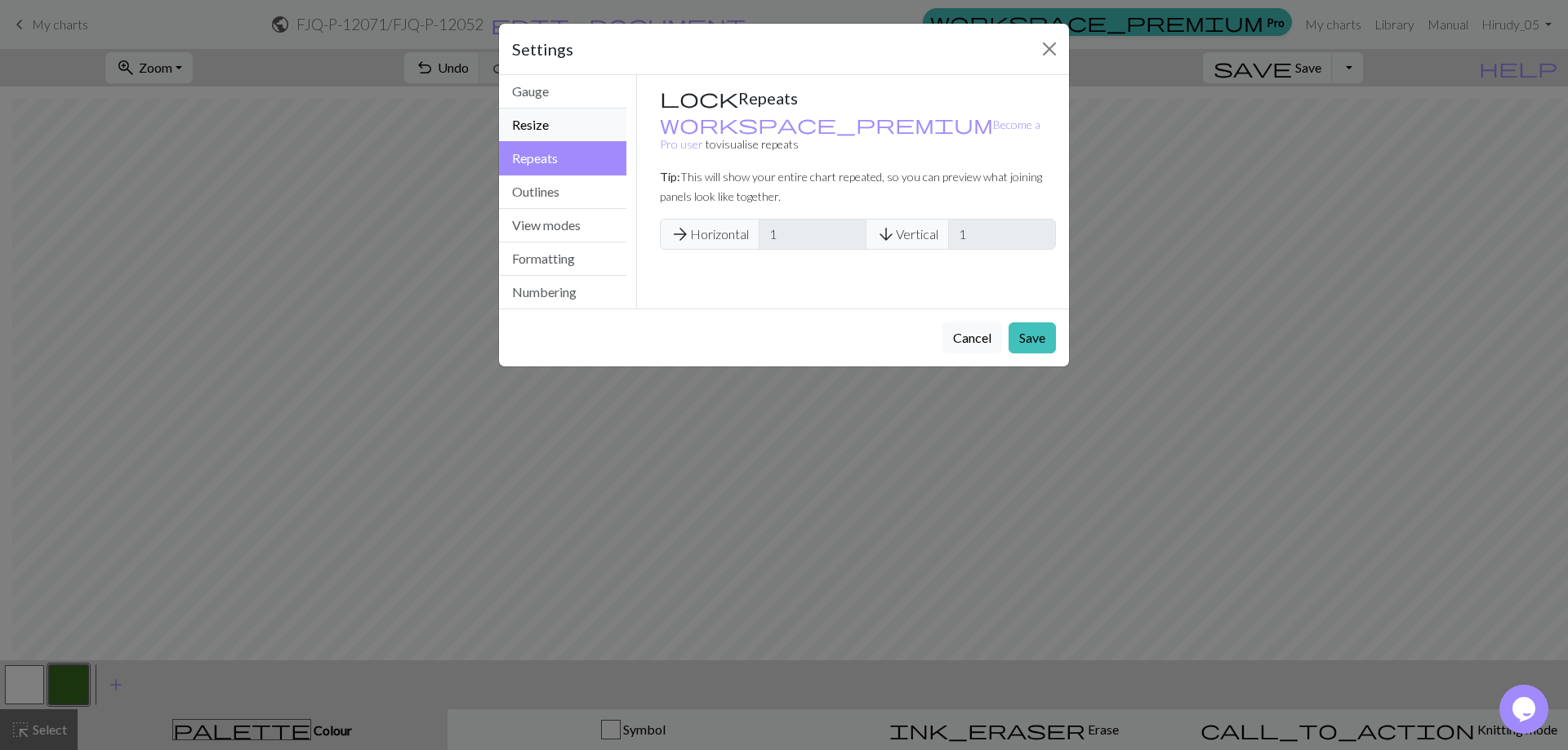
click at [576, 131] on button "Resize" at bounding box center [562, 124] width 127 height 33
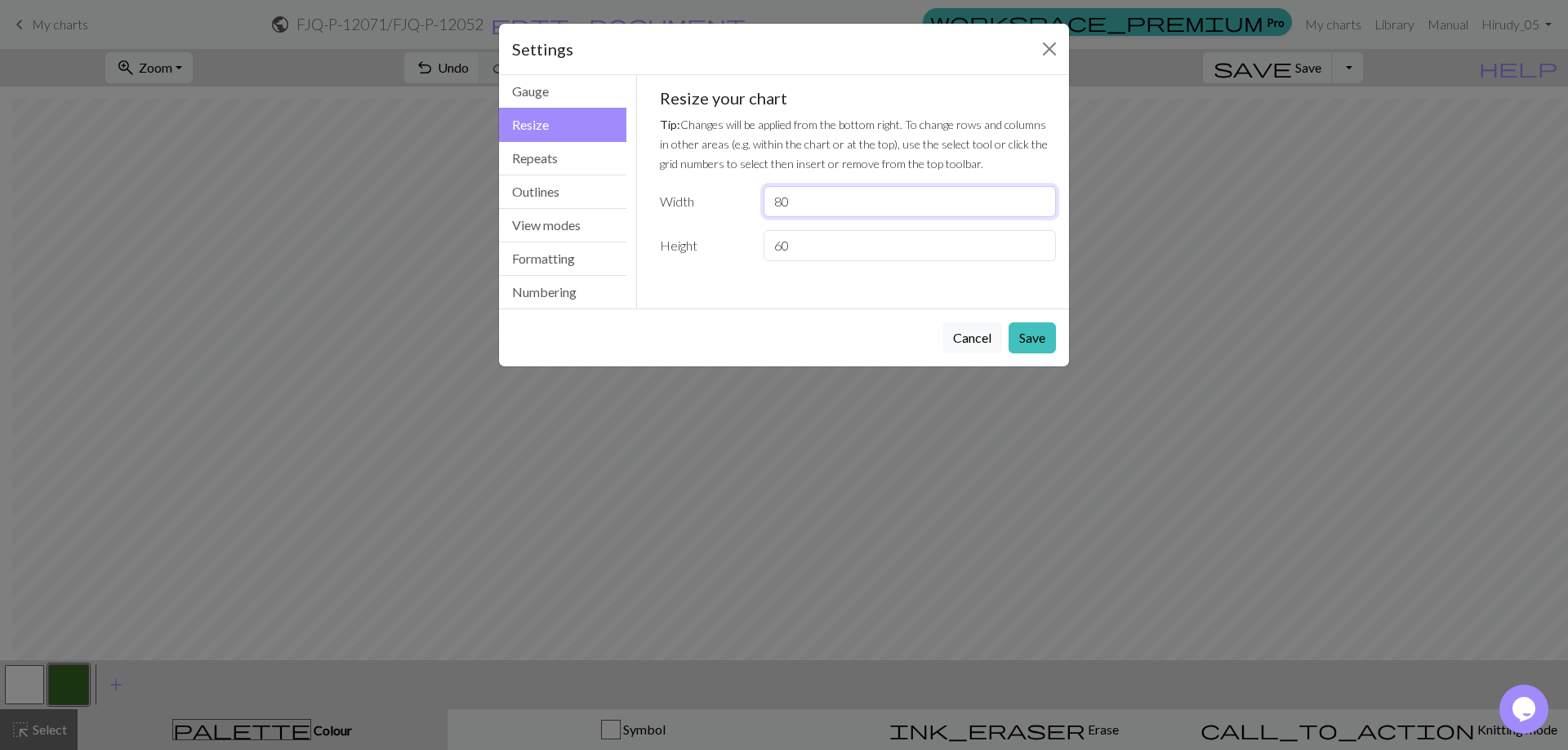
drag, startPoint x: 814, startPoint y: 202, endPoint x: 717, endPoint y: 201, distance: 97.0
click at [717, 202] on div "Width 80" at bounding box center [859, 201] width 417 height 31
type input "60"
drag, startPoint x: 803, startPoint y: 241, endPoint x: 689, endPoint y: 236, distance: 114.1
click at [698, 239] on div "Height 60" at bounding box center [859, 246] width 417 height 31
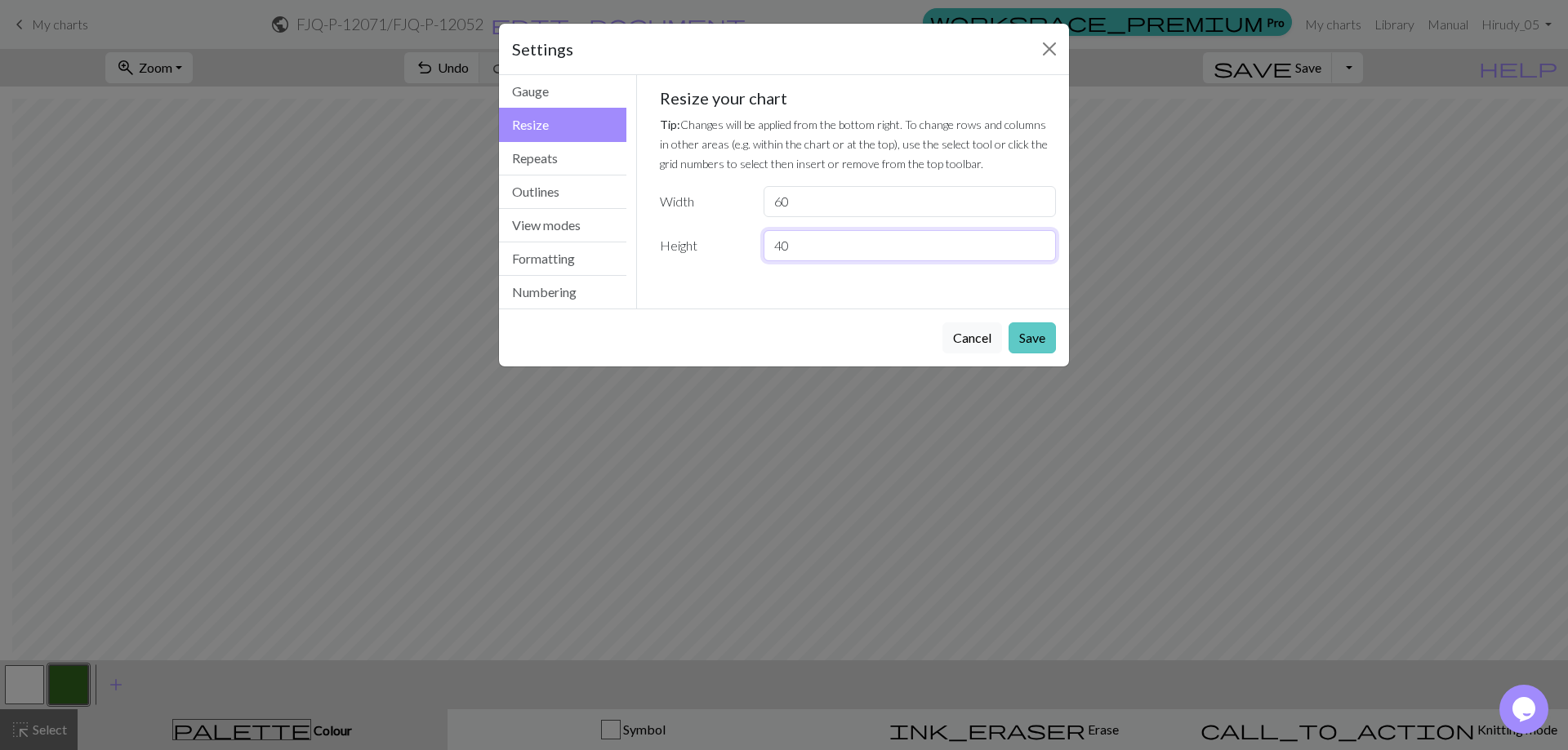
type input "40"
click at [1020, 340] on button "Save" at bounding box center [1032, 338] width 47 height 31
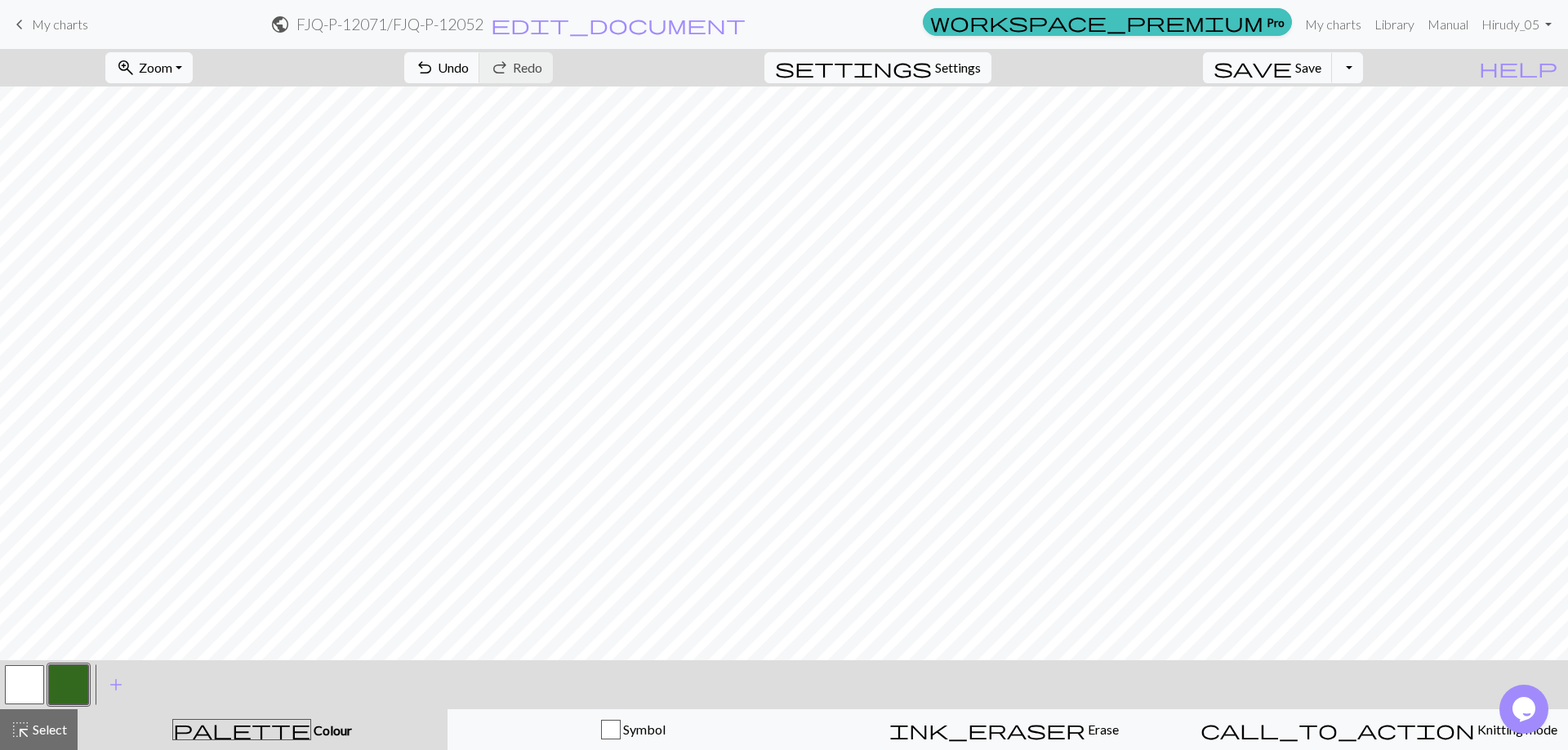
scroll to position [0, 0]
click at [193, 59] on button "zoom_in Zoom Zoom" at bounding box center [149, 67] width 87 height 31
click at [191, 133] on button "Fit width" at bounding box center [171, 130] width 129 height 27
click at [51, 725] on span "Select" at bounding box center [48, 729] width 37 height 15
click at [172, 65] on span "Zoom" at bounding box center [155, 67] width 33 height 15
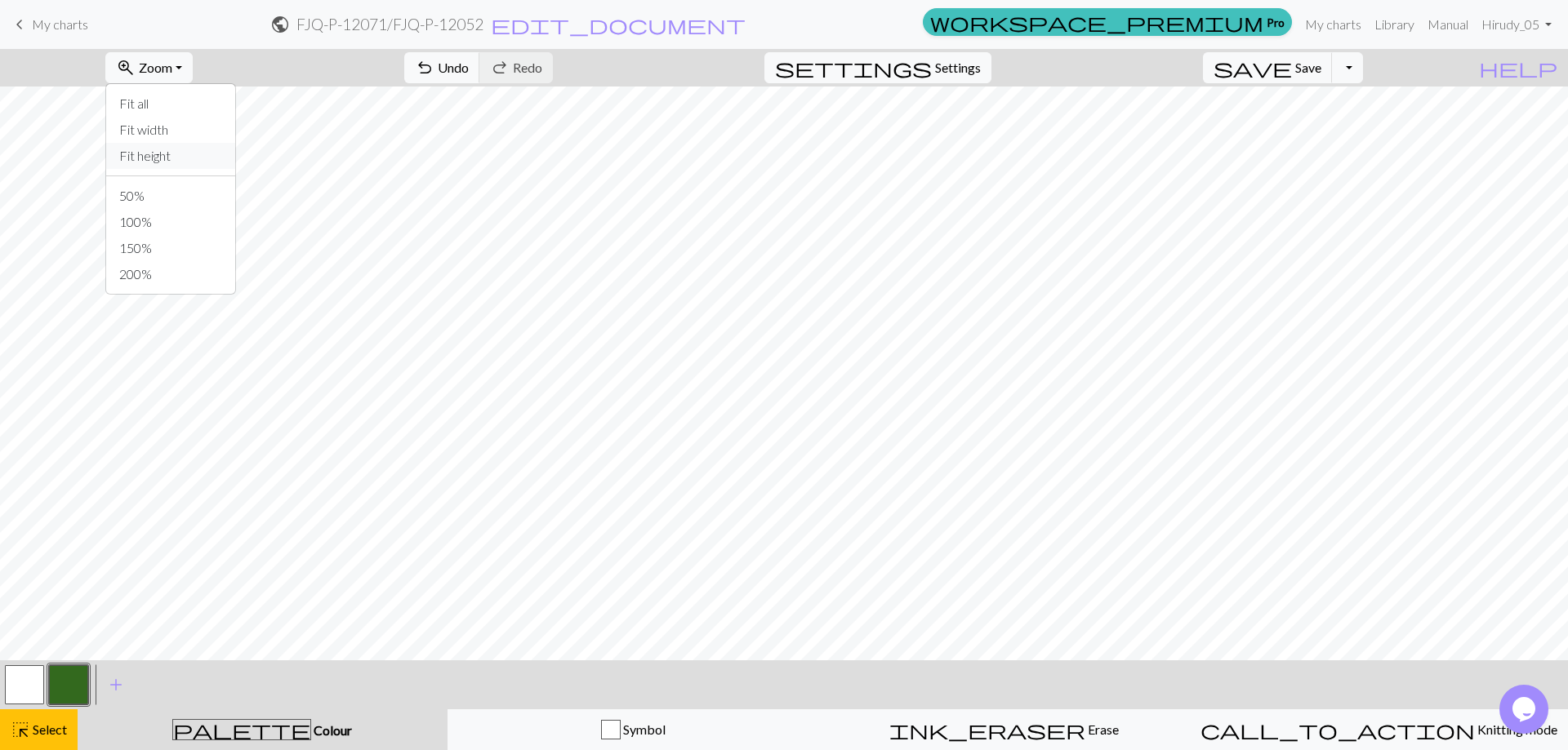
click at [173, 156] on button "Fit height" at bounding box center [171, 156] width 129 height 27
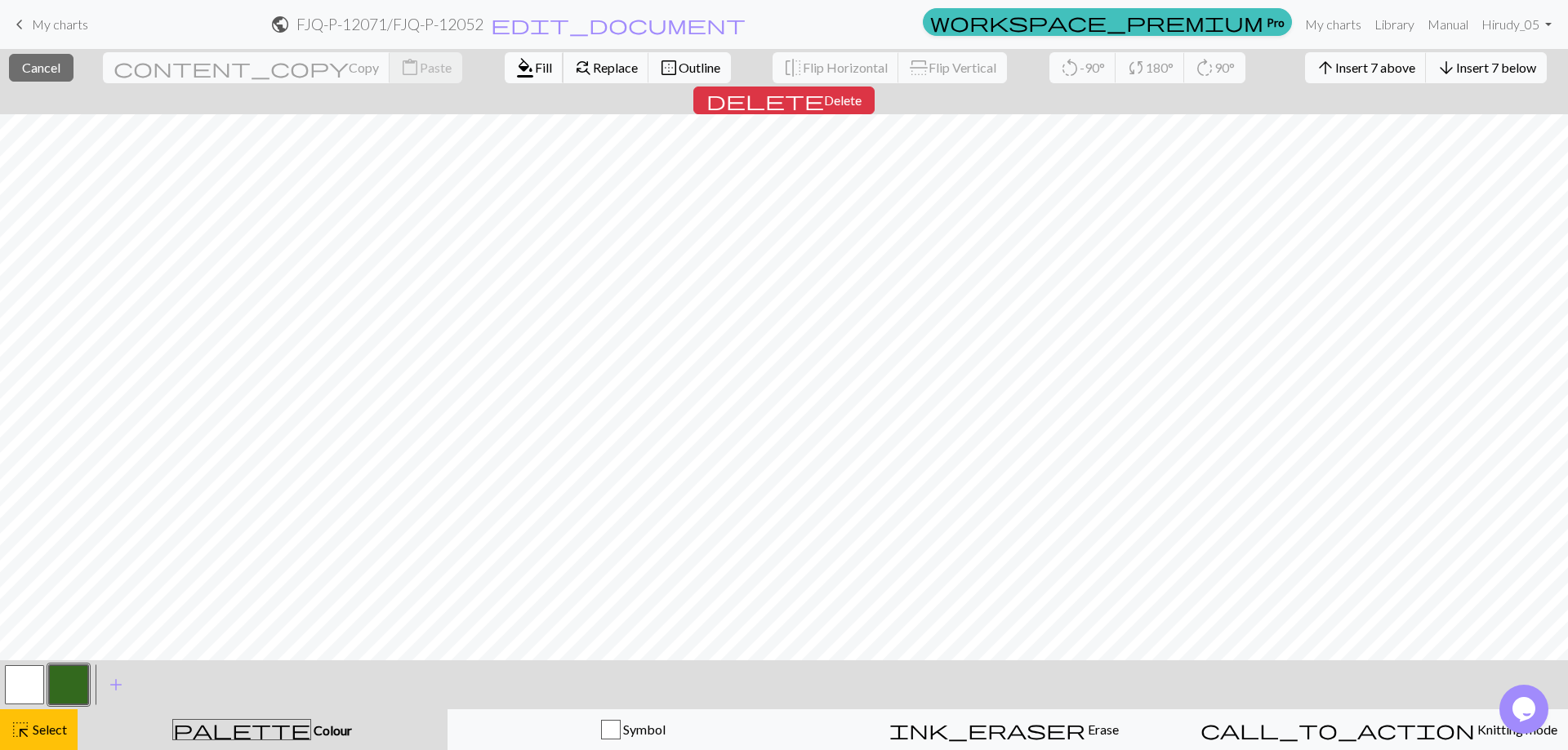
click at [535, 74] on span "Fill" at bounding box center [543, 67] width 17 height 15
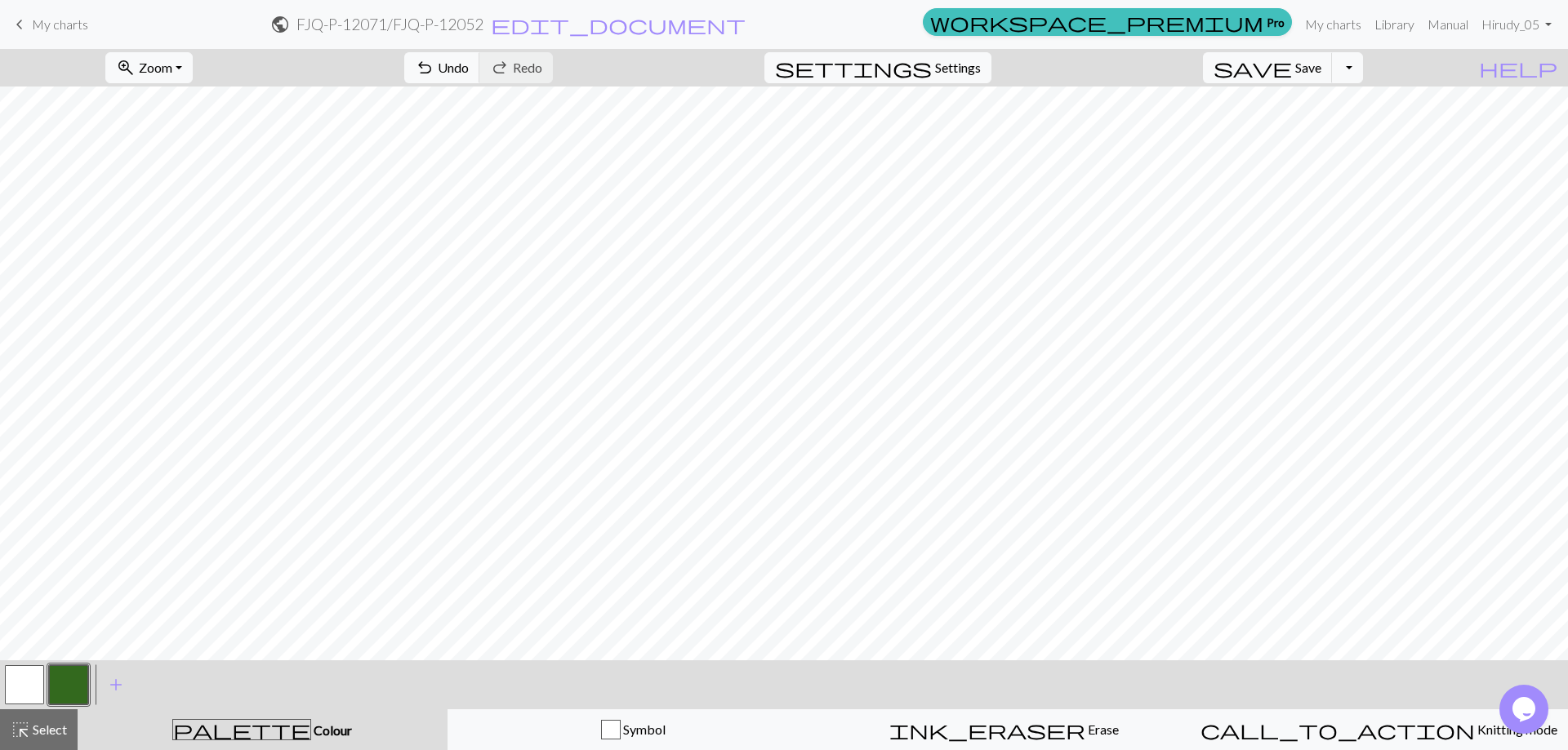
click at [29, 673] on button "button" at bounding box center [24, 684] width 39 height 39
